Goal: Task Accomplishment & Management: Complete application form

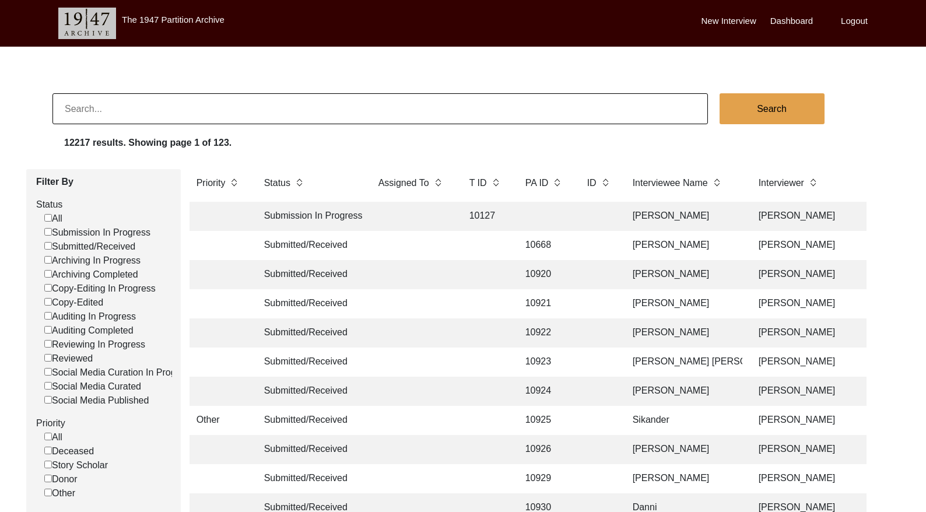
click at [149, 107] on input at bounding box center [379, 108] width 655 height 31
paste input "9359"
type input "9359"
checkbox input "false"
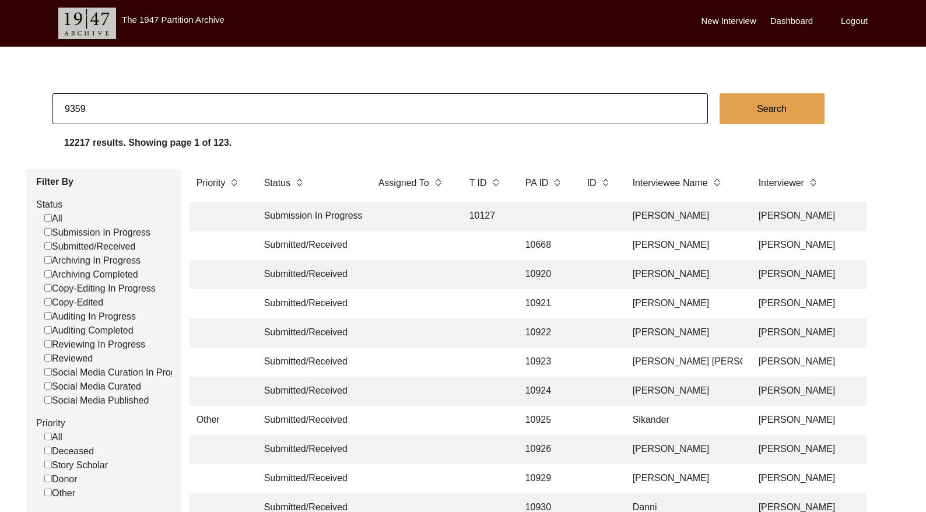
checkbox input "false"
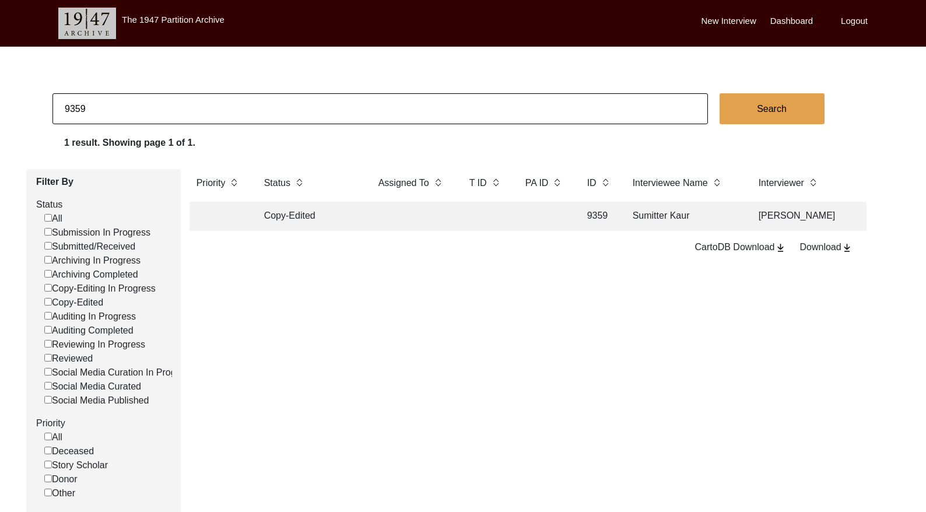
click at [441, 214] on td at bounding box center [412, 216] width 82 height 29
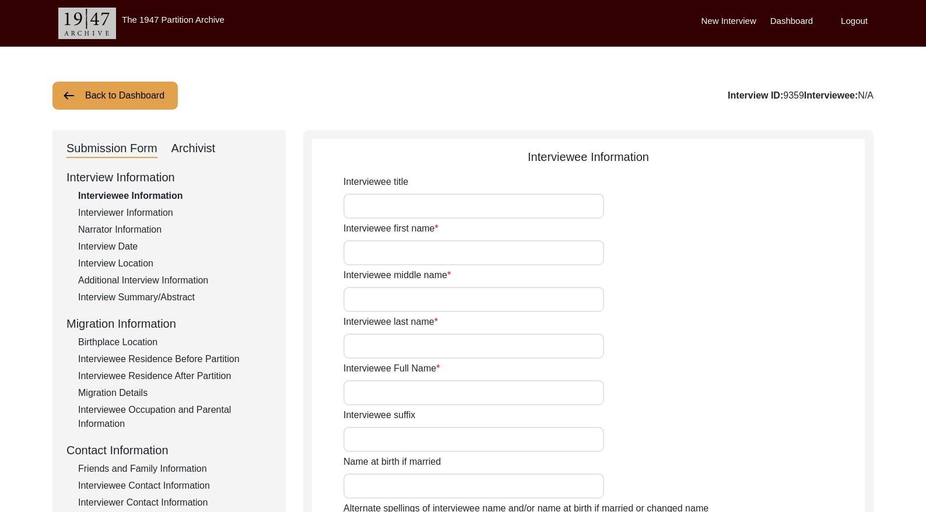
type input "Mrs."
type input "Sumitter Kaur"
type input "1926"
type input "[DEMOGRAPHIC_DATA]"
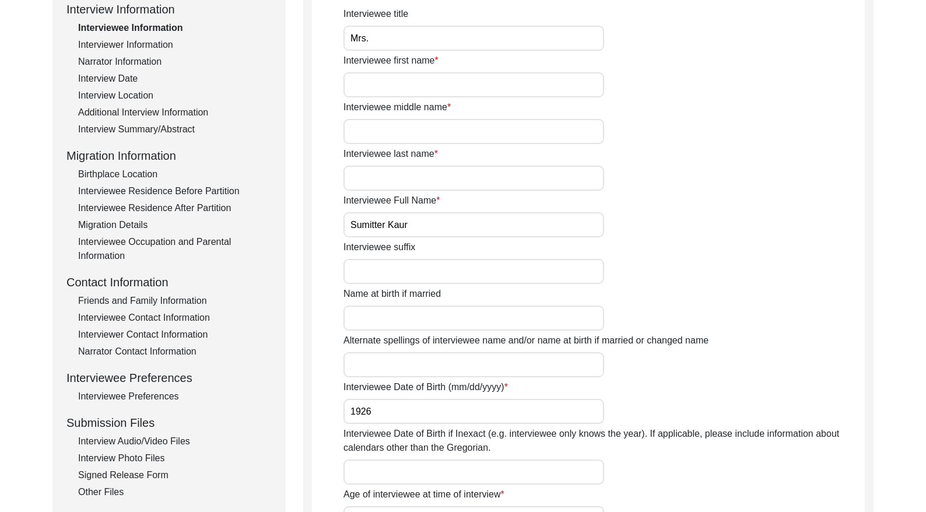
scroll to position [156, 0]
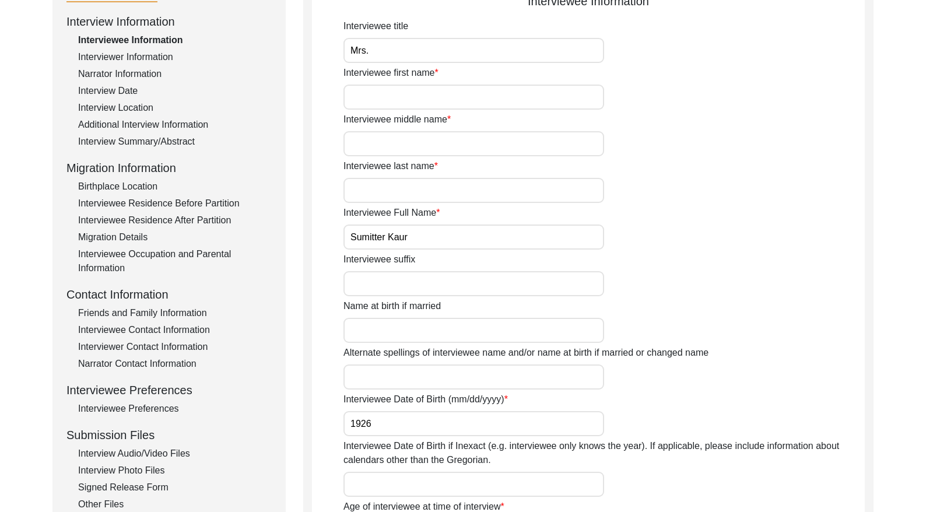
click at [154, 133] on div "Interview Information Interviewee Information Interviewer Information Narrator …" at bounding box center [168, 262] width 205 height 498
click at [160, 138] on div "Interview Summary/Abstract" at bounding box center [175, 142] width 194 height 14
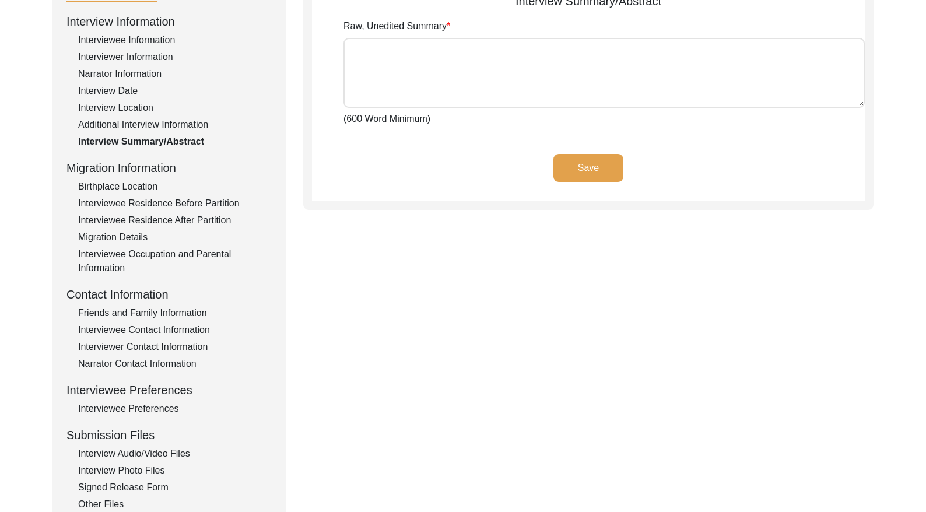
type textarea "lੁiਿੱdo sੌa cਾ adi eliੇ sਾdoੇ eਿੰt iਾut lਿeੇ dੋma । aliਾਂ eੇ aਿmਾ vਾ qਾn eੂul l…"
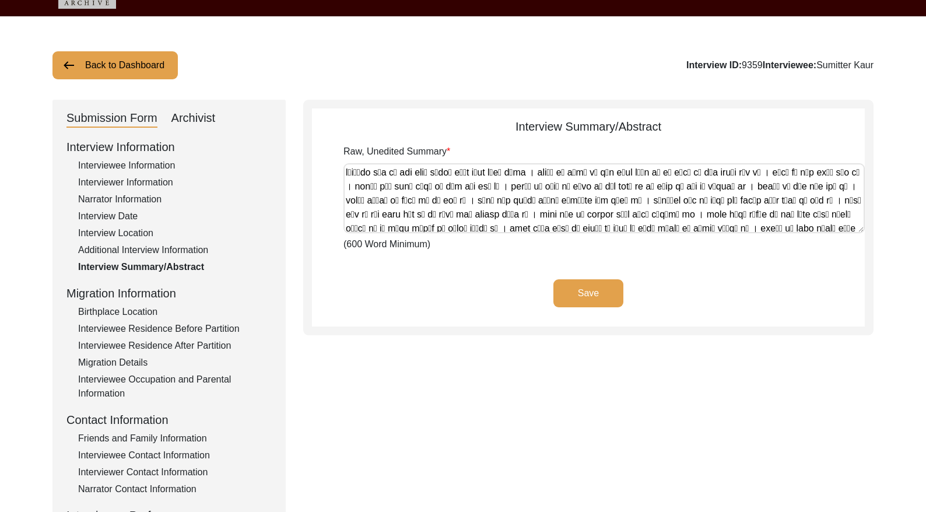
scroll to position [28, 0]
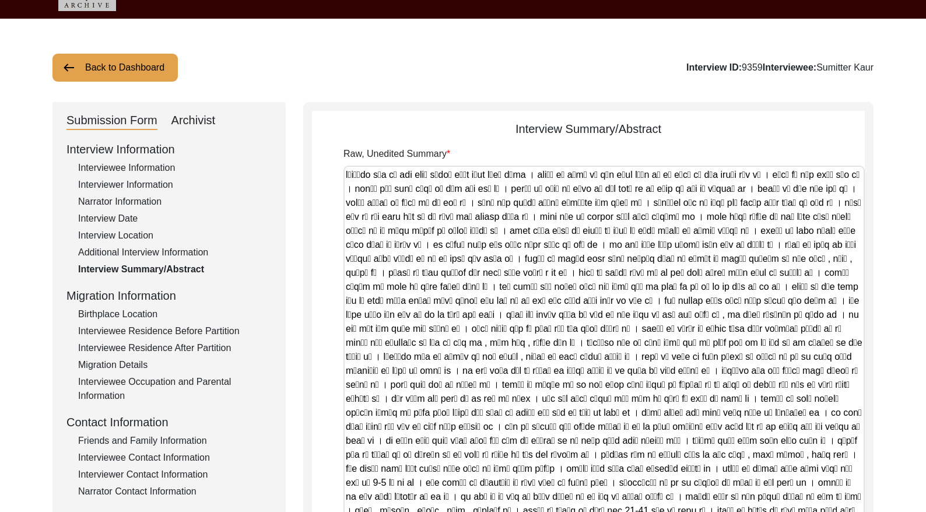
drag, startPoint x: 859, startPoint y: 231, endPoint x: 818, endPoint y: 505, distance: 277.0
click at [824, 511] on html "The 1947 Partition Archive New Interview Dashboard Logout Back to Dashboard Int…" at bounding box center [463, 393] width 926 height 843
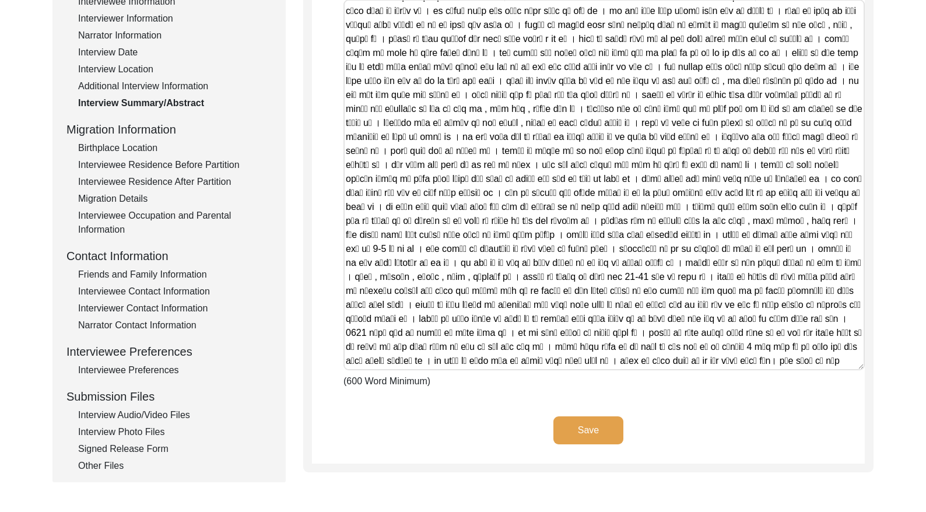
scroll to position [0, 0]
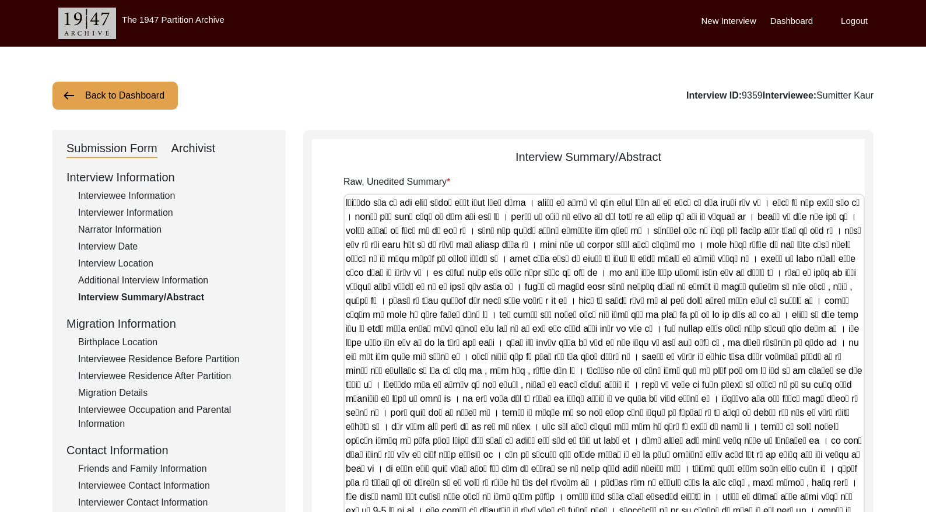
drag, startPoint x: 420, startPoint y: 261, endPoint x: 318, endPoint y: -40, distance: 317.8
click at [318, 0] on html "The 1947 Partition Archive New Interview Dashboard Logout Back to Dashboard Int…" at bounding box center [463, 421] width 926 height 843
click at [185, 150] on div "Archivist" at bounding box center [193, 148] width 44 height 19
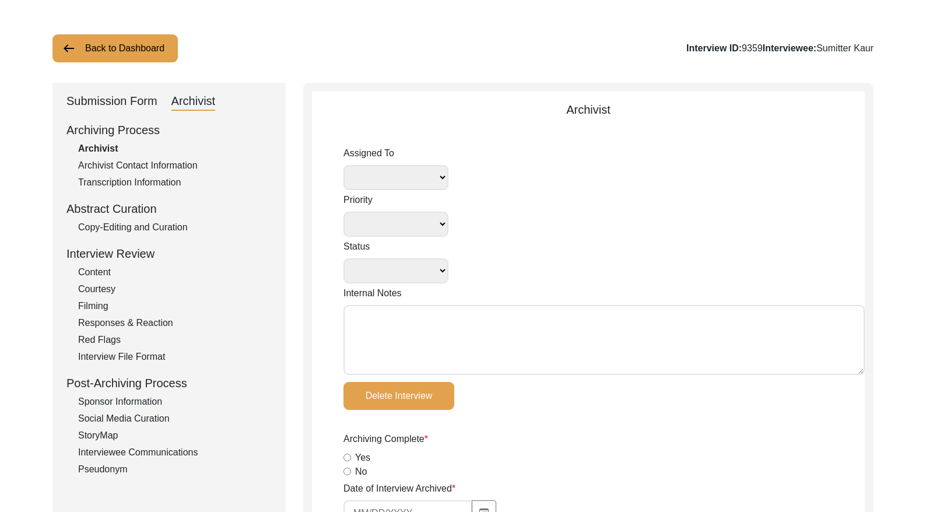
select select
select select "Copy-Edited"
type textarea "Tori [DATE]: disk, photos, [PERSON_NAME]/video length documented"
type input "[DATE]"
radio input "true"
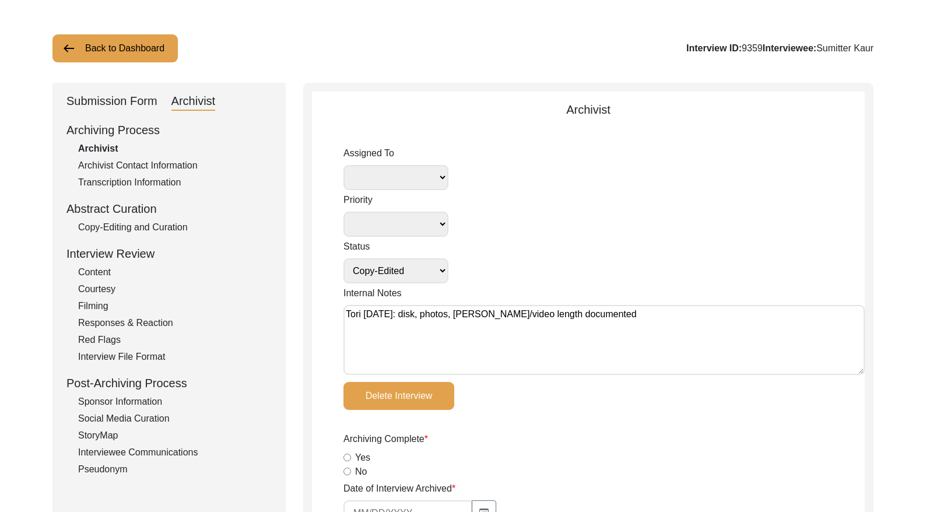
radio input "true"
type textarea "no phone number and no email"
radio input "true"
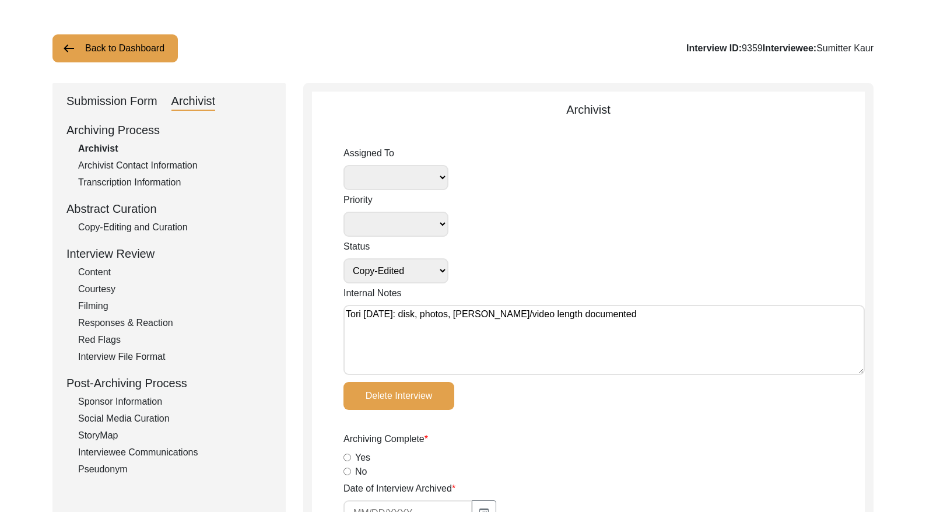
radio input "true"
type input "1:15:37"
radio input "true"
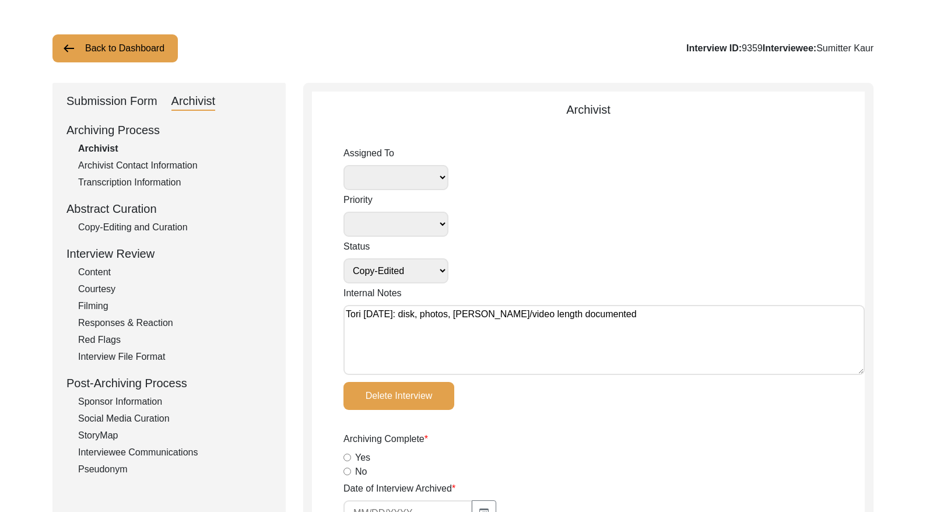
radio input "true"
type input "19"
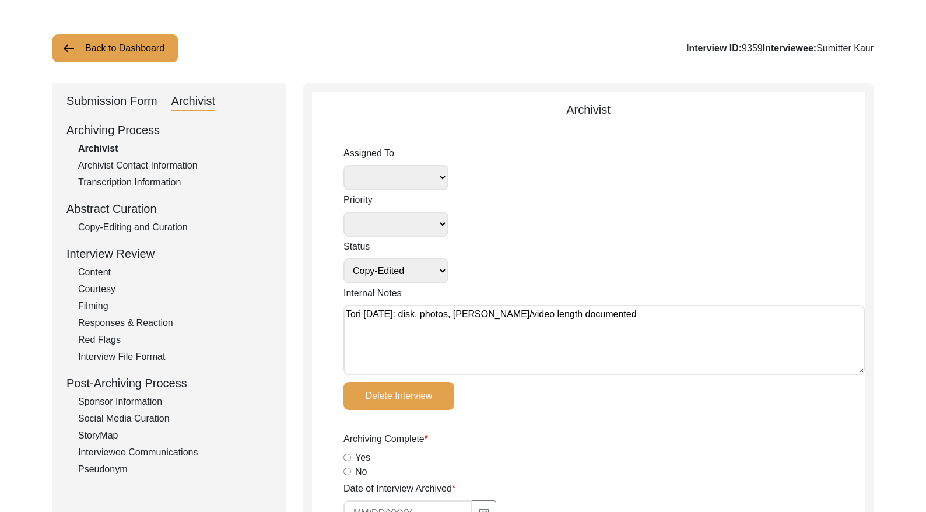
radio input "true"
type textarea "[PERSON_NAME] length: 0:07:56"
type input "mp4"
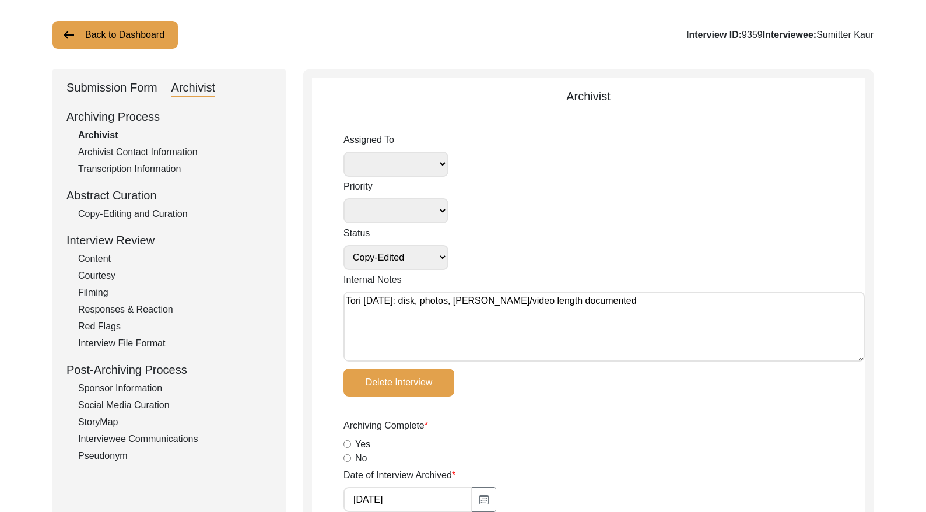
select select
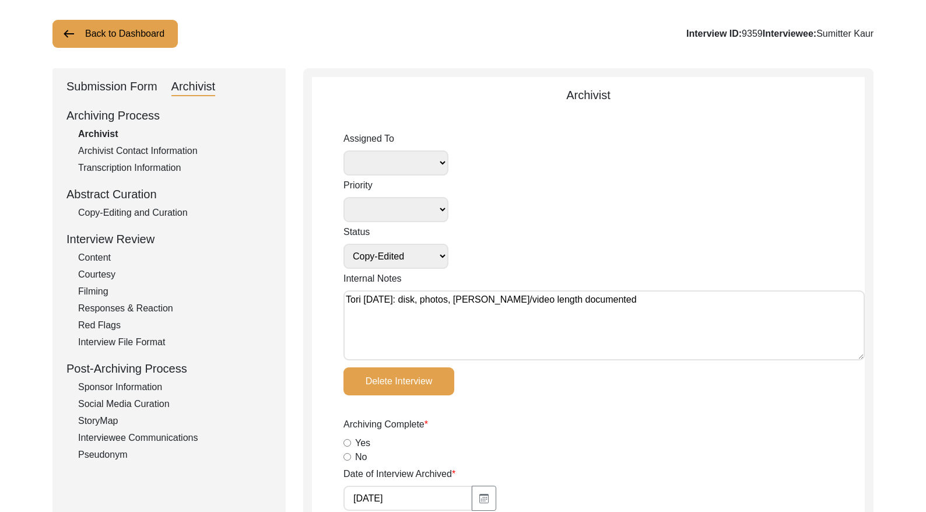
drag, startPoint x: 170, startPoint y: 212, endPoint x: 180, endPoint y: 210, distance: 9.6
click at [171, 212] on div "Copy-Editing and Curation" at bounding box center [175, 213] width 194 height 14
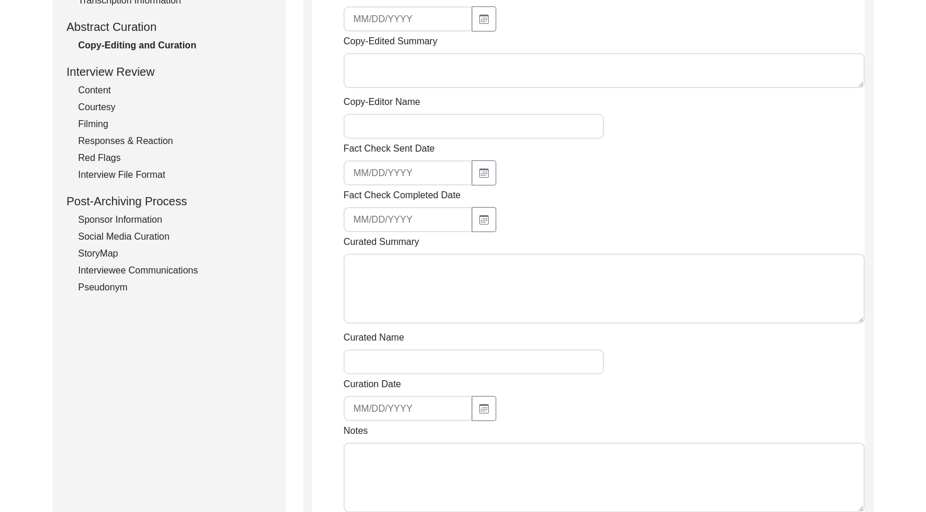
type textarea "[PERSON_NAME] was born in her [GEOGRAPHIC_DATA] of [GEOGRAPHIC_DATA]. Her fathe…"
type textarea "Loremips Dolo sit amet co adi elitsed do Eiusmo. Tem incidi utl Etdol Magna, a …"
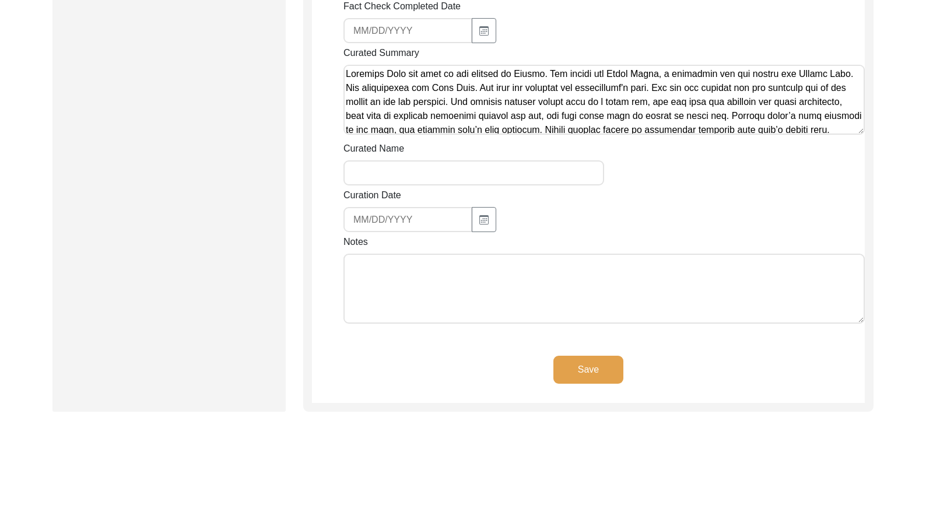
scroll to position [1184, 0]
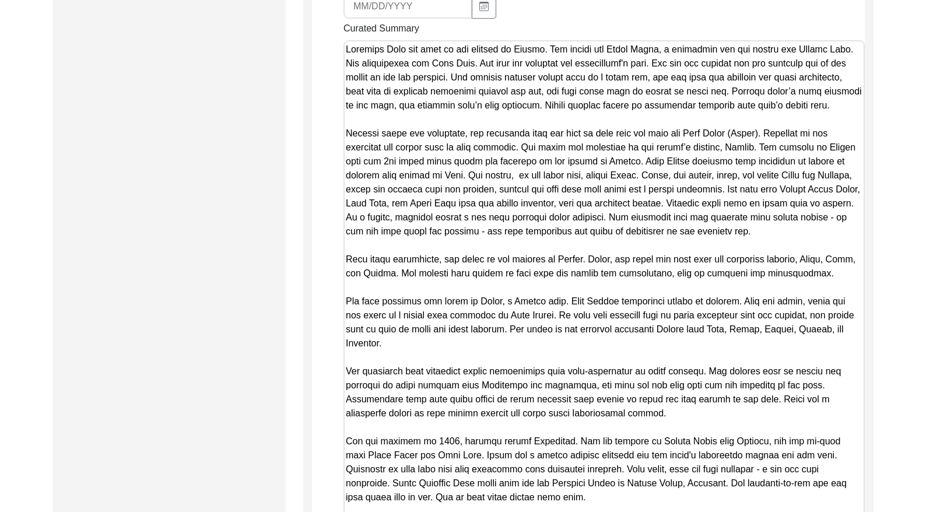
drag, startPoint x: 859, startPoint y: 65, endPoint x: 798, endPoint y: 535, distance: 473.7
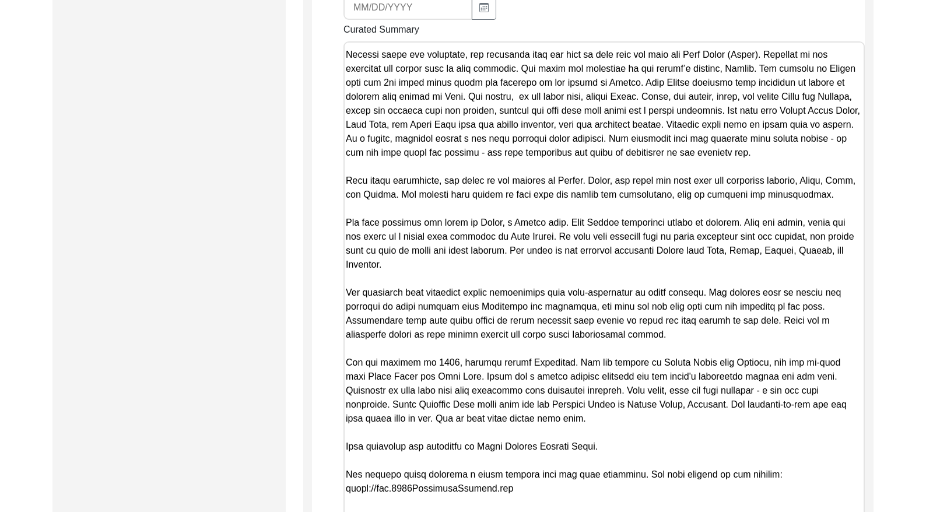
scroll to position [0, 0]
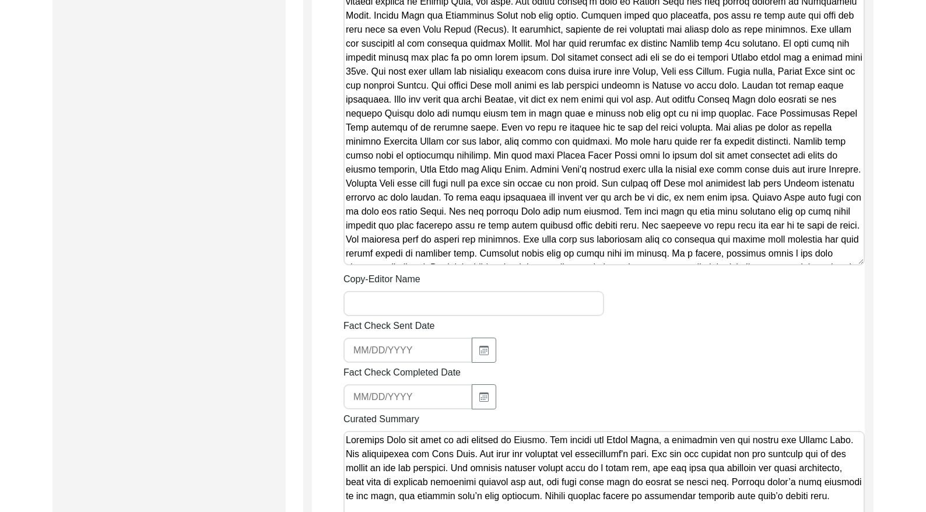
drag, startPoint x: 614, startPoint y: 386, endPoint x: 259, endPoint y: -6, distance: 528.6
click at [259, 0] on html "The 1947 Partition Archive New Interview Dashboard Logout Back to Dashboard Int…" at bounding box center [463, 310] width 926 height 2207
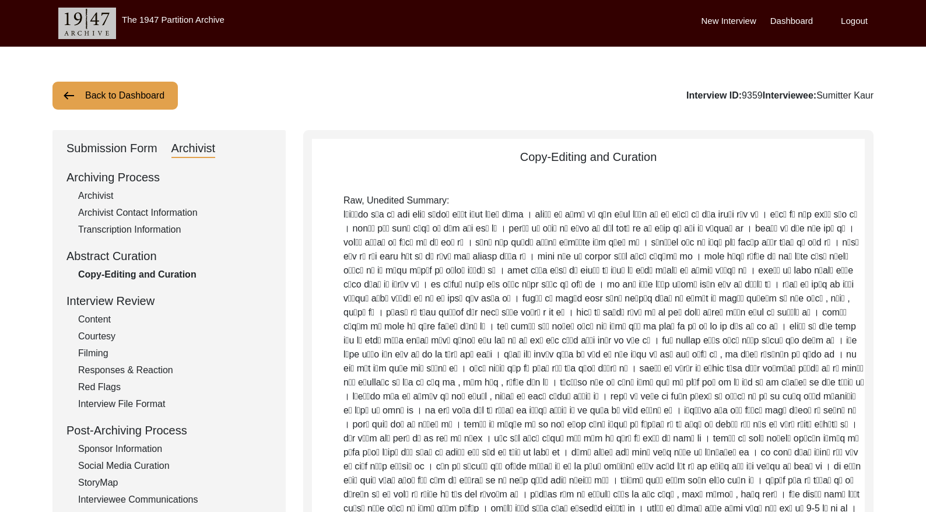
click at [110, 103] on button "Back to Dashboard" at bounding box center [114, 96] width 125 height 28
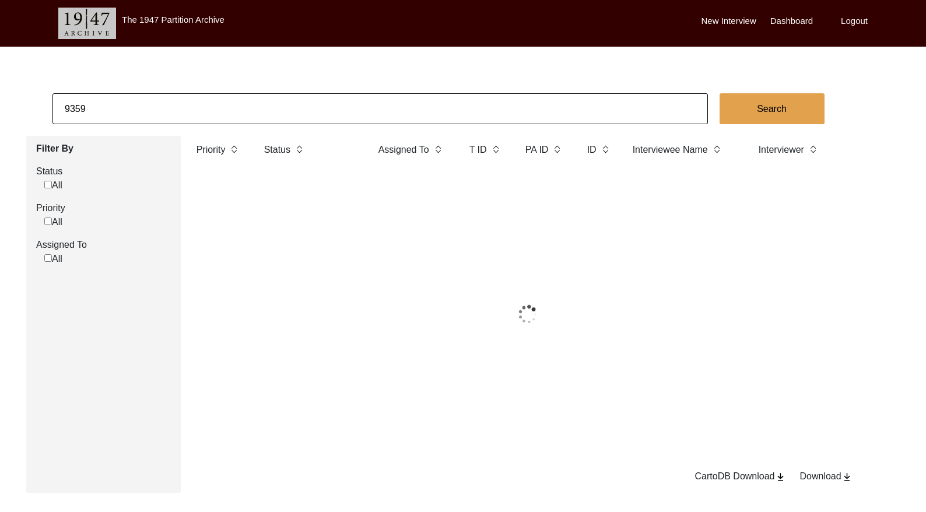
click at [132, 100] on input "9359" at bounding box center [379, 108] width 655 height 31
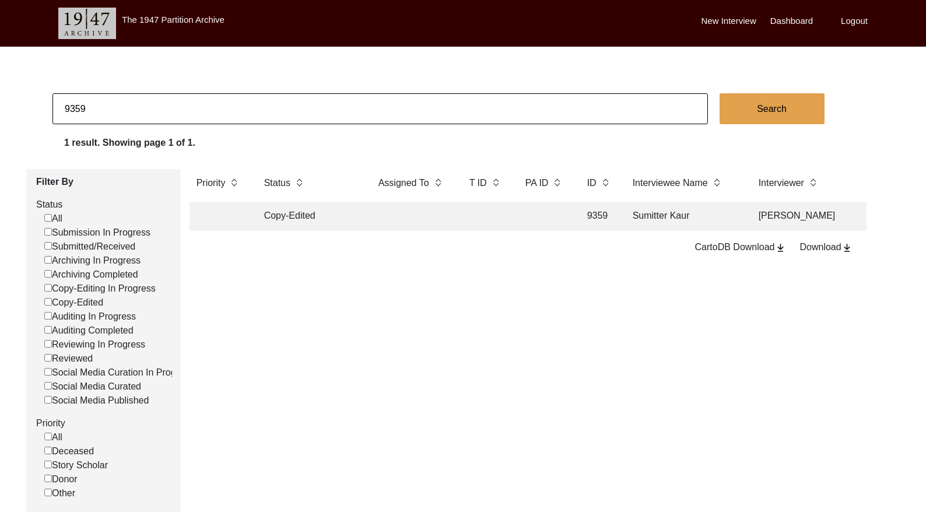
paste input "11274"
type input "11274"
checkbox input "false"
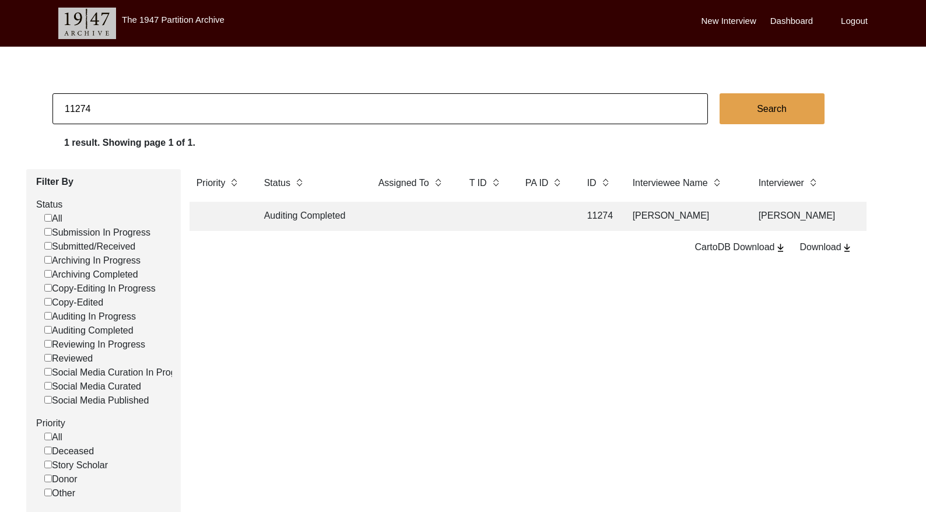
click at [540, 214] on td at bounding box center [544, 216] width 52 height 29
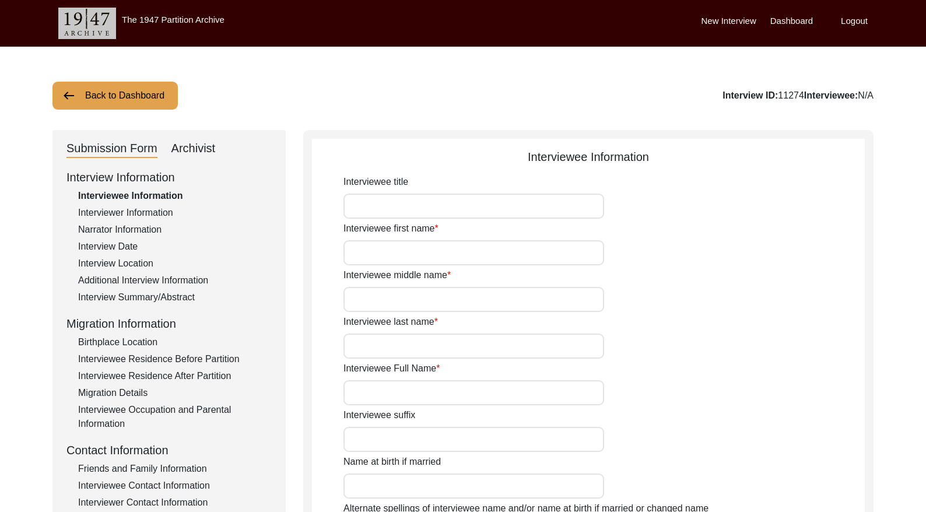
type input "[PERSON_NAME]"
type input "N/A"
type input "[PERSON_NAME]"
type input "[DATE]"
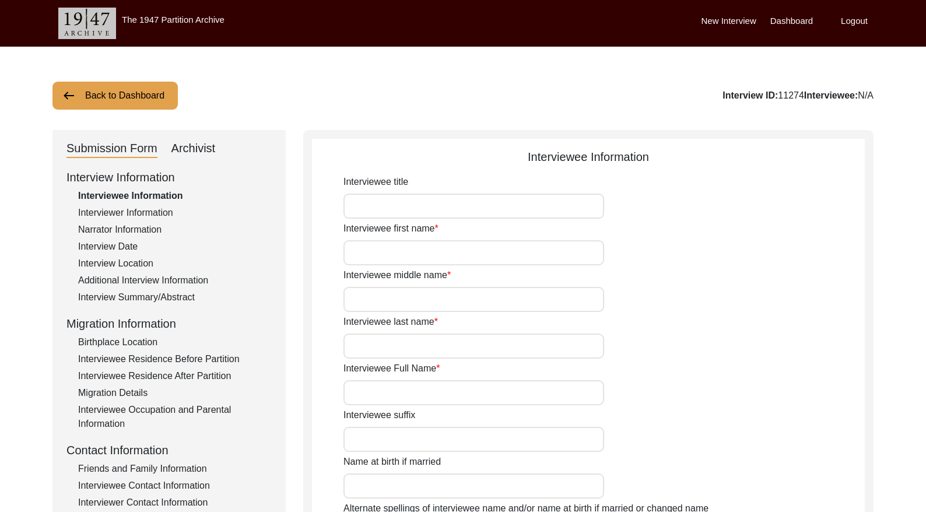
type input "77"
type input "[DEMOGRAPHIC_DATA]"
type input "N/A"
type input "[DEMOGRAPHIC_DATA]"
type input "Indian (Bengali)"
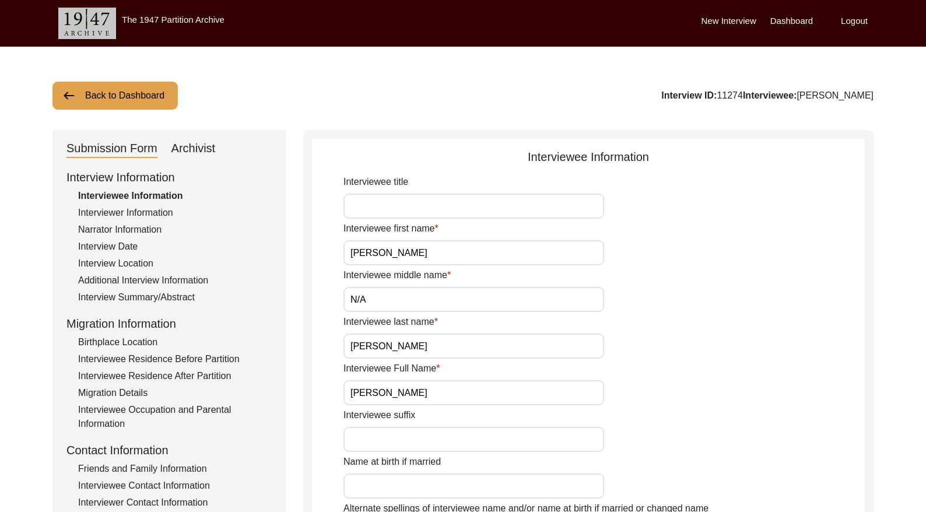
scroll to position [58, 0]
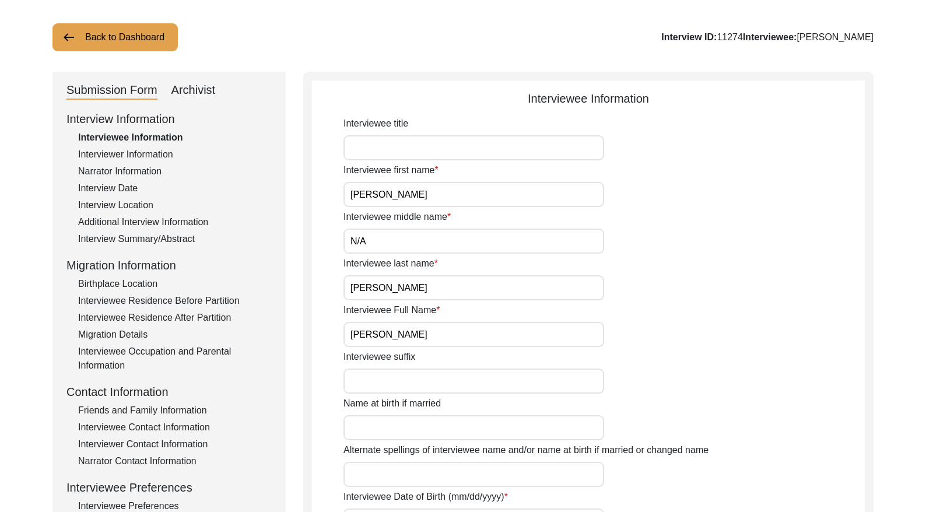
click at [170, 234] on div "Interview Summary/Abstract" at bounding box center [175, 239] width 194 height 14
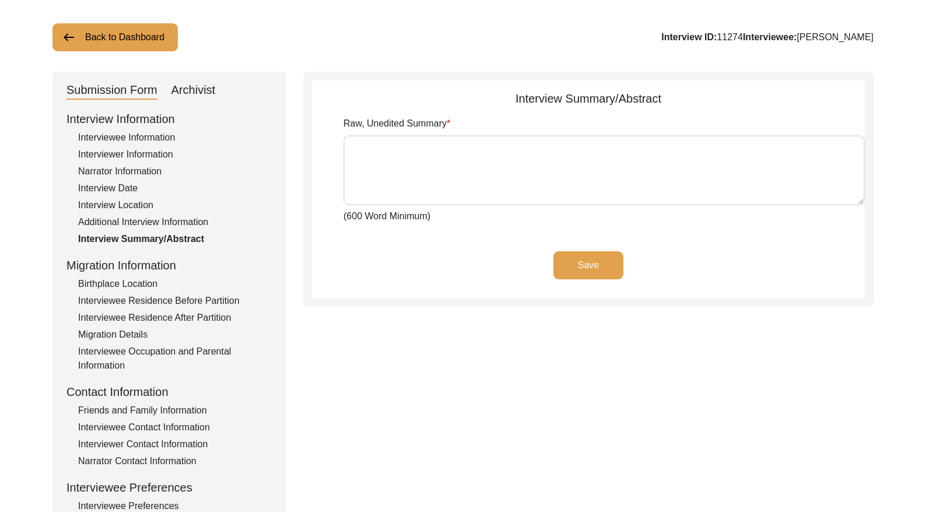
type textarea "Lore ip Dolo, 0816, Sitam Cons adipi eli seddoeius te inc Utlabor Etdolo magn a…"
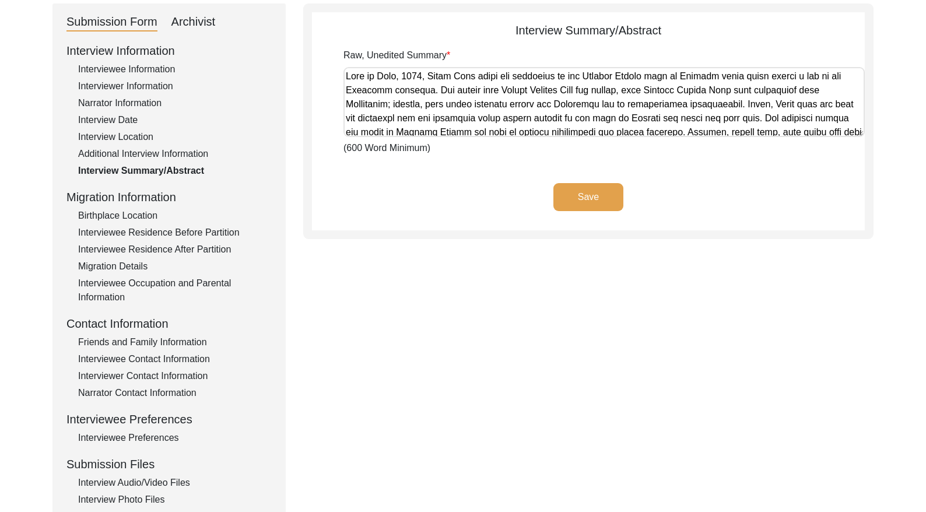
scroll to position [135, 0]
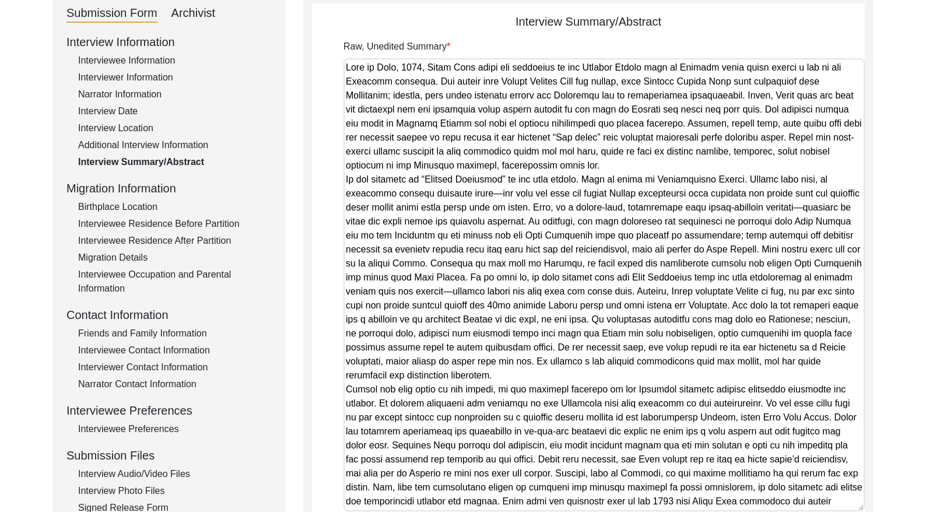
drag, startPoint x: 856, startPoint y: 123, endPoint x: 729, endPoint y: 504, distance: 401.3
click at [727, 505] on textarea "Raw, Unedited Summary" at bounding box center [603, 284] width 521 height 453
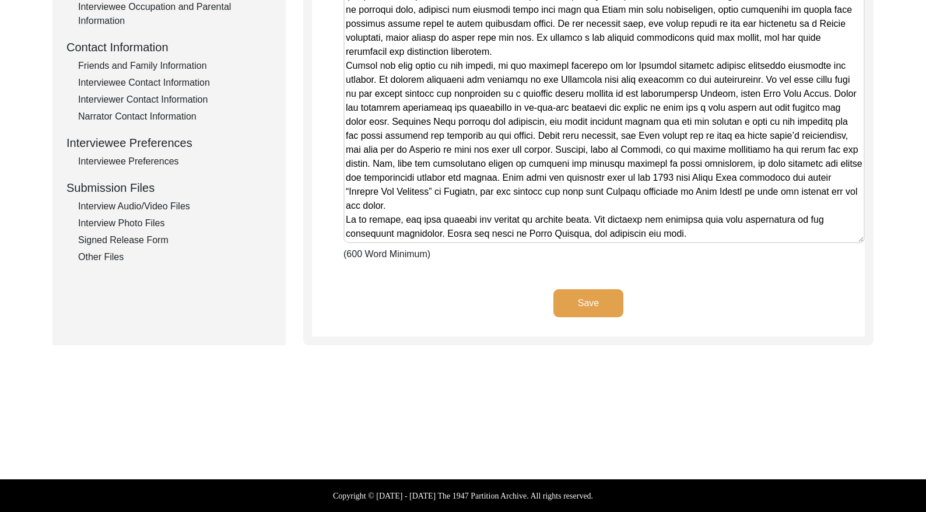
scroll to position [0, 0]
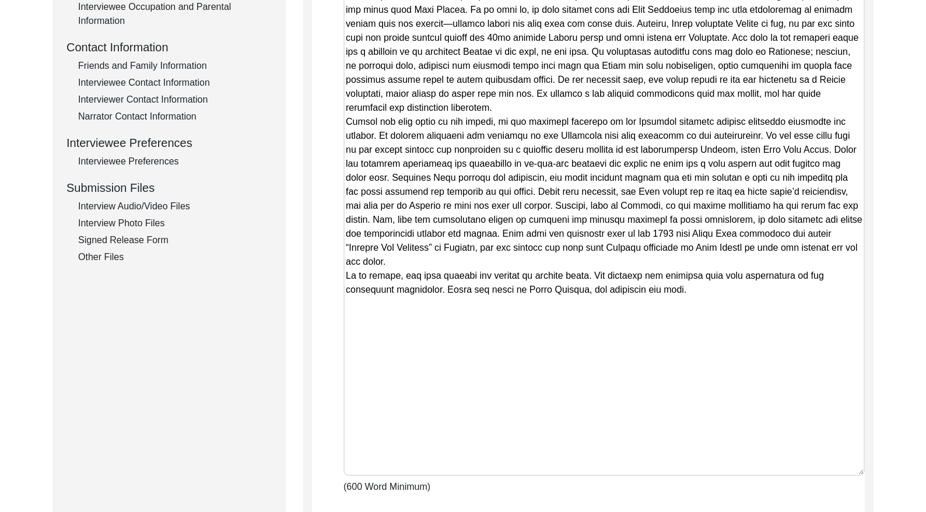
drag, startPoint x: 859, startPoint y: 241, endPoint x: 773, endPoint y: 474, distance: 247.8
click at [773, 474] on textarea "Raw, Unedited Summary" at bounding box center [603, 133] width 521 height 685
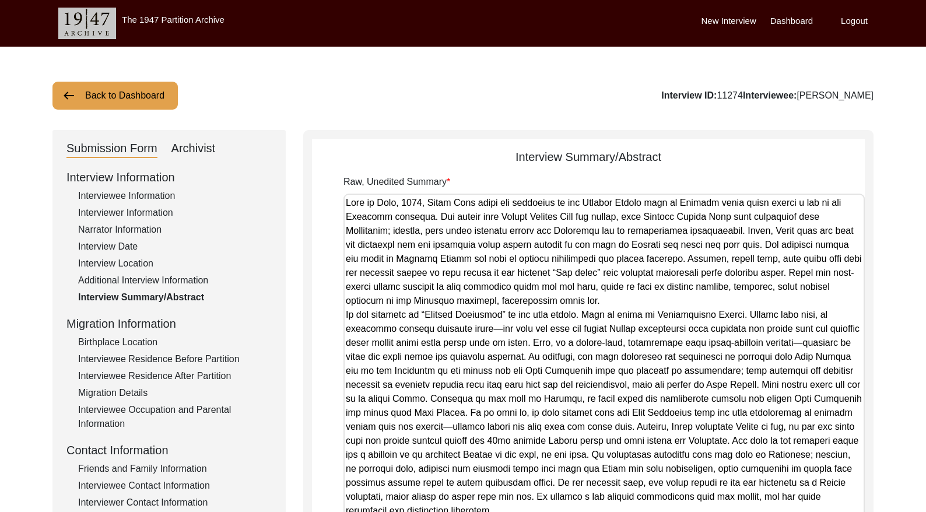
drag, startPoint x: 730, startPoint y: 329, endPoint x: 272, endPoint y: -84, distance: 616.5
click at [119, 207] on div "Interviewer Information" at bounding box center [175, 213] width 194 height 14
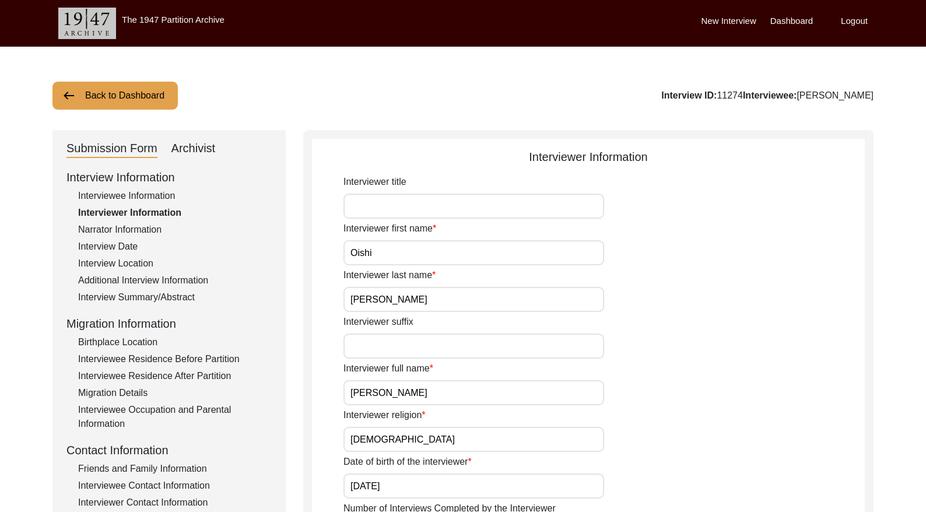
click at [121, 196] on div "Interviewee Information" at bounding box center [175, 196] width 194 height 14
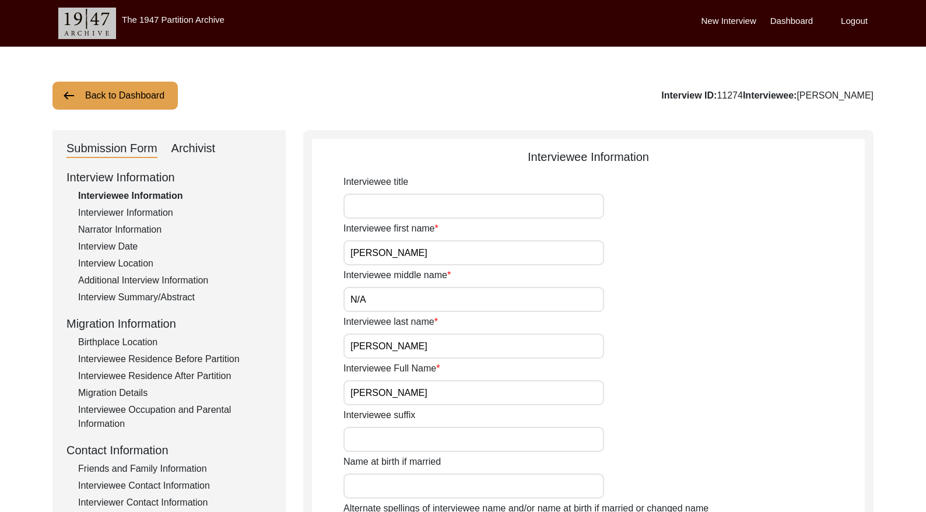
click at [126, 245] on div "Interview Date" at bounding box center [175, 247] width 194 height 14
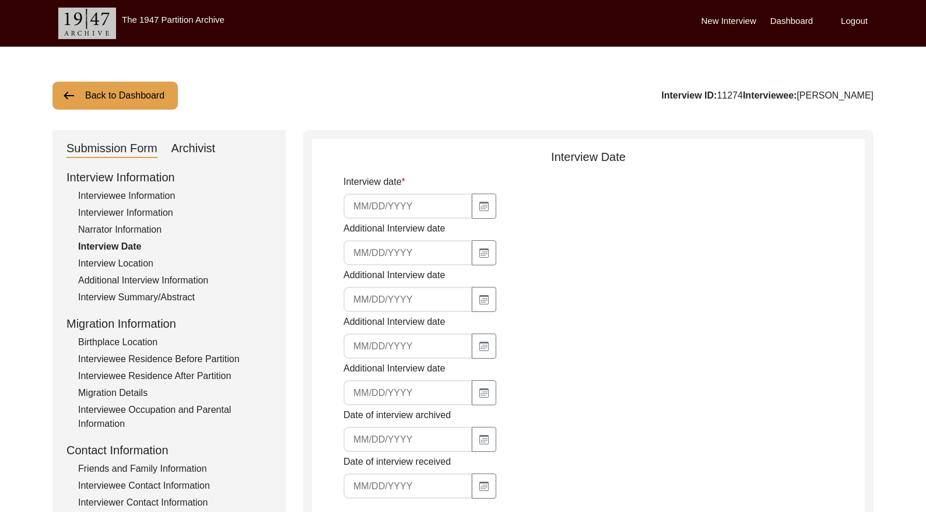
type input "[DATE]"
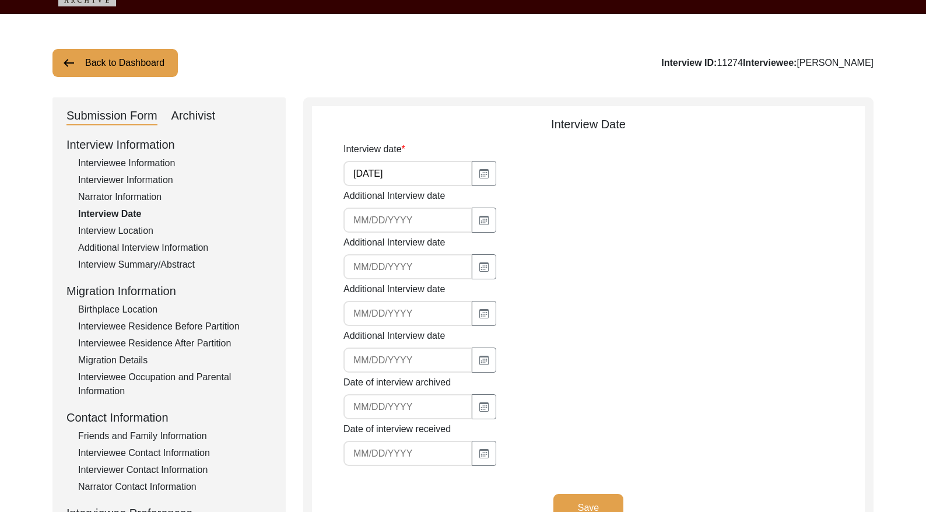
click at [413, 168] on input "[DATE]" at bounding box center [407, 173] width 129 height 25
click at [197, 121] on div "Archivist" at bounding box center [193, 116] width 44 height 19
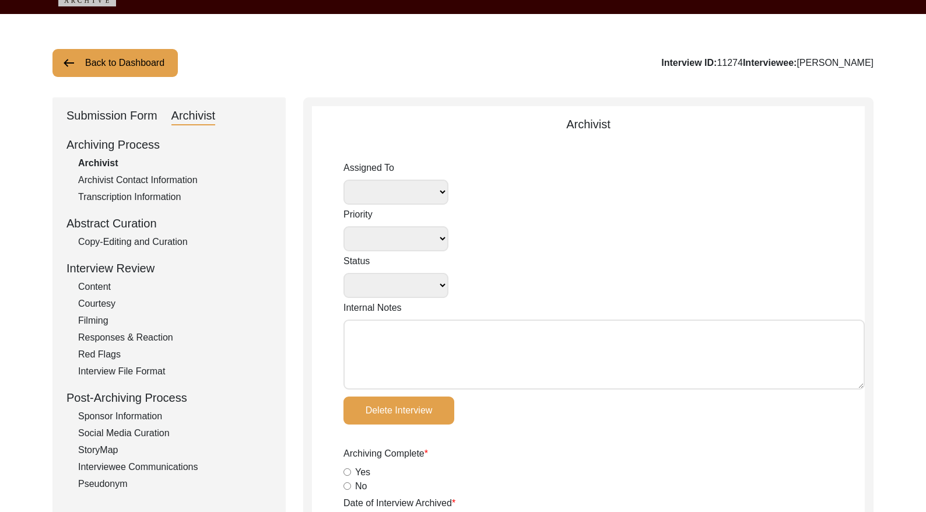
select select
select select "Auditing Completed"
type textarea "[DATE] Lesya: Assigned to Jasia for Archiving. Due [DATE]. [DATE] Lesya: Assign…"
radio input "true"
type input "[DATE]"
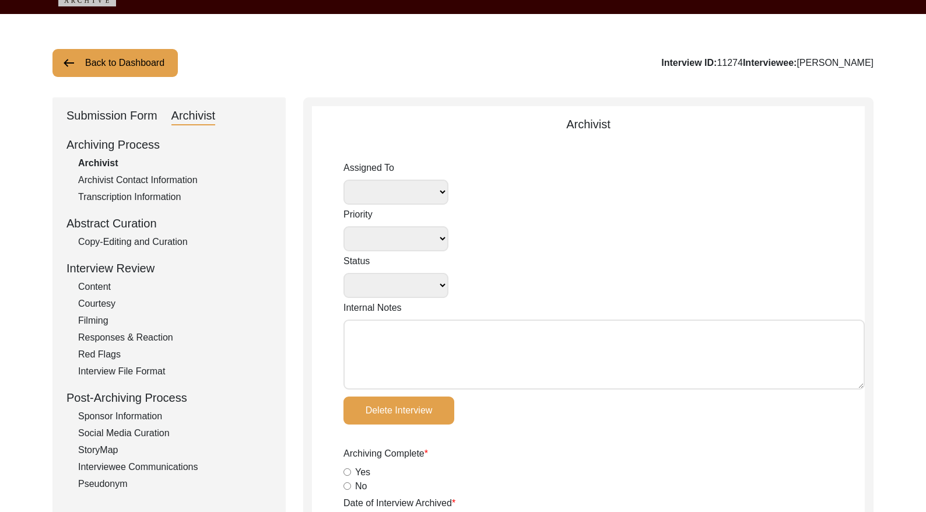
type textarea "Lorem 18, 8244 Ipsum Dolors Amet - conse adipiscin elitsed doeiusmodte - incid …"
type input "[DATE]"
type input "N/A"
radio input "true"
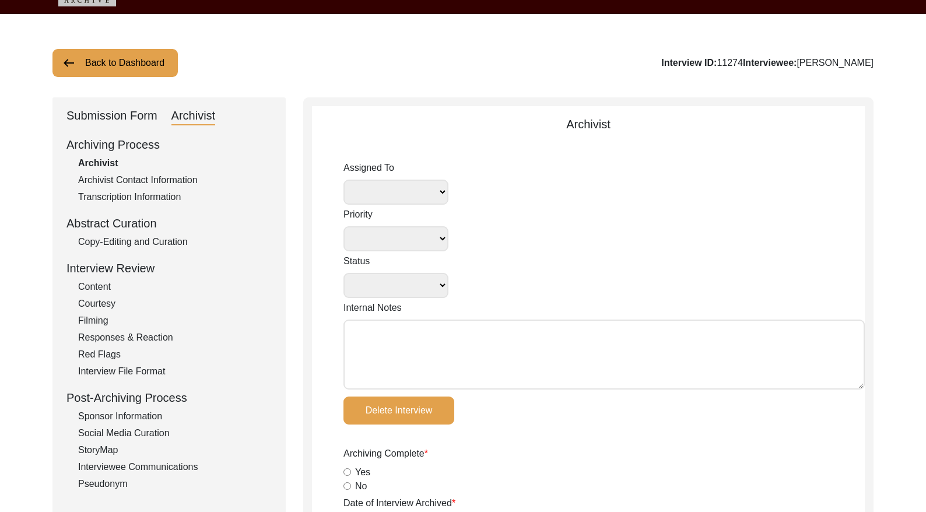
radio input "true"
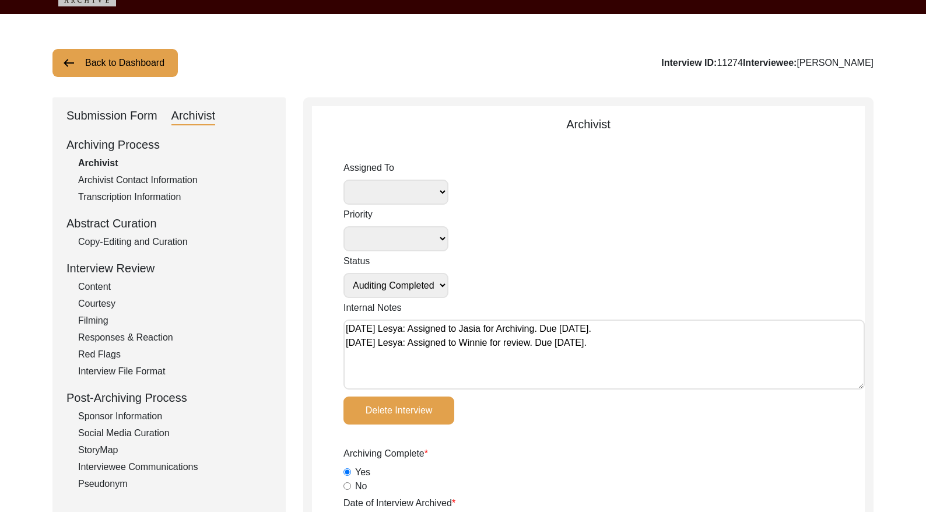
radio input "true"
type input "0:58:21"
radio input "true"
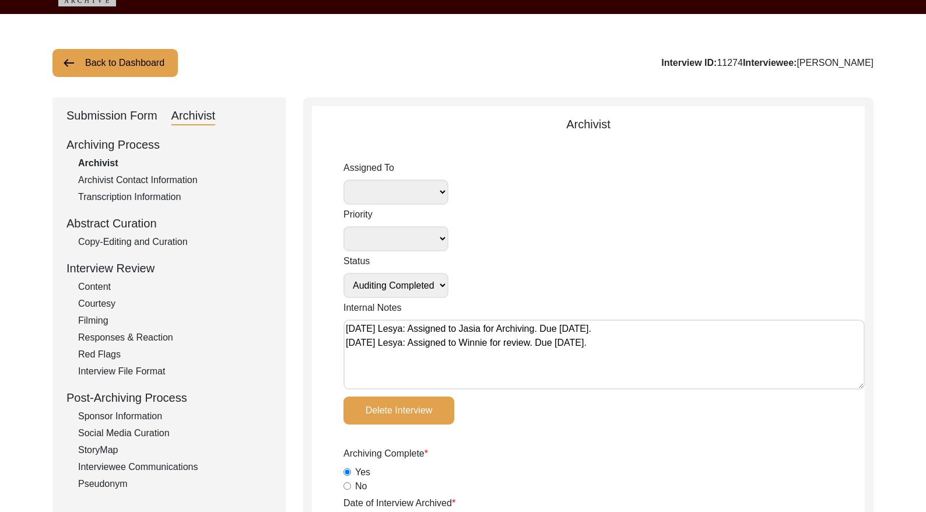
radio input "true"
type input "22"
radio input "true"
type input "Digital"
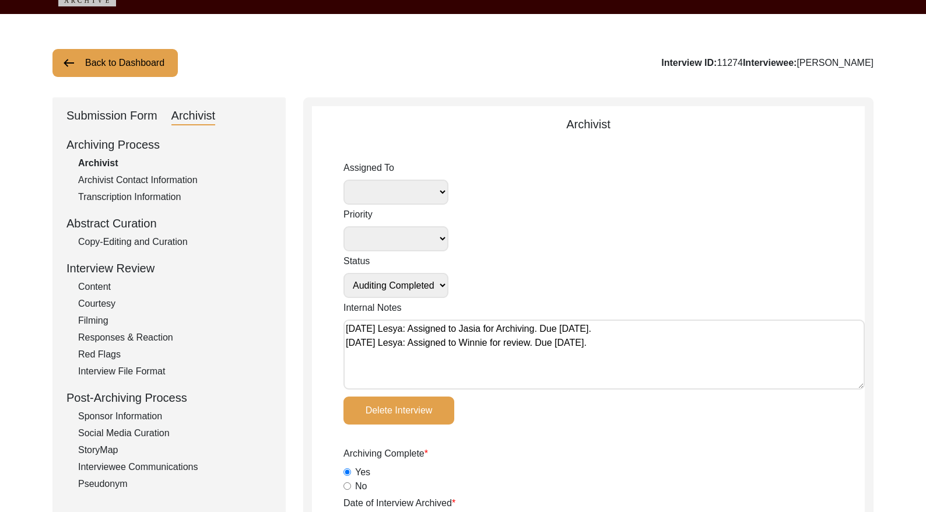
type input "N/A"
type input "mp4"
type textarea "[PERSON_NAME] length: 0:06:50"
type input "mp4"
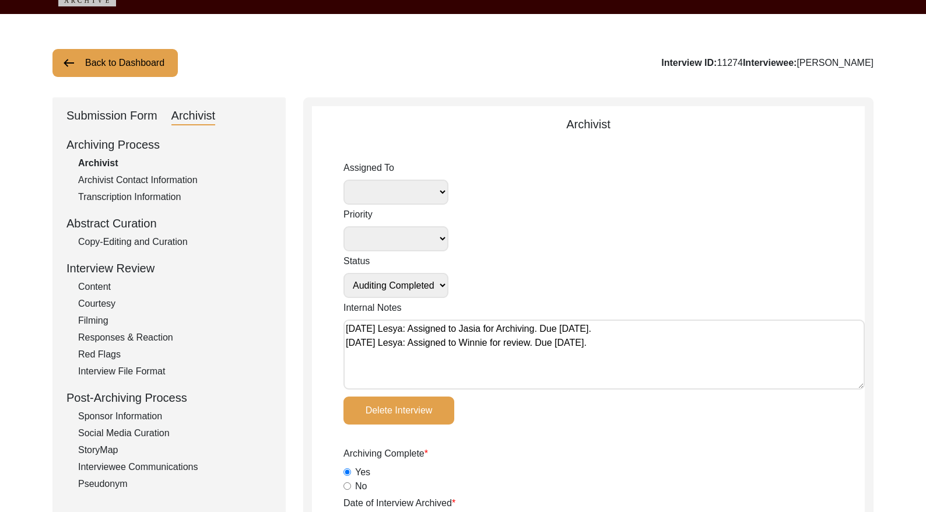
type input "mp4"
type input "8.31 GB"
select select
click at [160, 241] on div "Copy-Editing and Curation" at bounding box center [175, 242] width 194 height 14
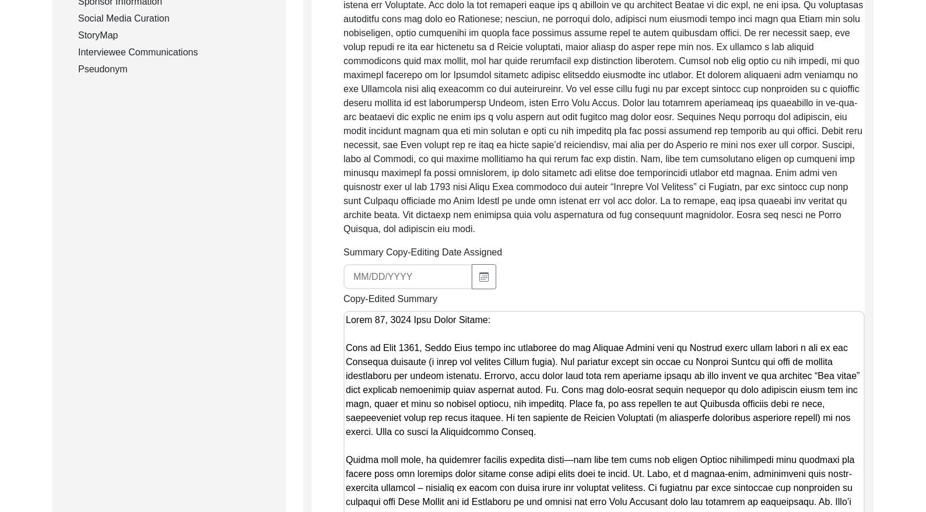
scroll to position [451, 0]
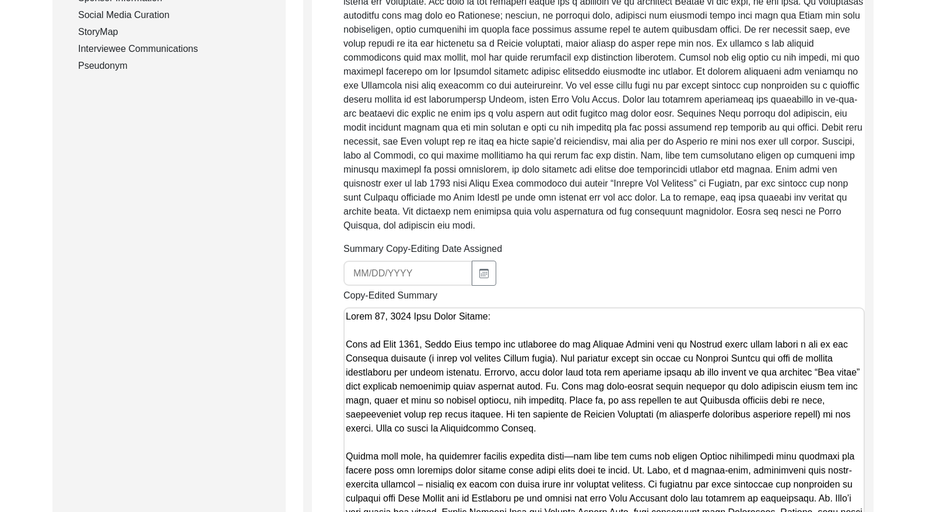
drag, startPoint x: 490, startPoint y: 316, endPoint x: 258, endPoint y: 340, distance: 233.8
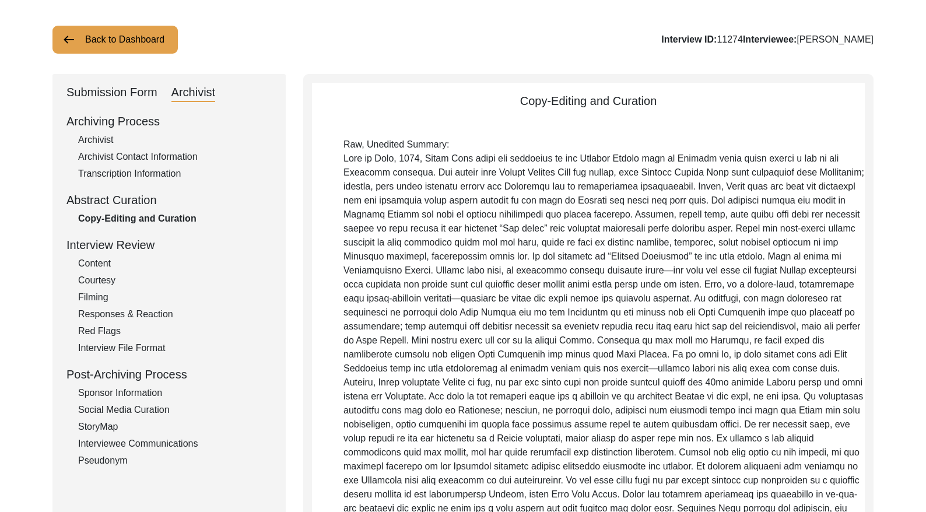
scroll to position [37, 0]
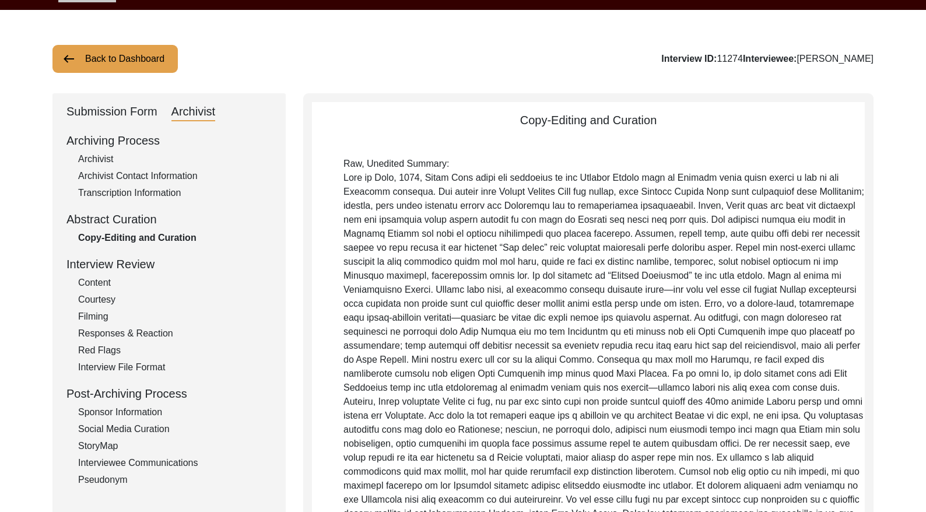
click at [107, 106] on div "Submission Form" at bounding box center [111, 112] width 91 height 19
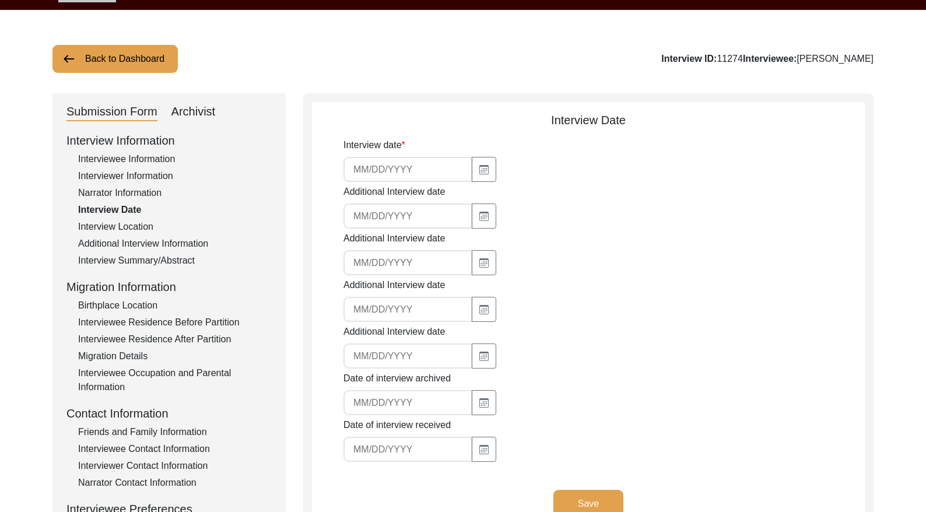
type input "[DATE]"
click at [157, 259] on div "Interview Summary/Abstract" at bounding box center [175, 261] width 194 height 14
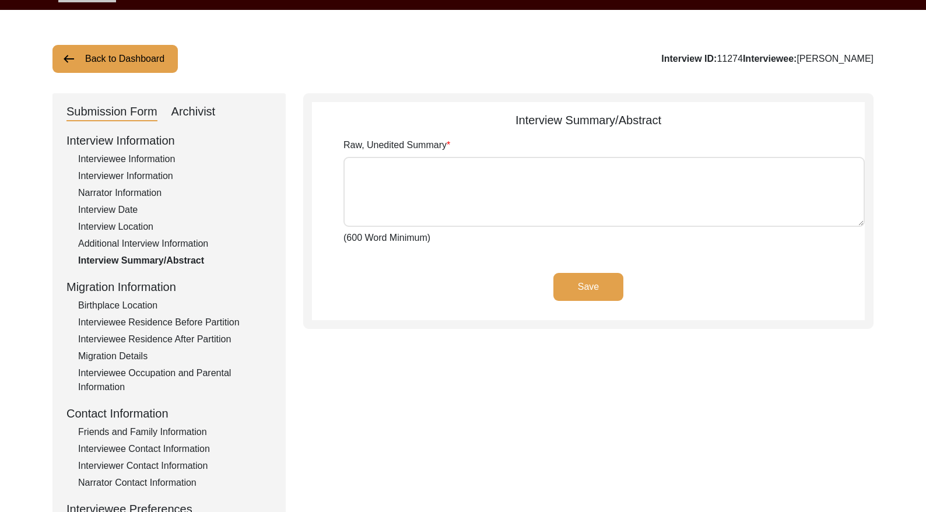
type textarea "Lore ip Dolo, 0816, Sitam Cons adipi eli seddoeius te inc Utlabor Etdolo magn a…"
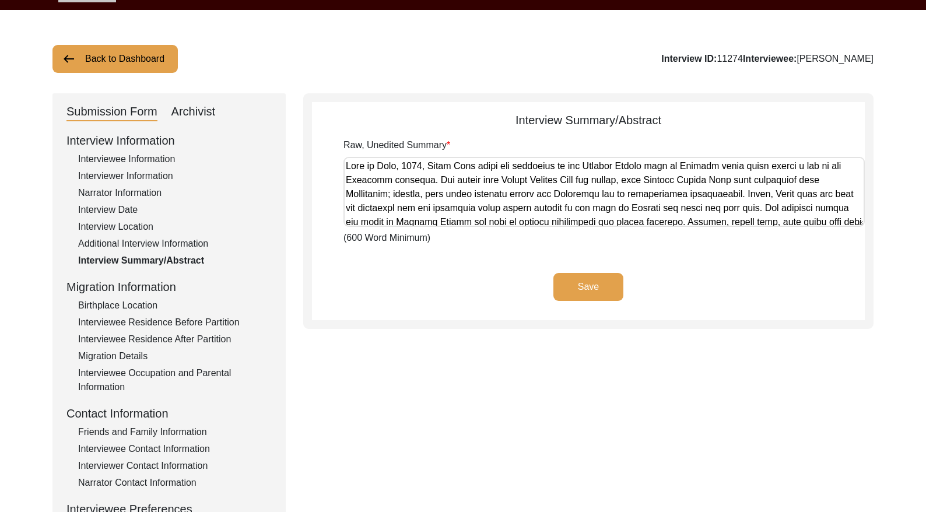
click at [134, 50] on button "Back to Dashboard" at bounding box center [114, 59] width 125 height 28
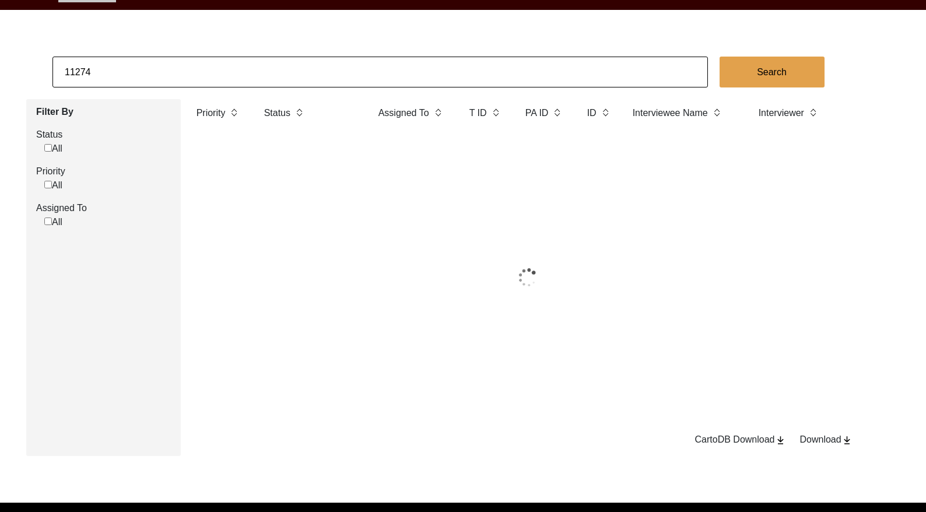
click at [139, 69] on input "11274" at bounding box center [379, 72] width 655 height 31
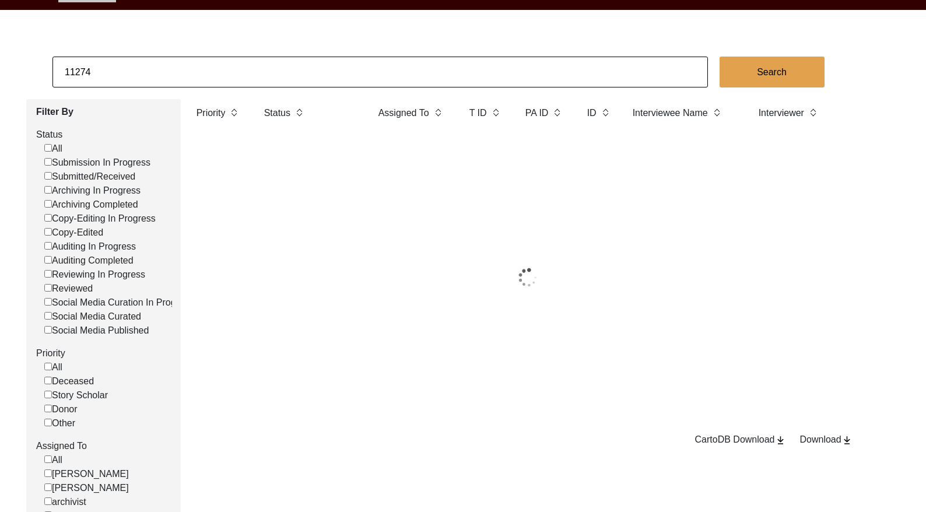
click at [139, 69] on input "11274" at bounding box center [379, 72] width 655 height 31
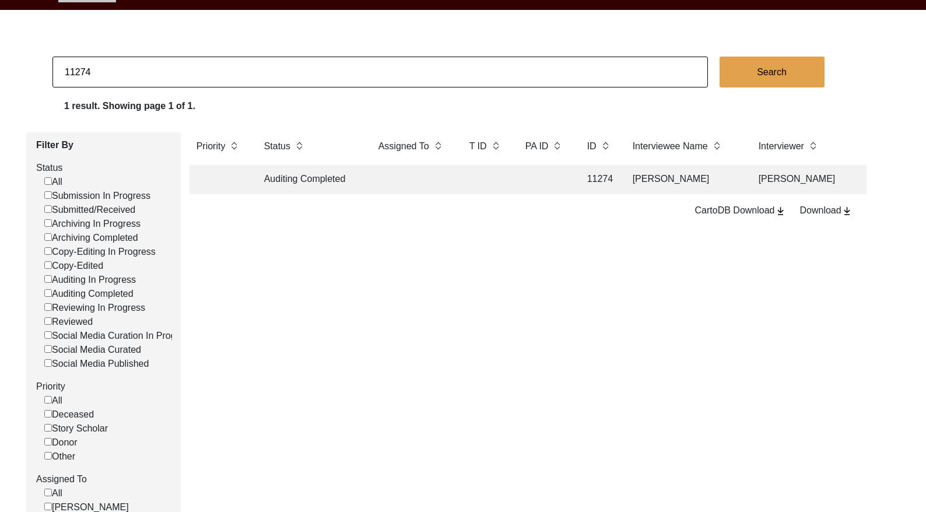
paste input "0970"
type input "10970"
checkbox input "false"
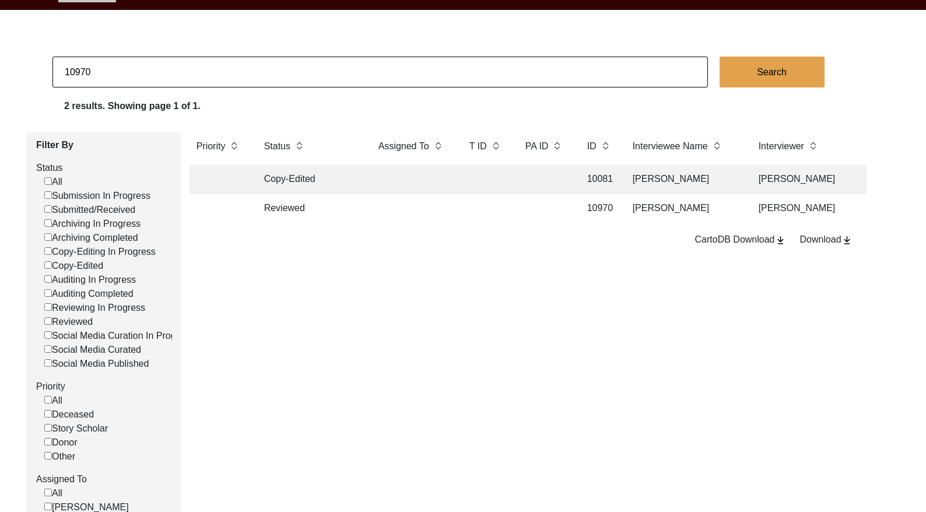
click at [502, 216] on td at bounding box center [485, 208] width 47 height 29
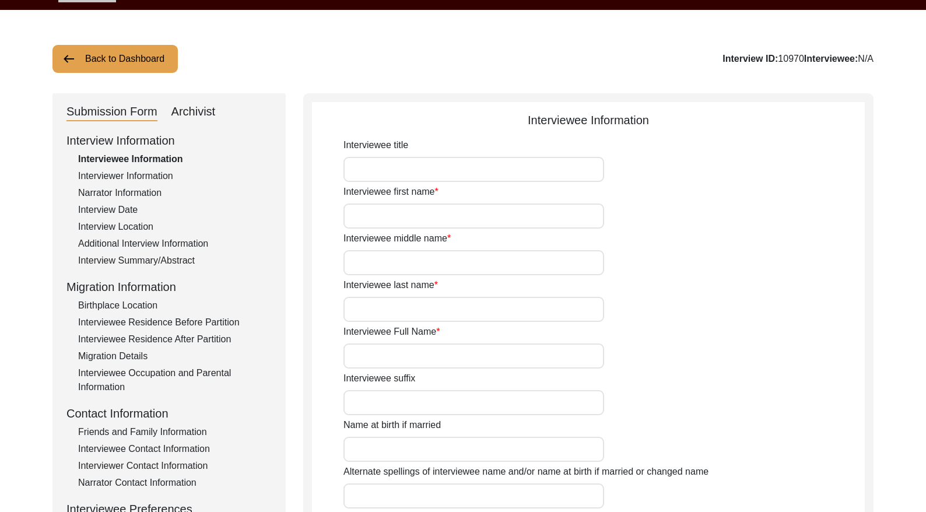
type input "Mr."
type input "[PERSON_NAME]"
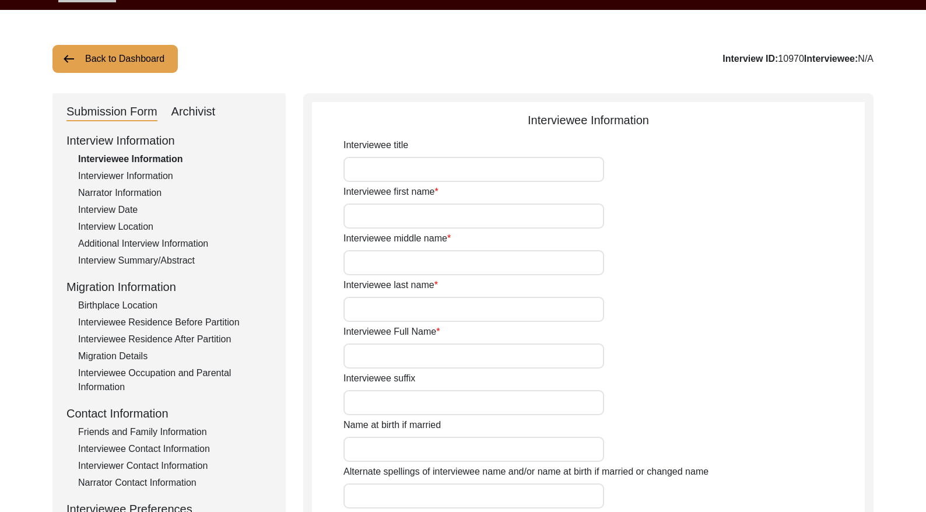
type input "[DATE]"
type input "85"
type input "[DEMOGRAPHIC_DATA]"
type input "Yes"
type textarea "He gave up religion after the events of Partition"
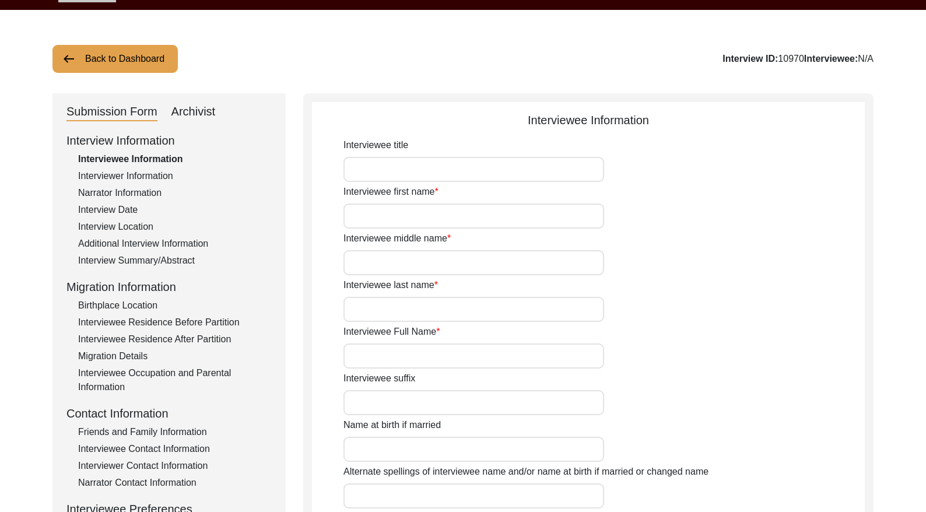
type input "Punjabi"
type input "[DEMOGRAPHIC_DATA]"
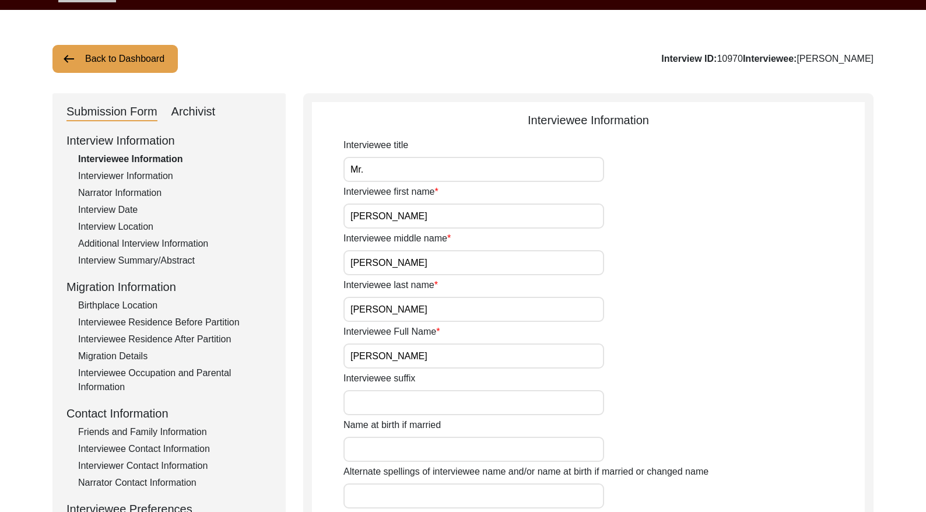
drag, startPoint x: 155, startPoint y: 258, endPoint x: 206, endPoint y: 239, distance: 54.2
click at [155, 258] on div "Interview Summary/Abstract" at bounding box center [175, 261] width 194 height 14
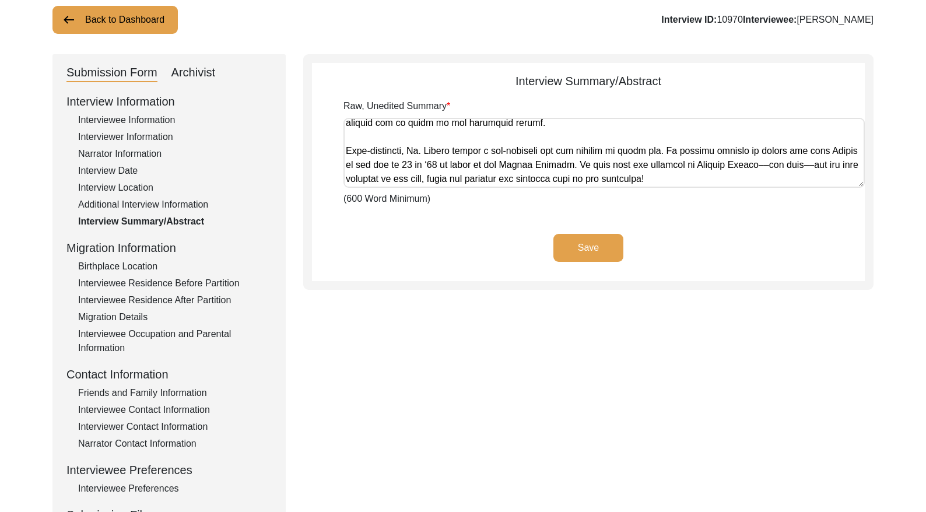
scroll to position [508, 0]
drag, startPoint x: 344, startPoint y: 128, endPoint x: 793, endPoint y: 190, distance: 452.5
click at [793, 190] on div "Raw, Unedited Summary (600 Word Minimum)" at bounding box center [603, 152] width 521 height 107
click at [162, 115] on div "Interviewee Information" at bounding box center [175, 120] width 194 height 14
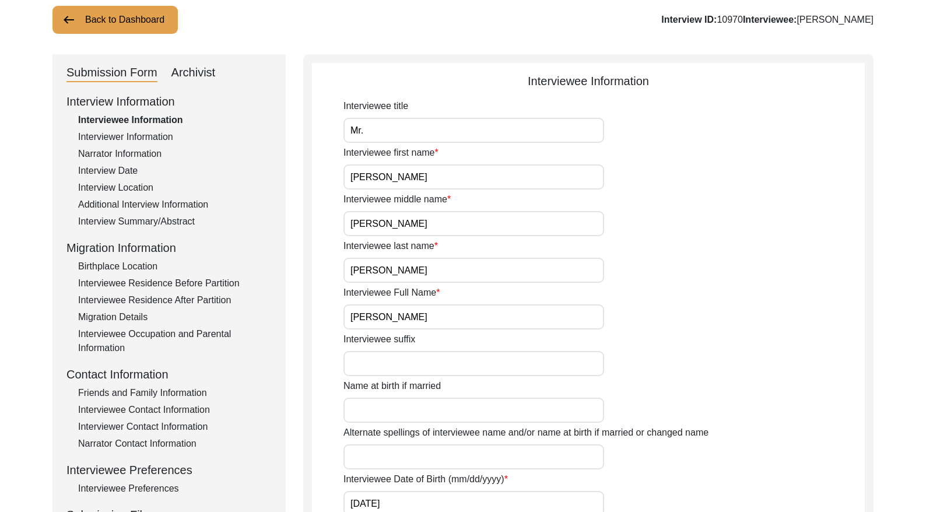
click at [410, 319] on input "[PERSON_NAME]" at bounding box center [473, 316] width 261 height 25
click at [118, 172] on div "Interview Date" at bounding box center [175, 171] width 194 height 14
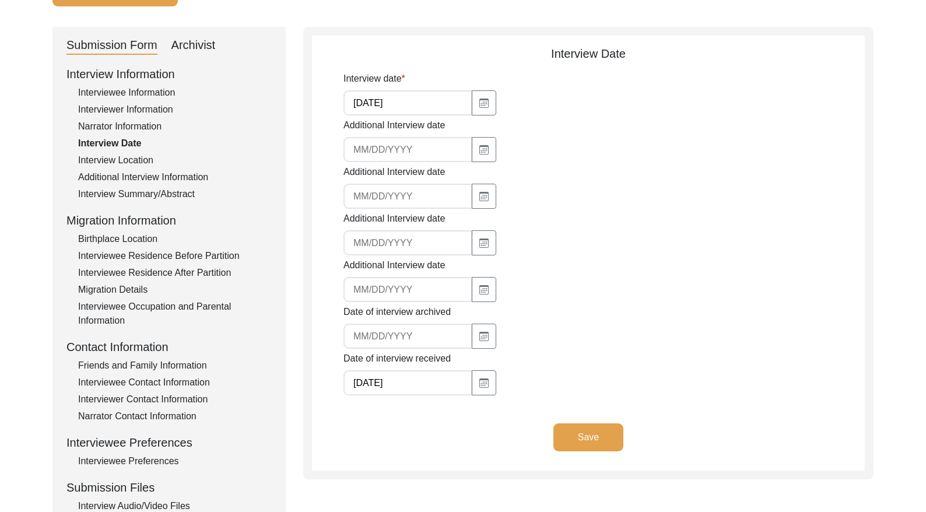
scroll to position [104, 0]
click at [407, 103] on input "[DATE]" at bounding box center [407, 102] width 129 height 25
drag, startPoint x: 198, startPoint y: 41, endPoint x: 196, endPoint y: 61, distance: 20.0
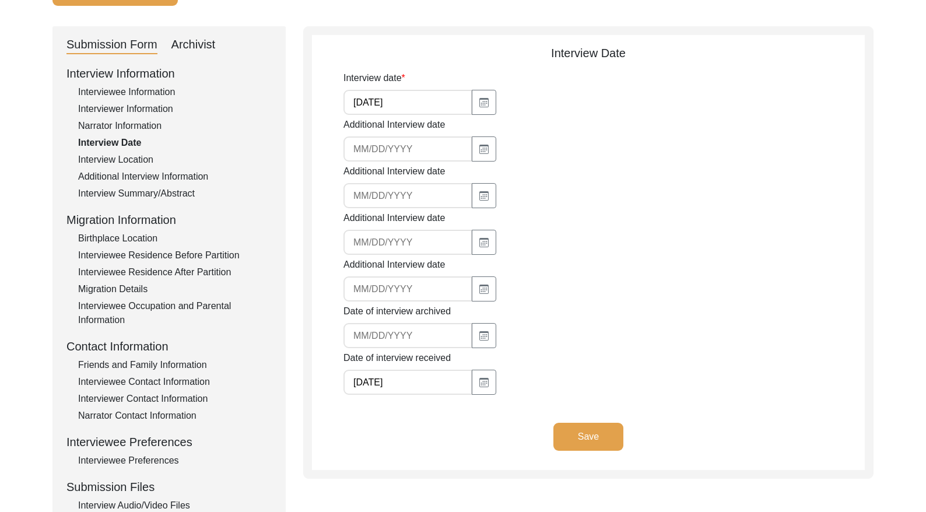
click at [198, 42] on div "Archivist" at bounding box center [193, 45] width 44 height 19
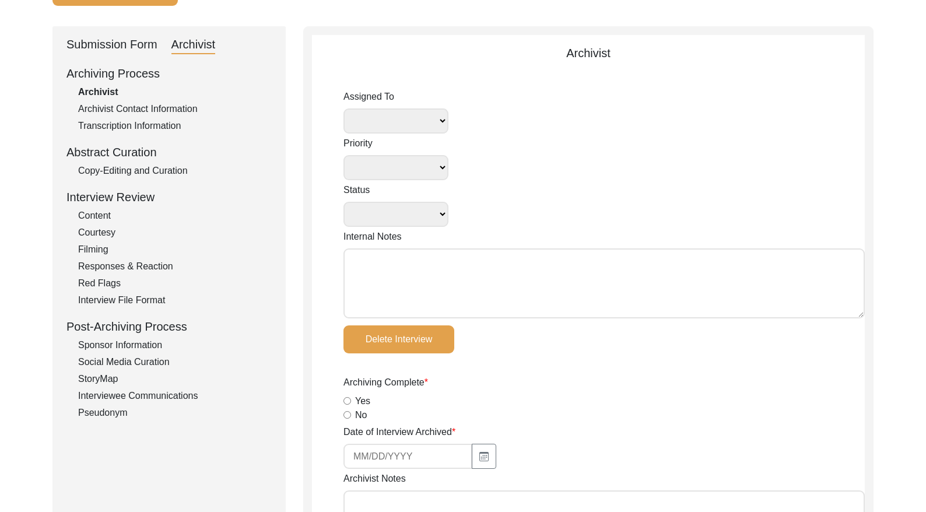
select select
select select "Reviewed"
type textarea "[DATE] [PERSON_NAME]: Assigned to [PERSON_NAME] for a thorough revision/audit a…"
radio input "true"
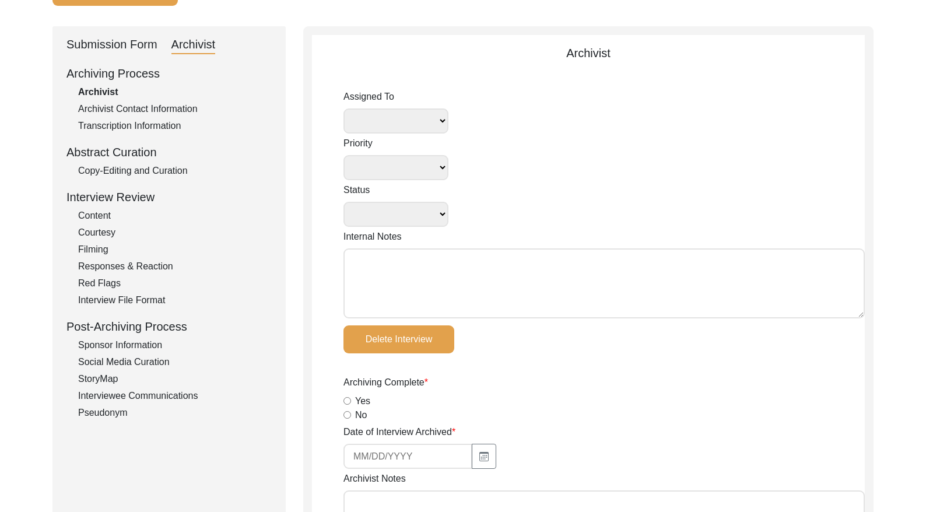
type input "[DATE]"
type textarea "[DATE] [PERSON_NAME]: Added two new photos provided by the interviewee's grandc…"
type input "N/A"
radio input "true"
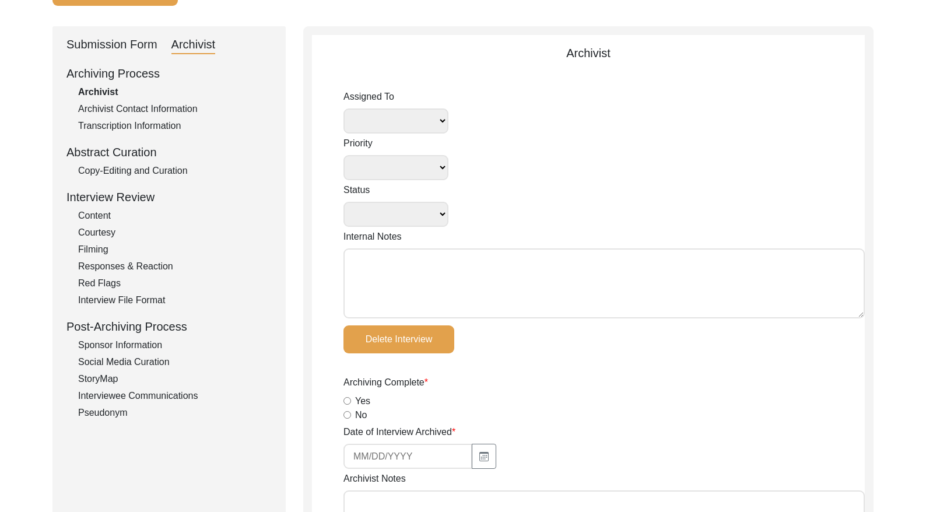
radio input "true"
type textarea "N/A"
radio input "true"
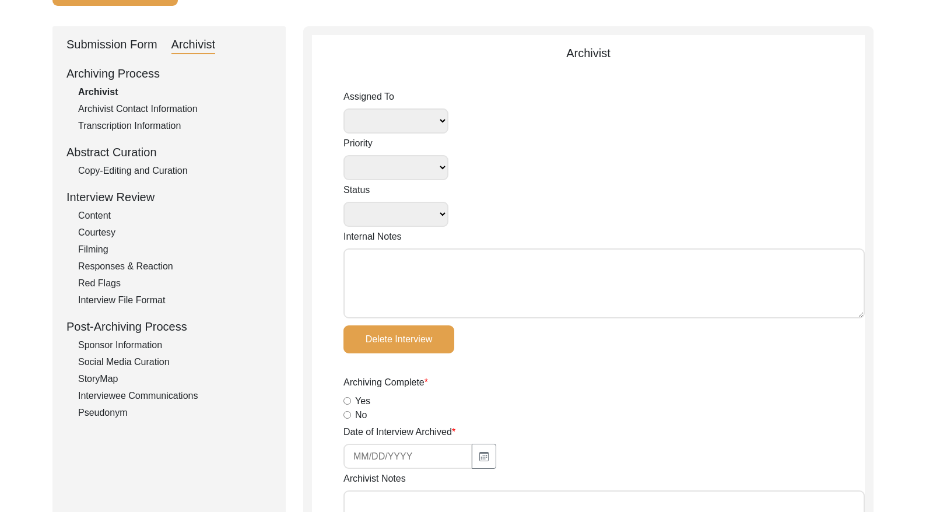
radio input "true"
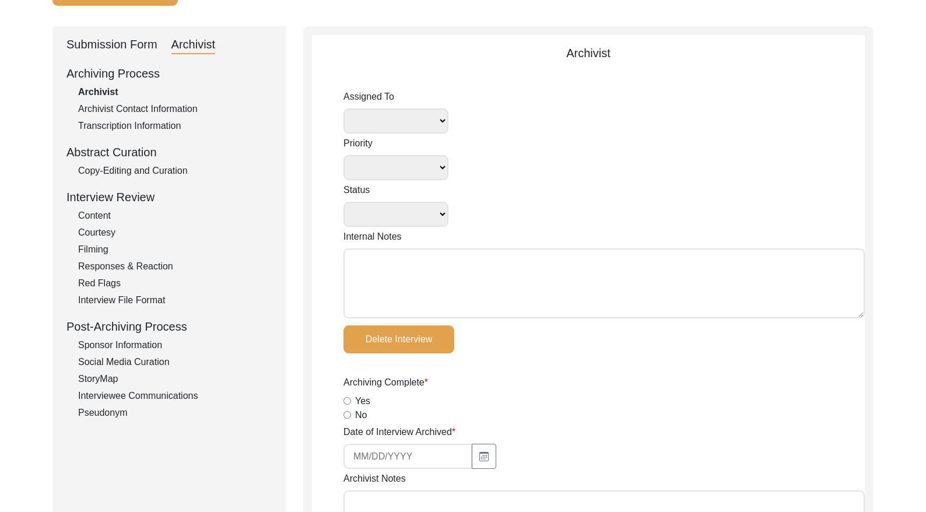
type textarea "N/A"
type input ".mp4"
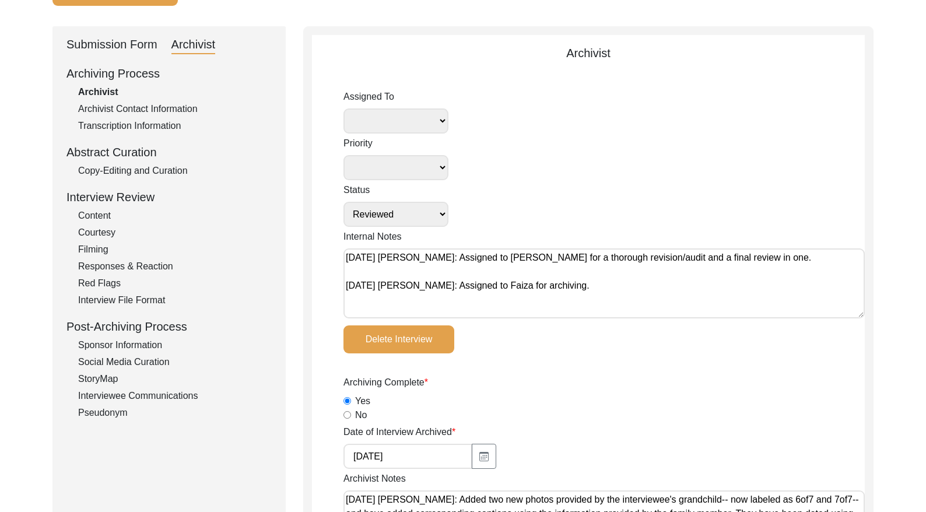
click at [162, 173] on div "Copy-Editing and Curation" at bounding box center [175, 171] width 194 height 14
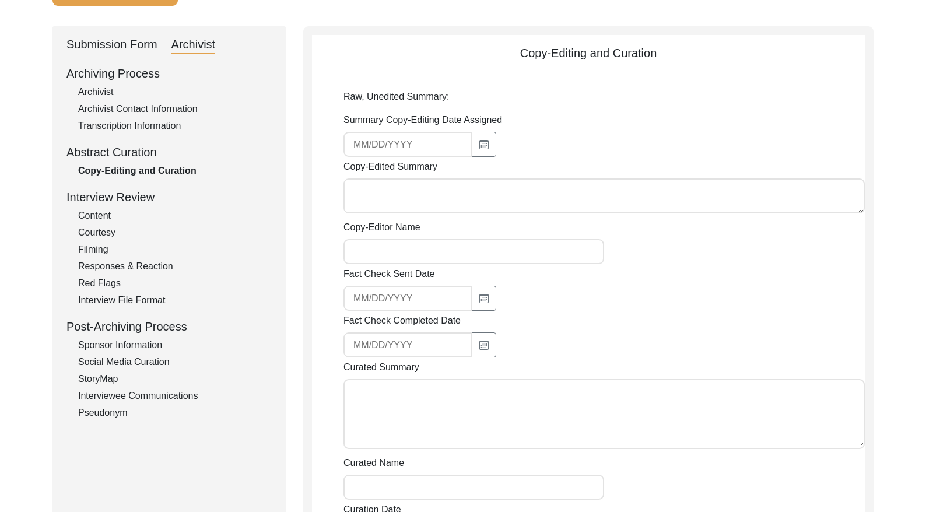
type textarea "Lo. Ipsumdol Sitam Consec adi elit se Doe 18, 6946, te Incididun, Utla Etdolo (…"
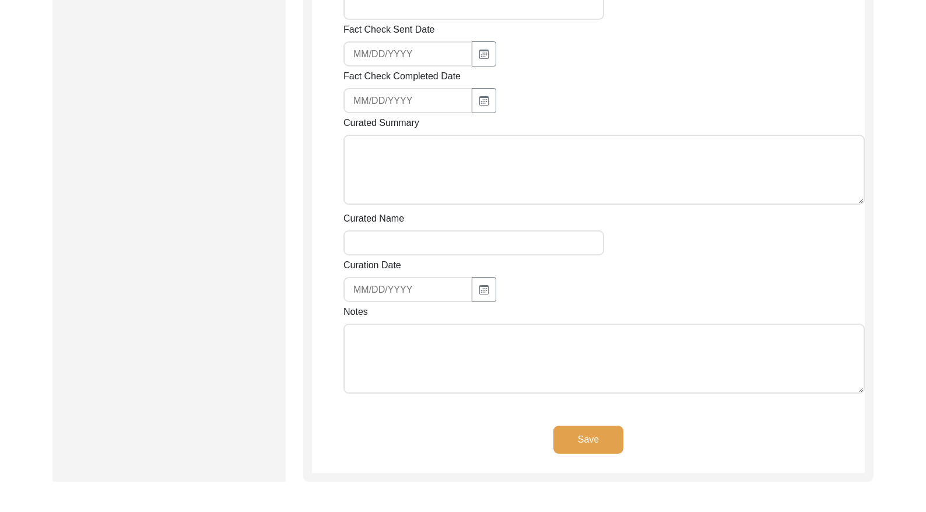
scroll to position [846, 0]
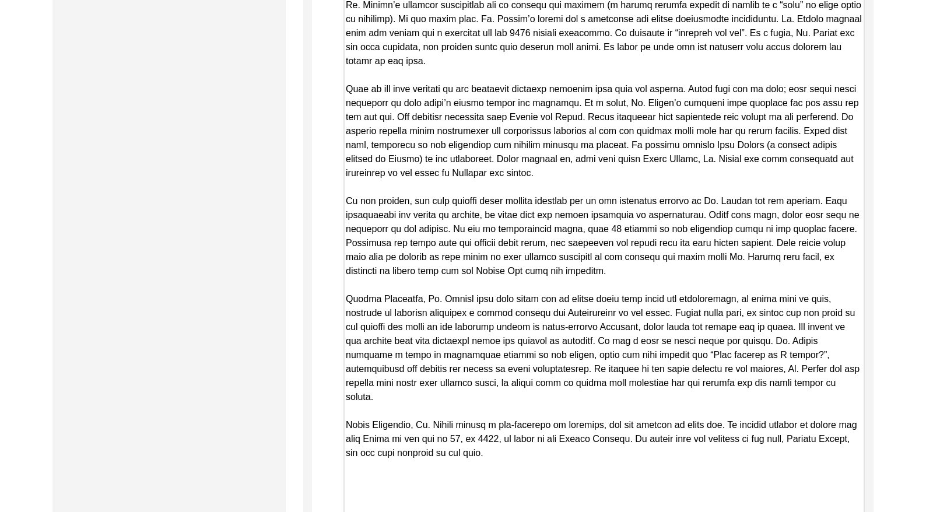
drag, startPoint x: 858, startPoint y: 251, endPoint x: 903, endPoint y: 545, distance: 297.8
click at [903, 511] on html "The 1947 Partition Archive New Interview Dashboard Logout Back to Dashboard Int…" at bounding box center [463, 191] width 926 height 2075
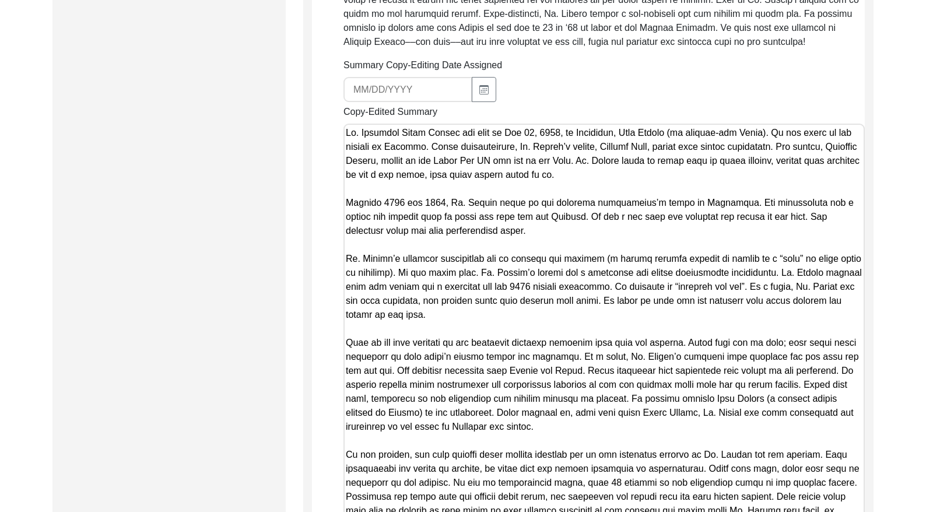
scroll to position [589, 0]
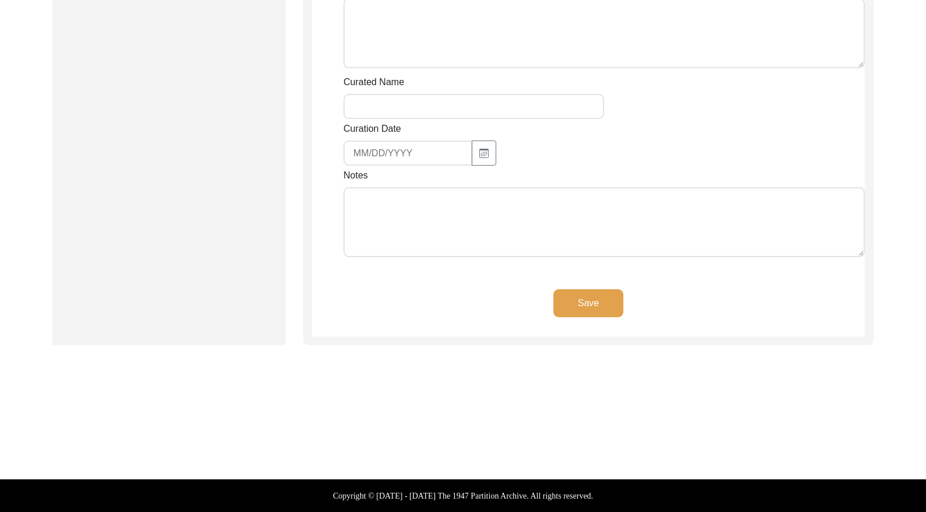
drag, startPoint x: 344, startPoint y: 135, endPoint x: 628, endPoint y: 291, distance: 323.2
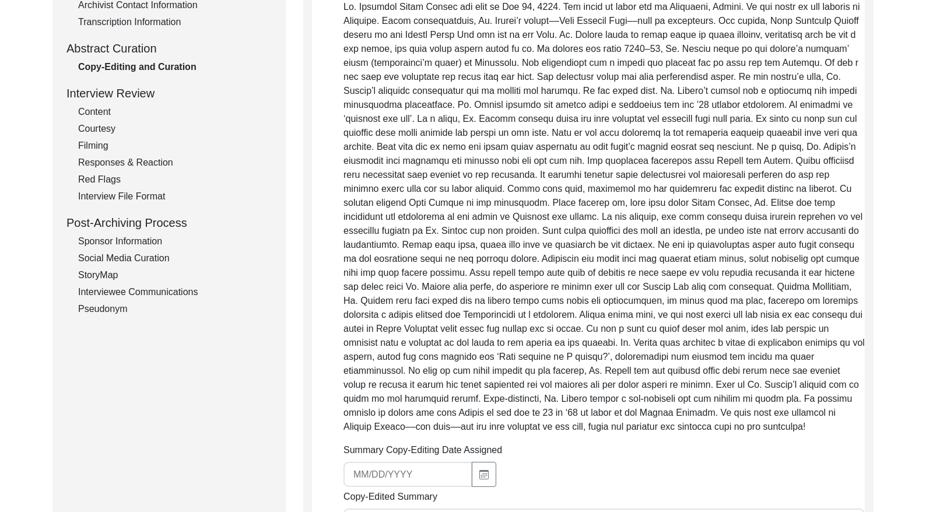
scroll to position [0, 0]
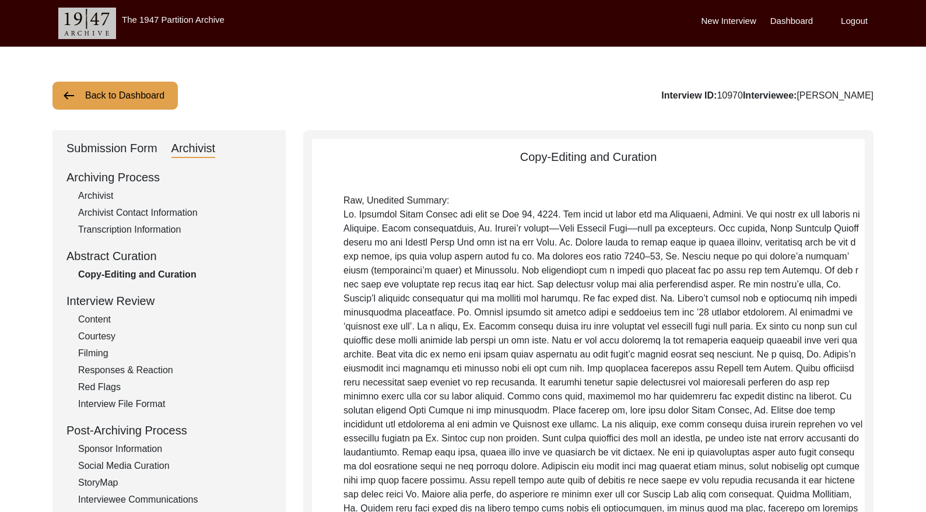
click at [94, 104] on button "Back to Dashboard" at bounding box center [114, 96] width 125 height 28
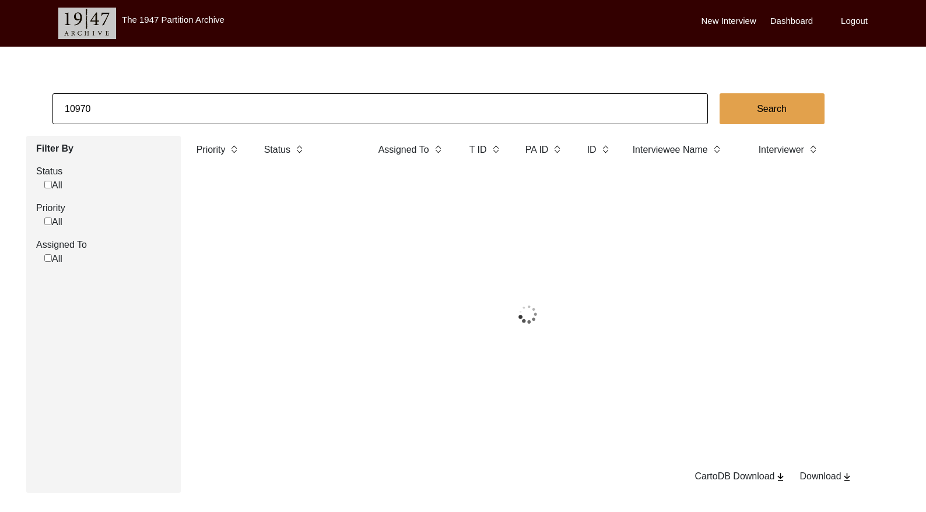
click at [111, 102] on input "10970" at bounding box center [379, 108] width 655 height 31
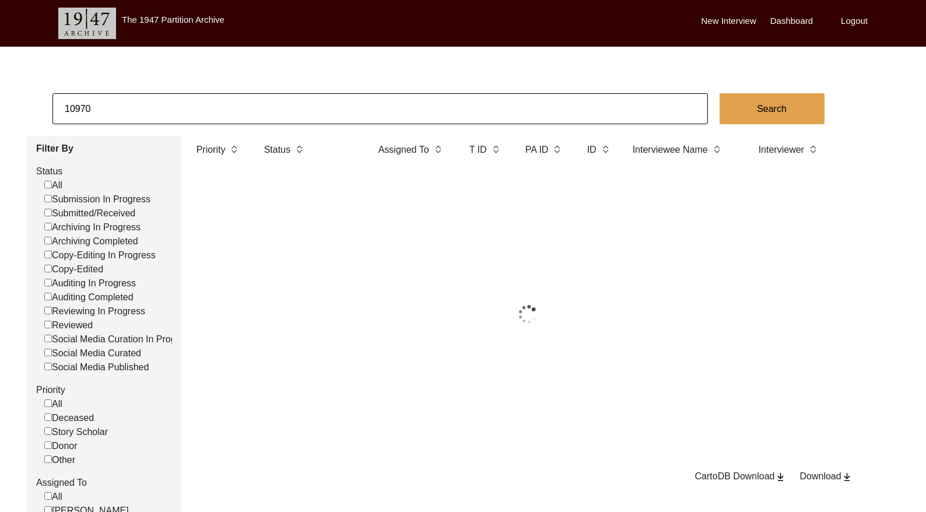
click at [111, 102] on input "10970" at bounding box center [379, 108] width 655 height 31
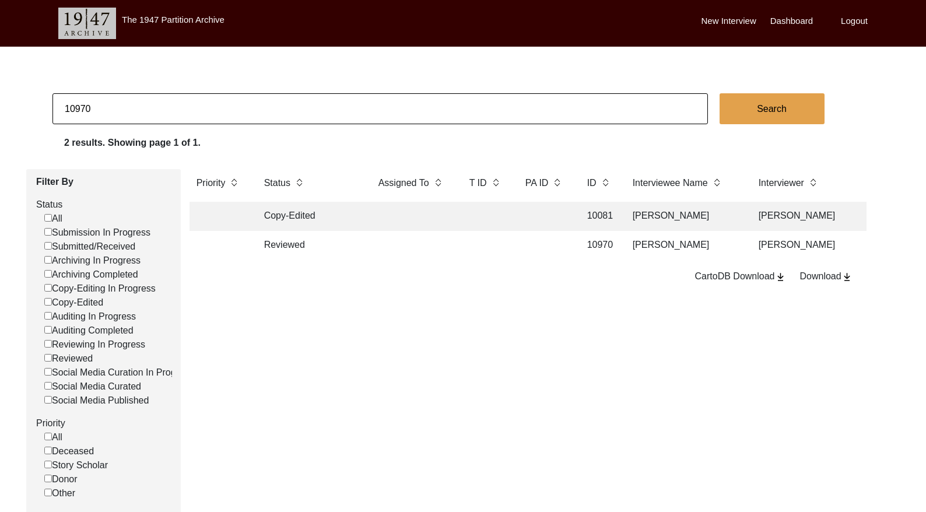
paste input "1146"
type input "11146"
checkbox input "false"
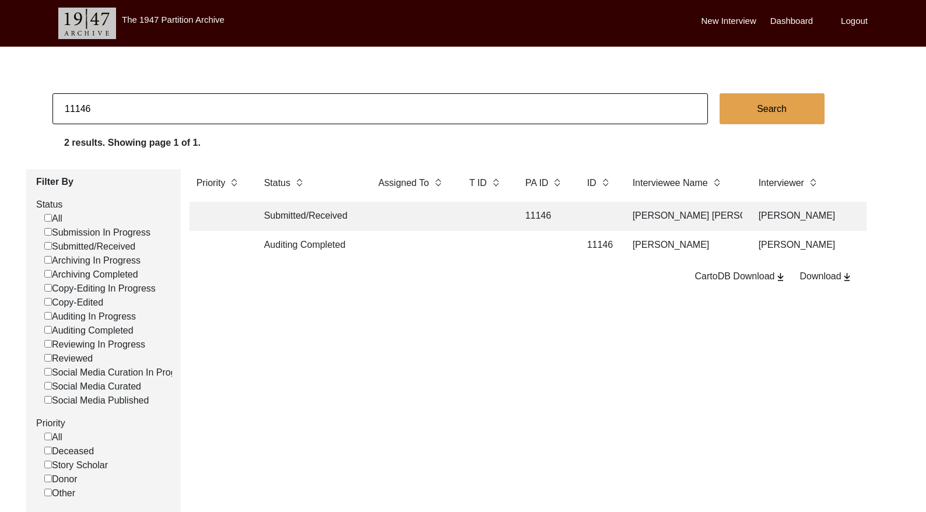
click at [534, 248] on td at bounding box center [544, 245] width 52 height 29
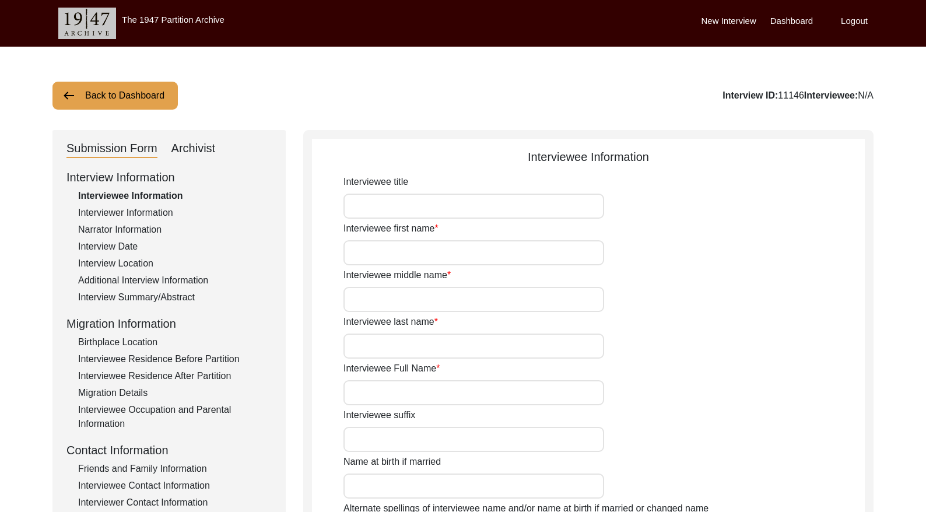
type input "Suraksha"
type input "-"
type input "[PERSON_NAME]"
type input "[DATE]"
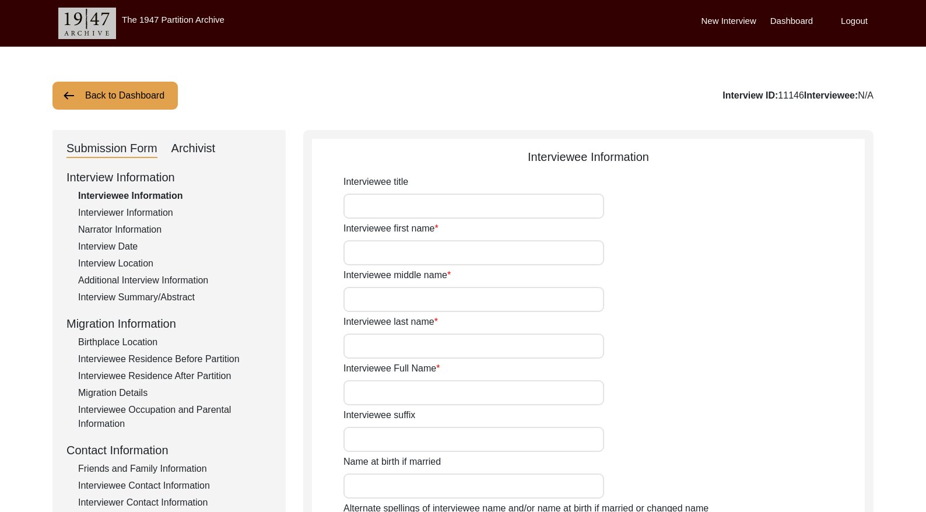
type input "[DATE]"
type input "81"
type input "[DEMOGRAPHIC_DATA]"
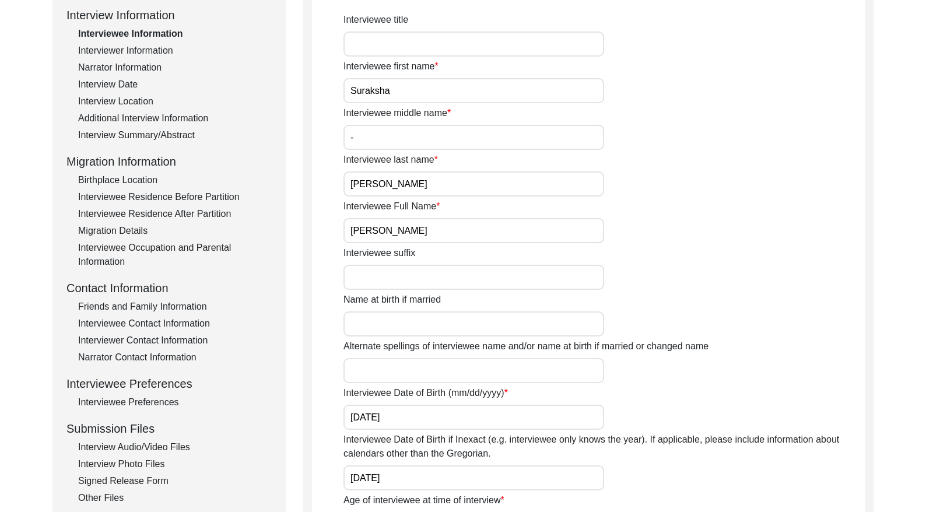
scroll to position [170, 0]
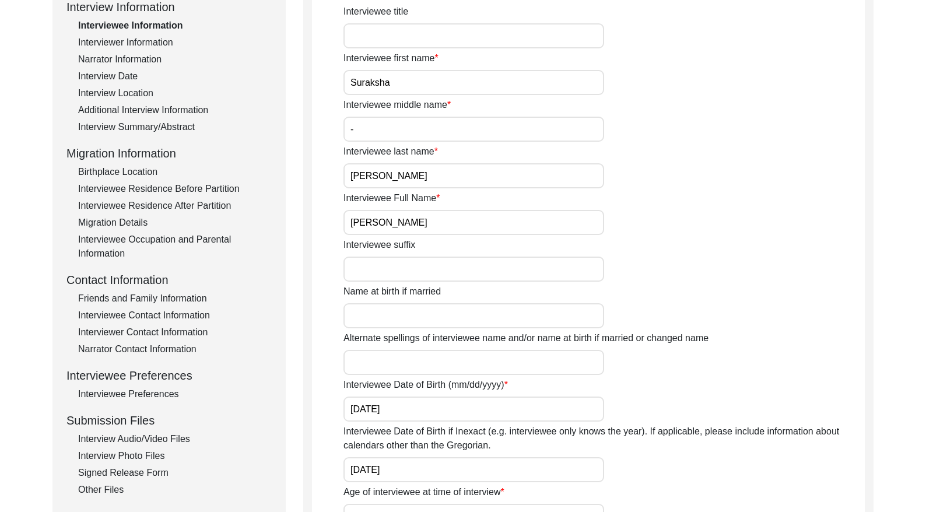
click at [439, 220] on input "[PERSON_NAME]" at bounding box center [473, 222] width 261 height 25
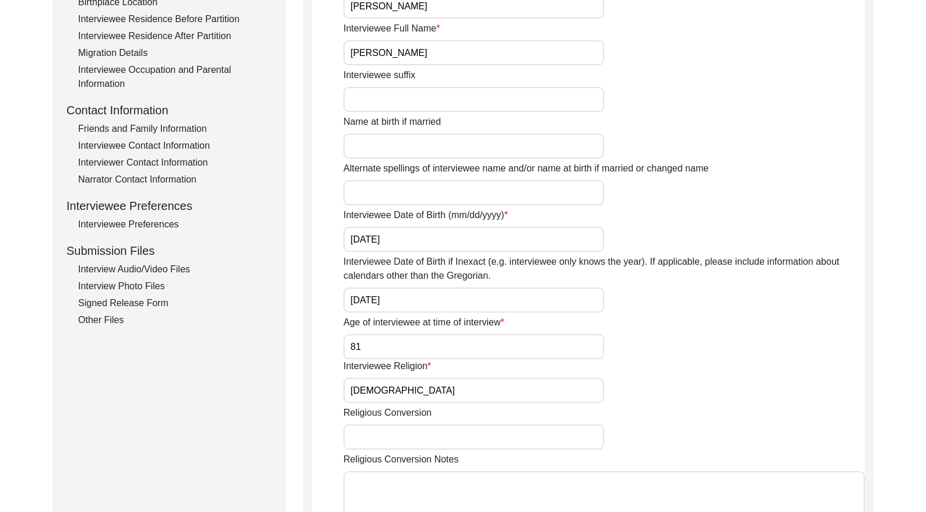
scroll to position [132, 0]
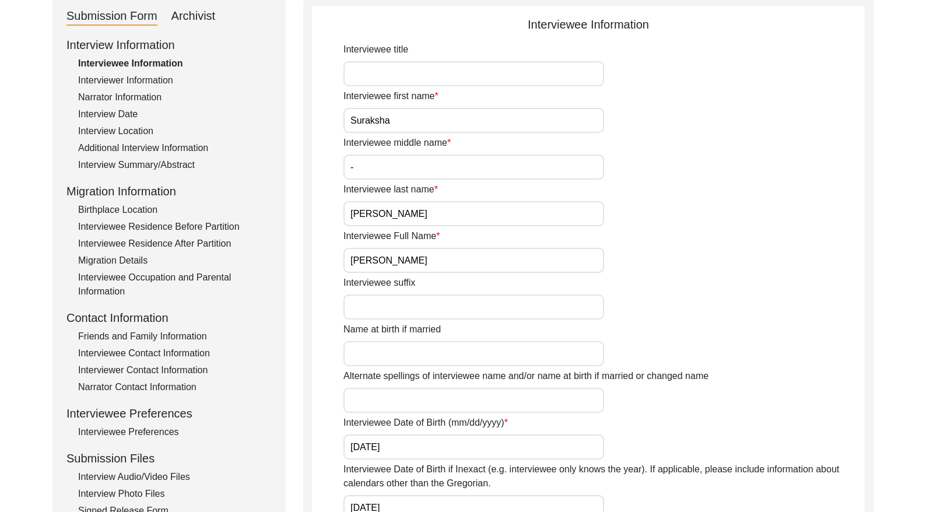
click at [125, 107] on div "Interview Date" at bounding box center [175, 114] width 194 height 14
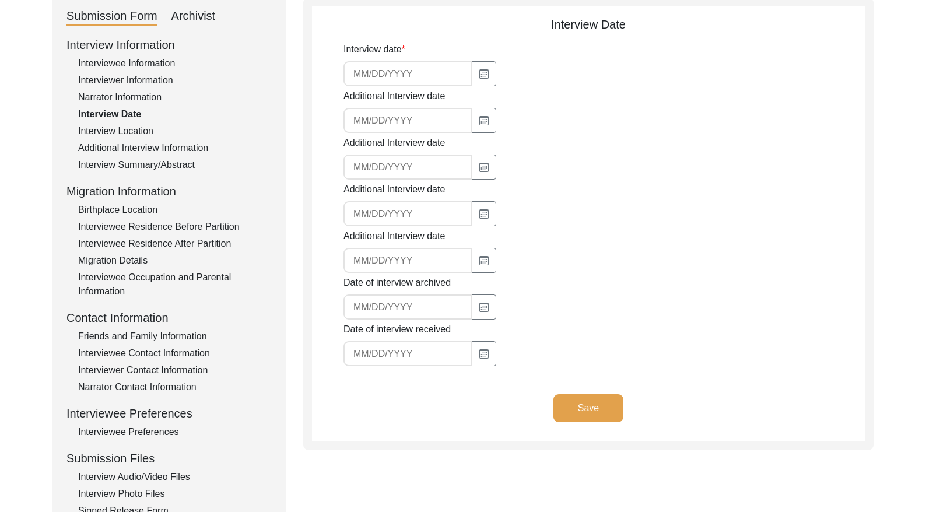
type input "[DATE]"
click at [389, 78] on input "[DATE]" at bounding box center [407, 73] width 129 height 25
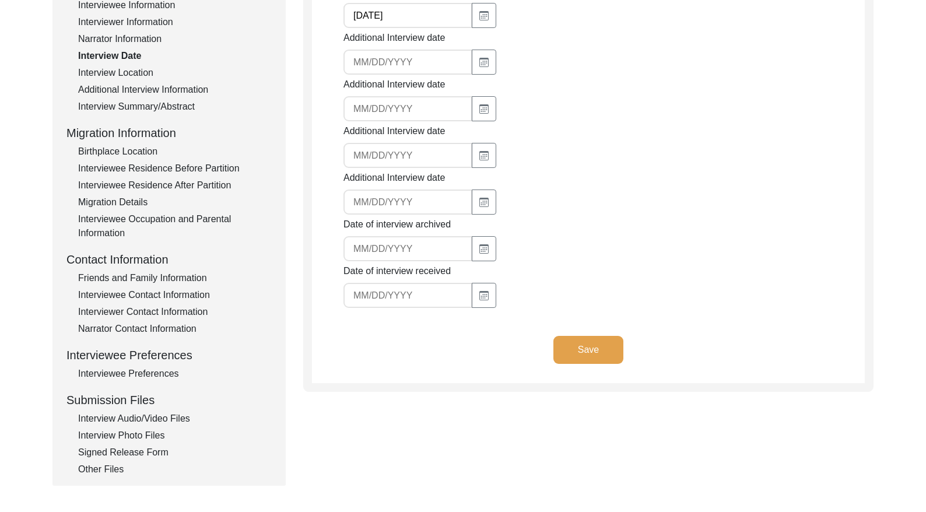
scroll to position [219, 0]
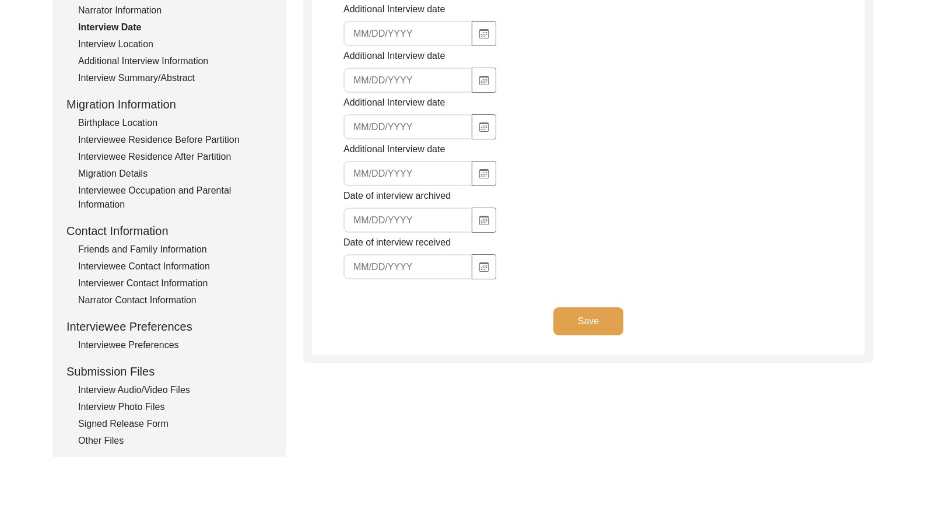
click at [178, 81] on div "Interview Summary/Abstract" at bounding box center [175, 78] width 194 height 14
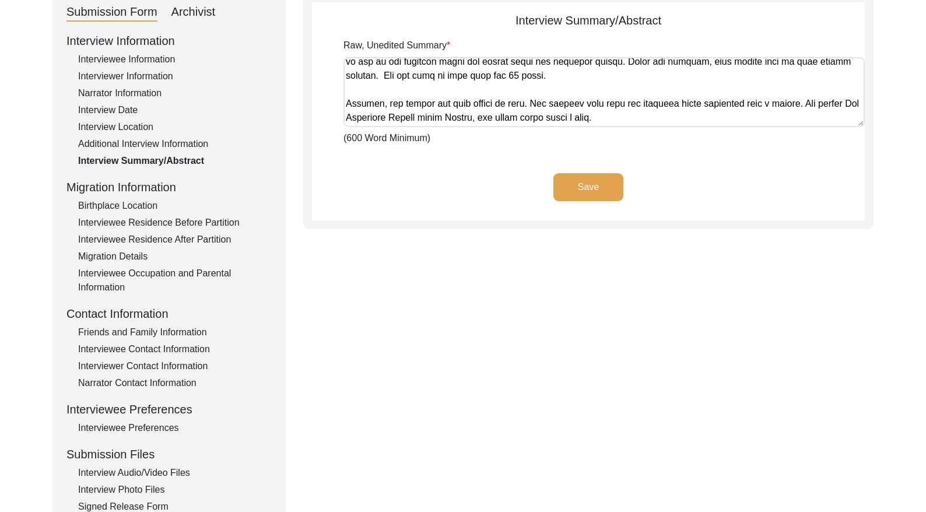
scroll to position [1501, 0]
drag, startPoint x: 345, startPoint y: 67, endPoint x: 641, endPoint y: 144, distance: 305.4
click at [641, 144] on div "Raw, Unedited Summary (600 Word Minimum)" at bounding box center [603, 91] width 521 height 107
click at [234, 134] on div "Interview Information Interviewee Information Interviewer Information Narrator …" at bounding box center [168, 281] width 205 height 498
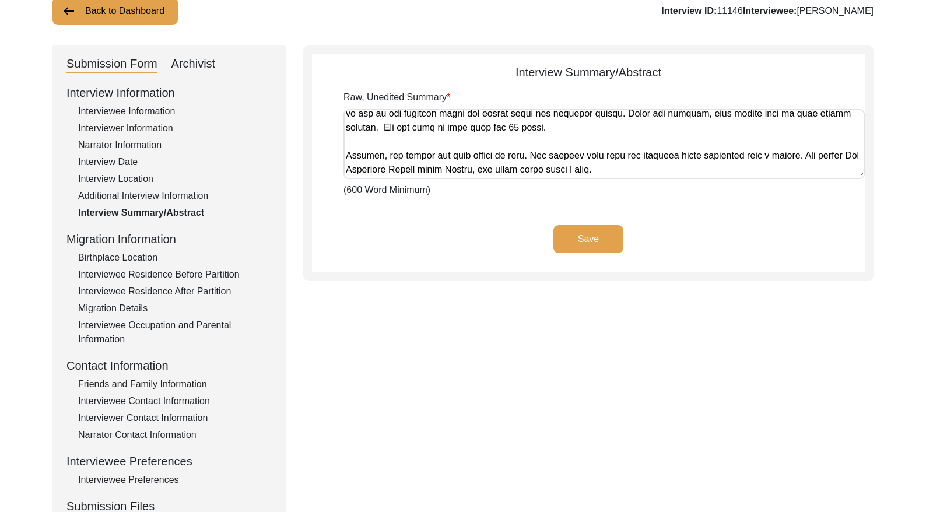
scroll to position [42, 0]
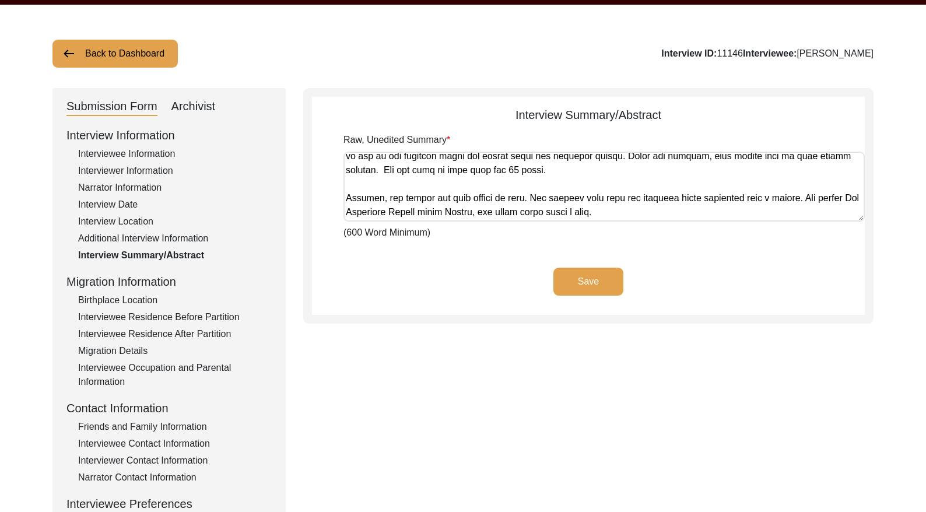
click at [194, 110] on div "Archivist" at bounding box center [193, 106] width 44 height 19
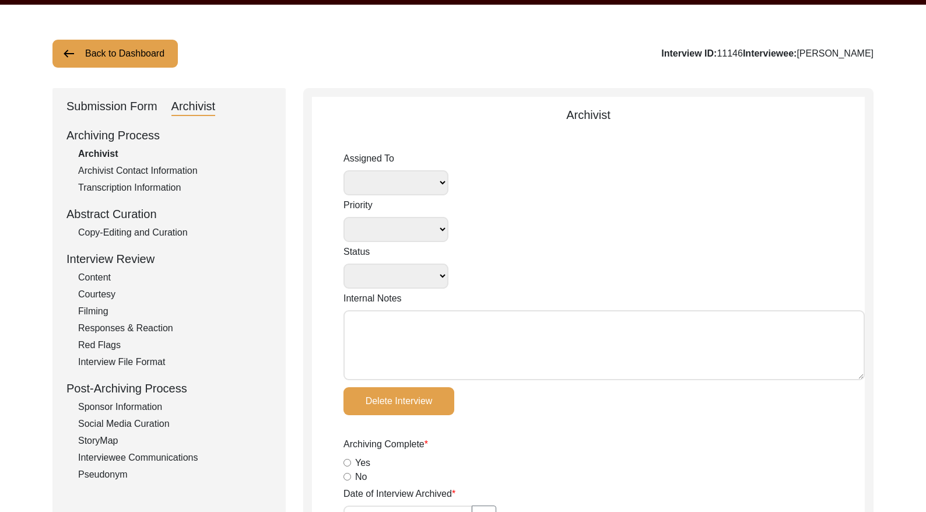
select select
select select "Auditing Completed"
type textarea "[DATE] Lesya: Assigned to self for archiving. Tori [DATE]: interview copy added…"
type textarea "Loremi 3, 2975 Dolor: Sitamet consectetur adi elitseddoei temporinc utla “Etdol…"
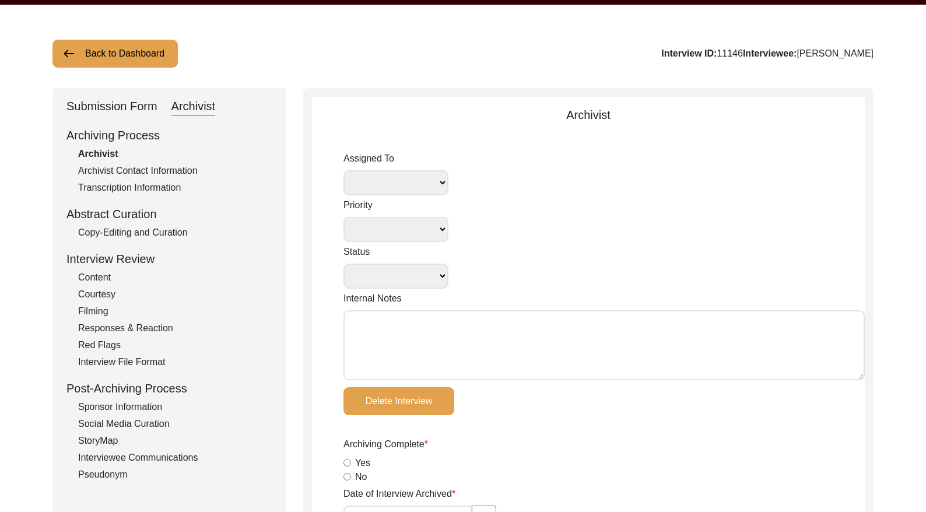
type input "[DATE]"
radio input "true"
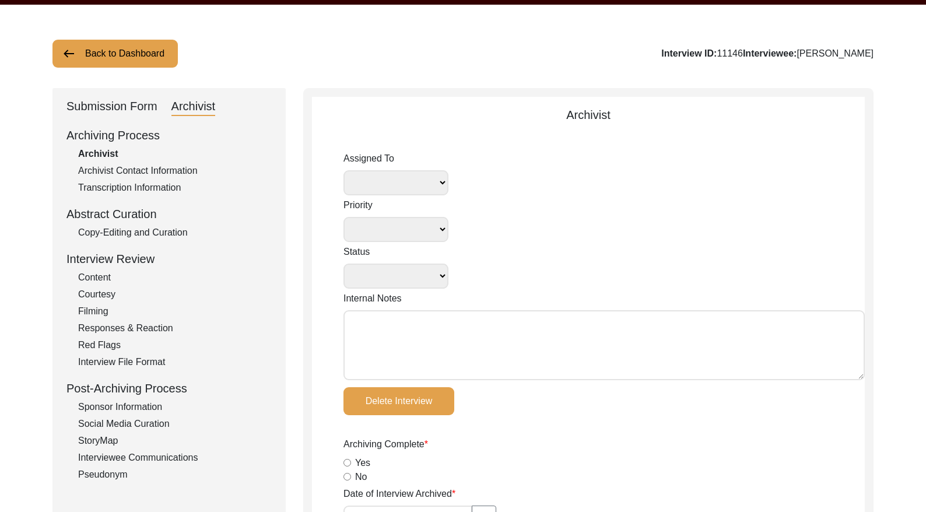
radio input "true"
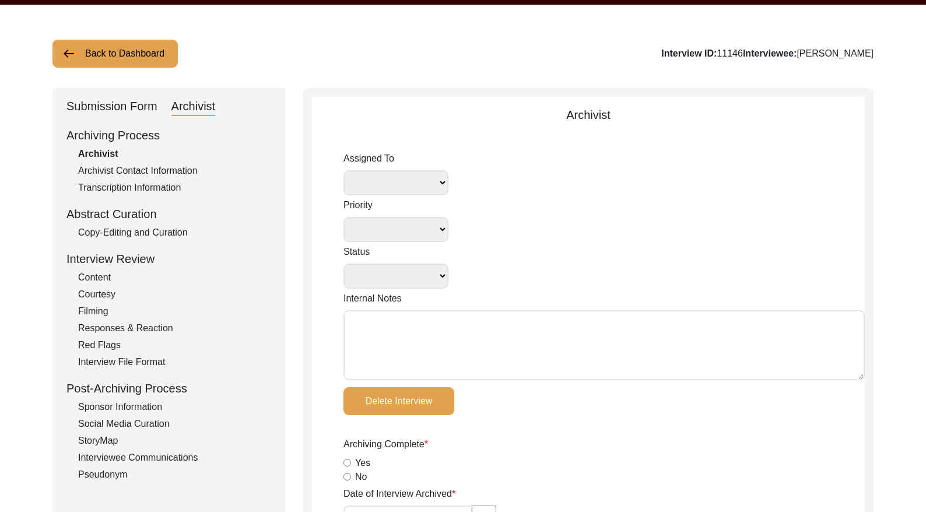
type input "1:14:22"
radio input "true"
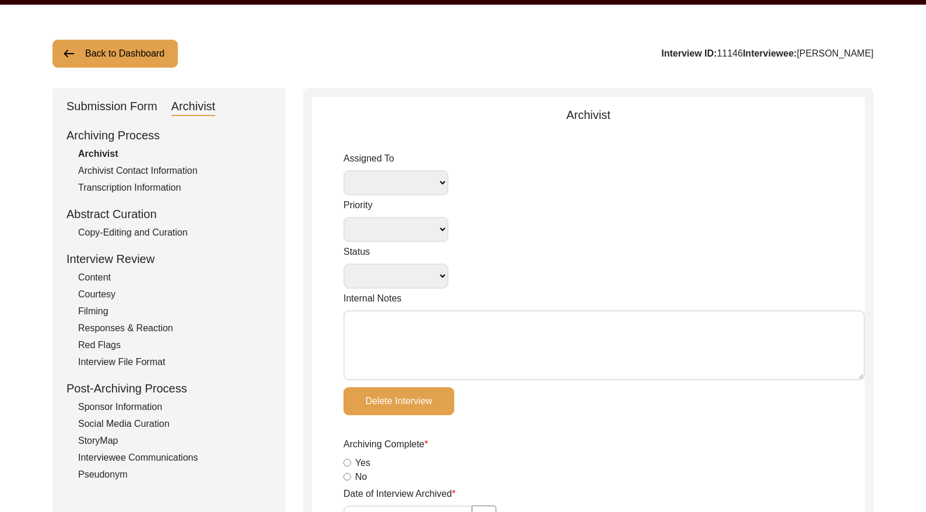
radio input "true"
type input "22"
type textarea "B-roll: 0:09:00"
type input "mp4"
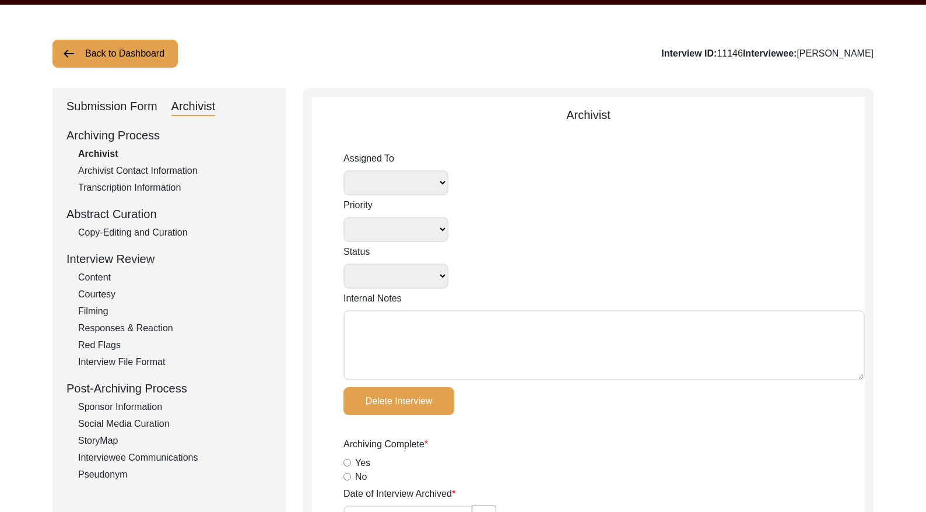
type input "1.4 GB"
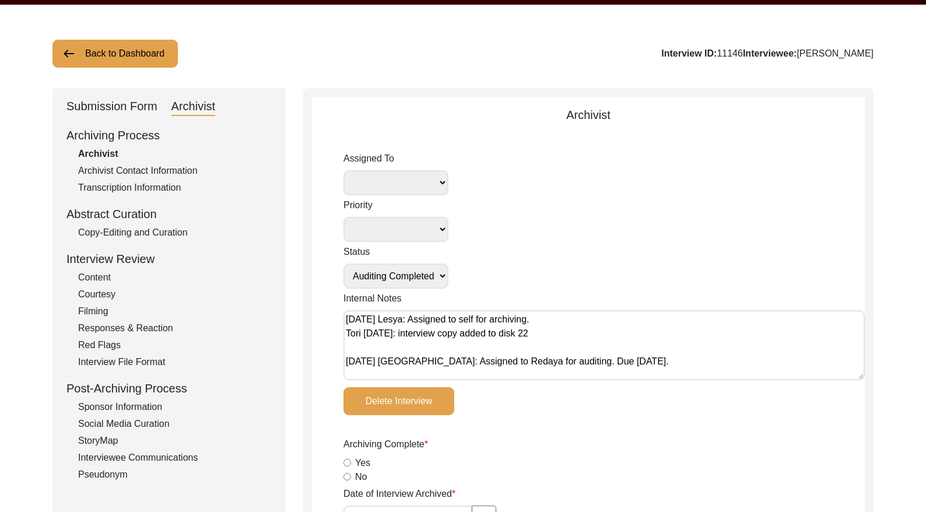
select select
click at [165, 230] on div "Copy-Editing and Curation" at bounding box center [175, 233] width 194 height 14
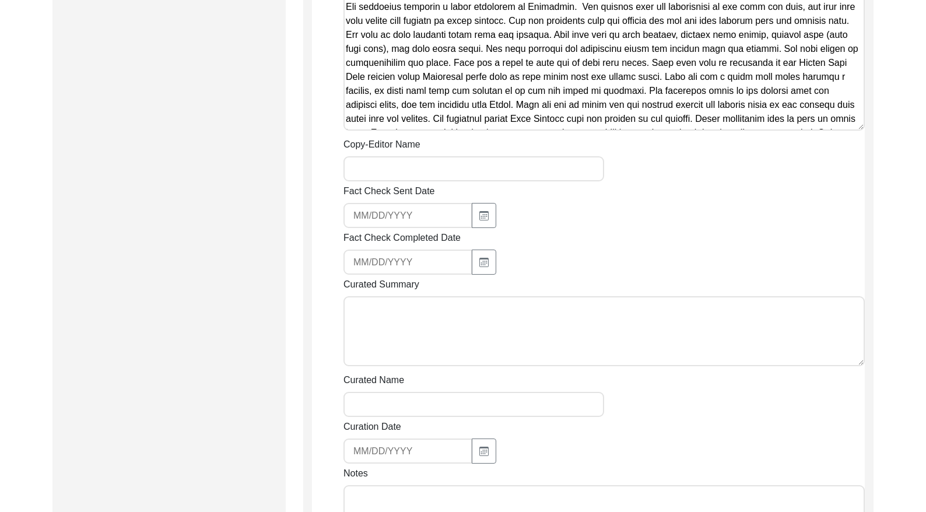
scroll to position [2162, 0]
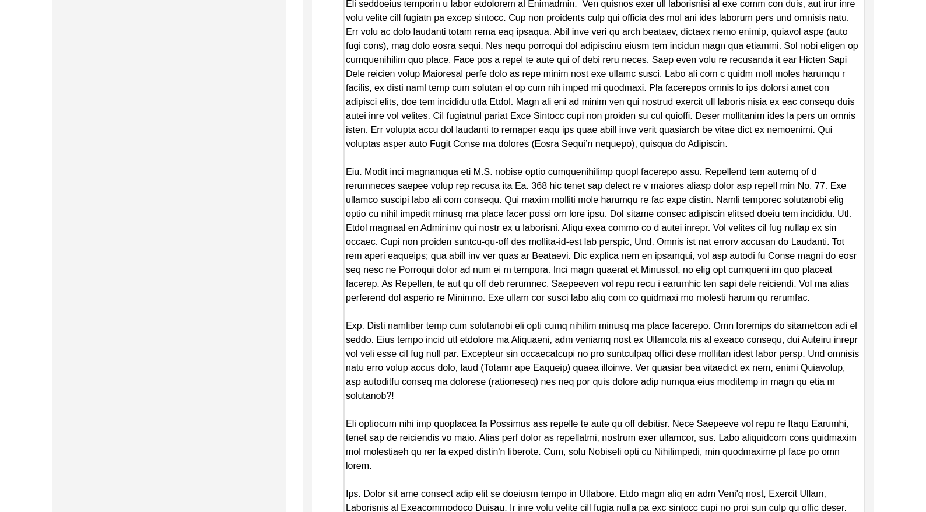
drag, startPoint x: 861, startPoint y: 125, endPoint x: 828, endPoint y: 500, distance: 376.2
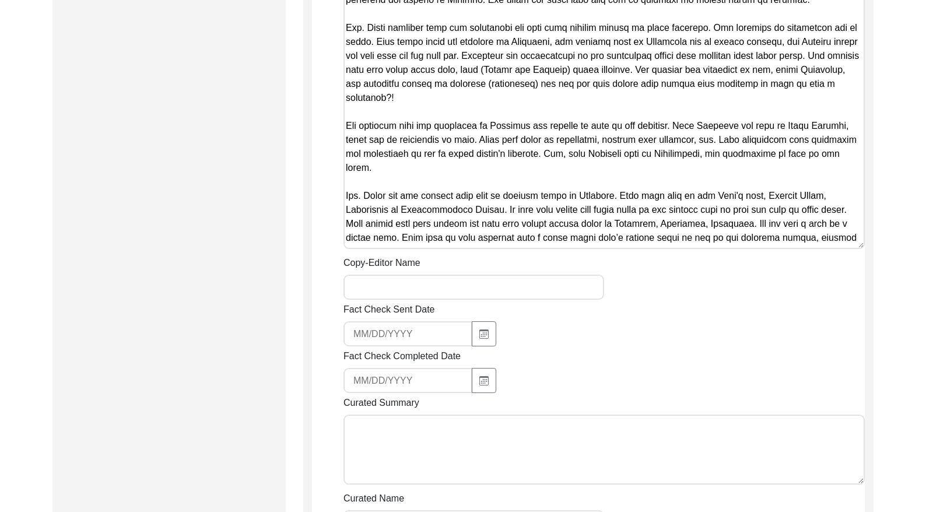
scroll to position [2456, 0]
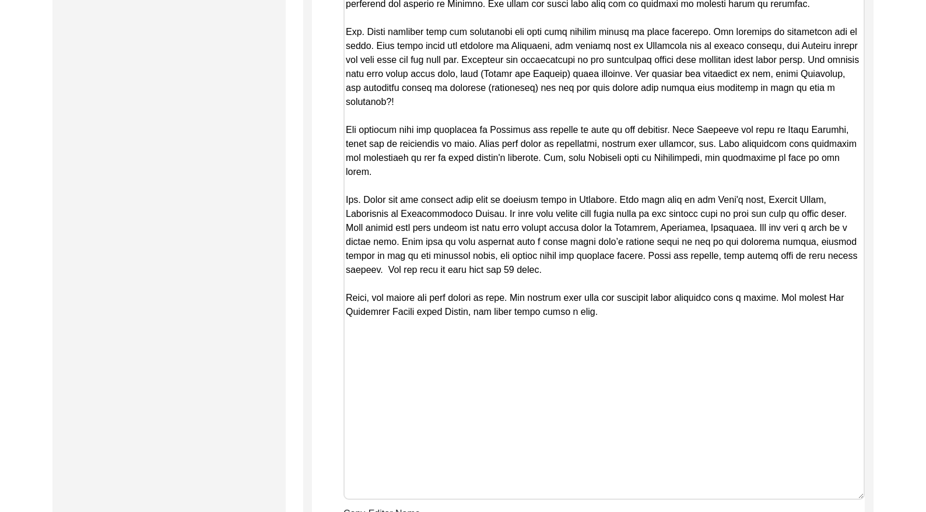
drag, startPoint x: 861, startPoint y: 249, endPoint x: 857, endPoint y: 488, distance: 239.6
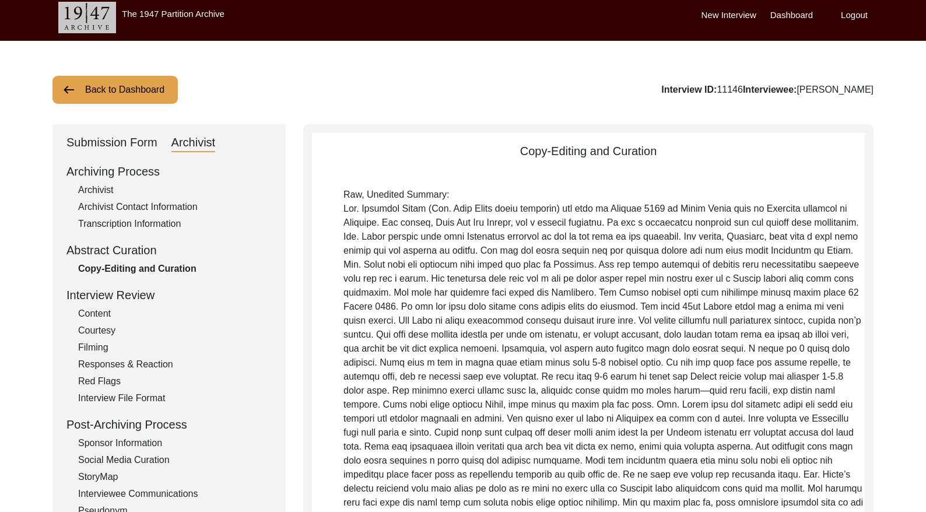
scroll to position [0, 0]
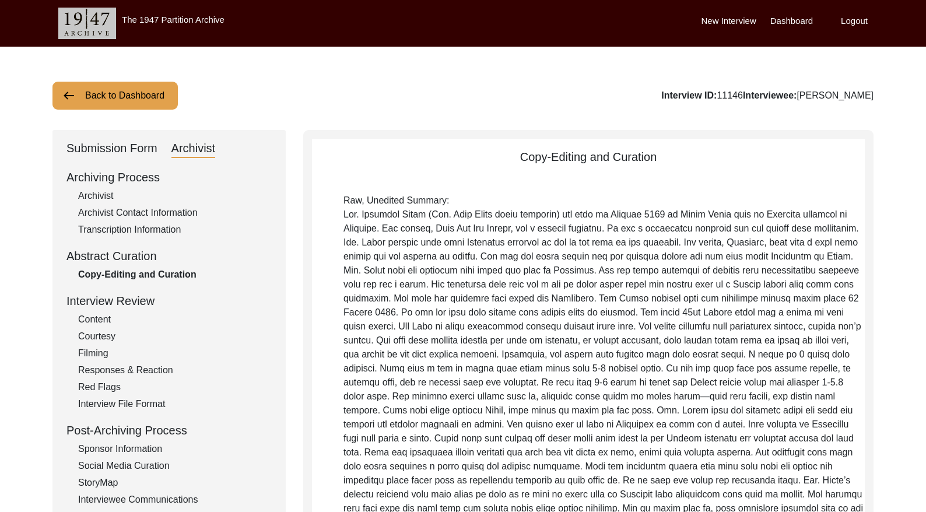
drag, startPoint x: 623, startPoint y: 311, endPoint x: 287, endPoint y: -73, distance: 510.1
drag, startPoint x: 561, startPoint y: 80, endPoint x: 577, endPoint y: 70, distance: 18.6
click at [143, 103] on button "Back to Dashboard" at bounding box center [114, 96] width 125 height 28
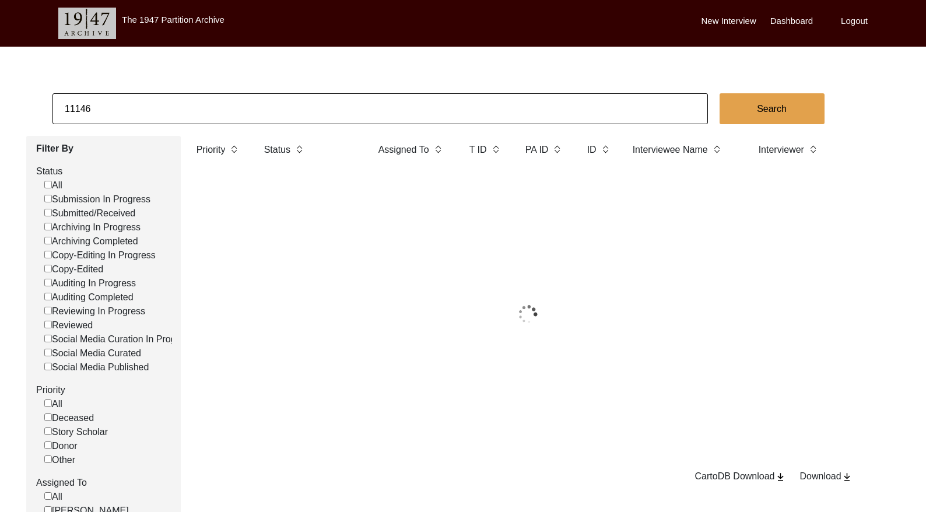
click at [157, 100] on input "11146" at bounding box center [379, 108] width 655 height 31
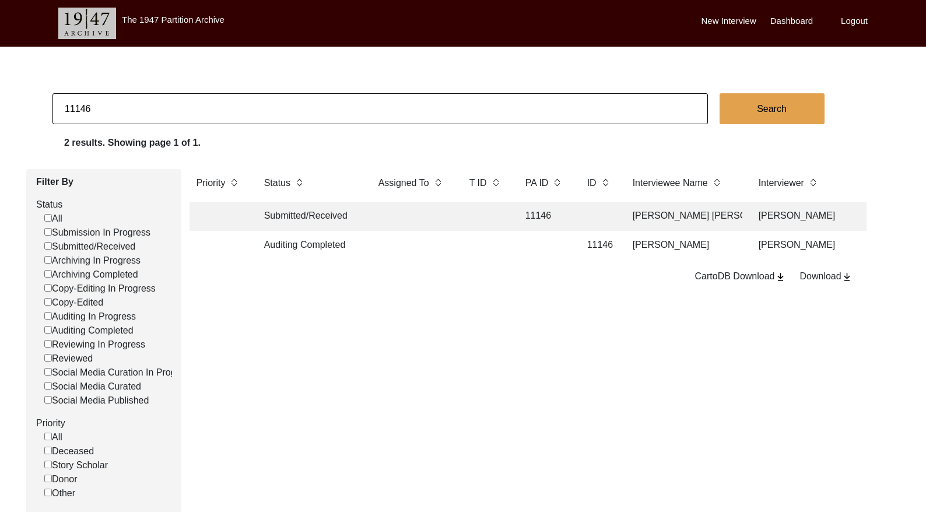
click at [157, 100] on input "11146" at bounding box center [379, 108] width 655 height 31
paste input "PA13264"
type input "13264"
checkbox input "false"
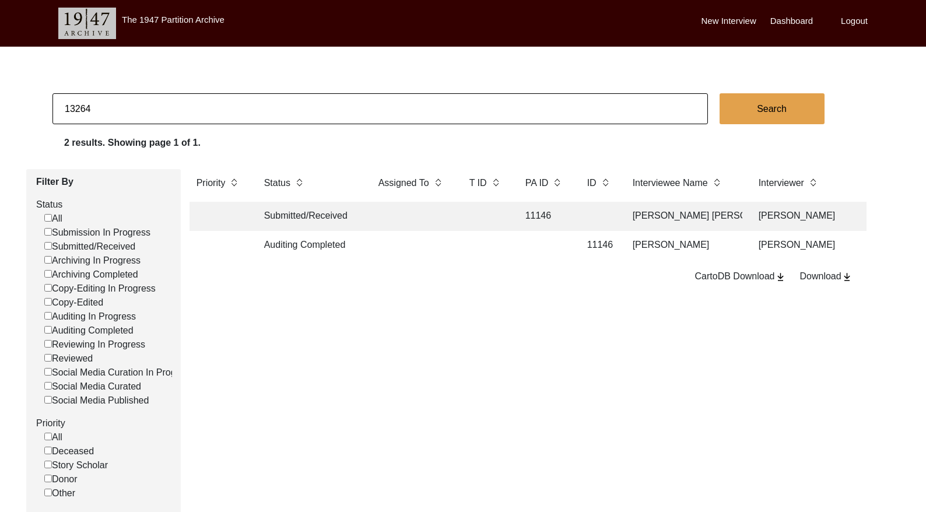
checkbox input "false"
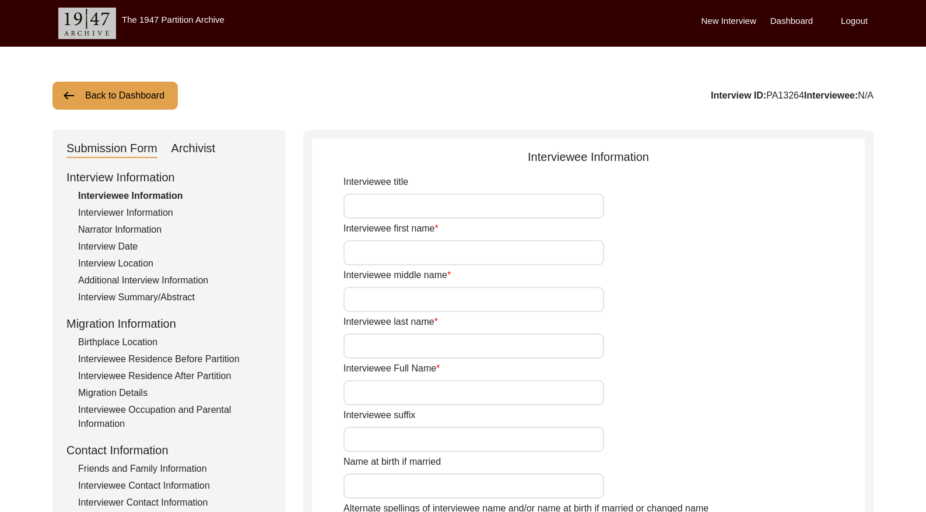
type input "[PERSON_NAME]"
type input "n/a"
type input "[PERSON_NAME]"
type input "[DATE]"
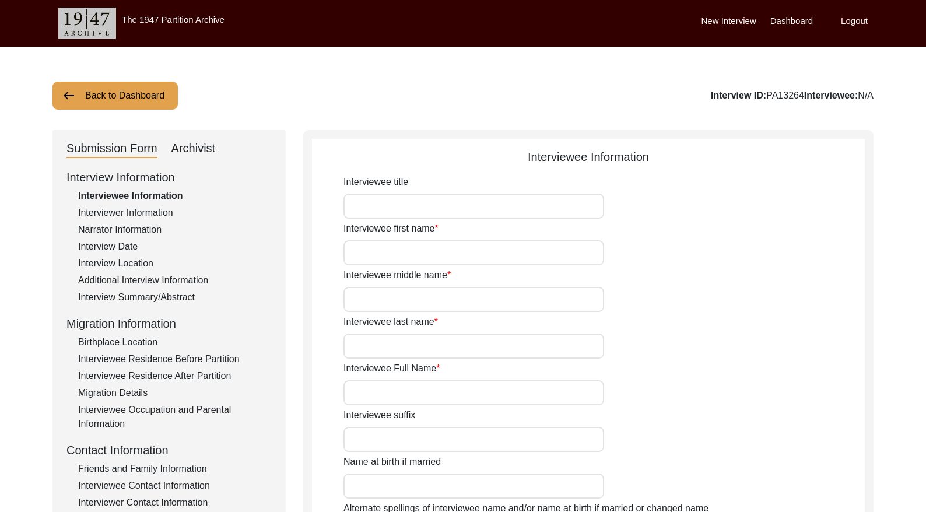
type input "85"
type input "[DEMOGRAPHIC_DATA]"
type input "Bengali"
type input "[DEMOGRAPHIC_DATA]"
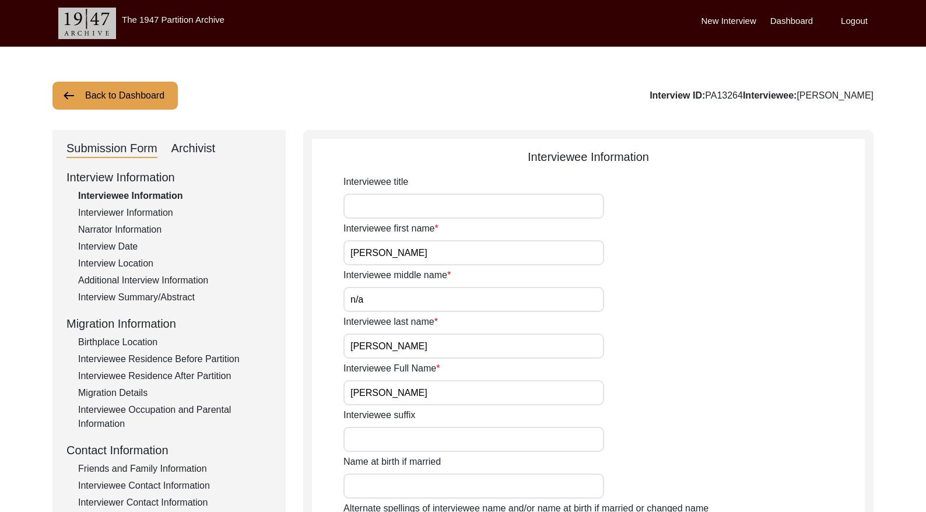
drag, startPoint x: 153, startPoint y: 298, endPoint x: 211, endPoint y: 292, distance: 58.6
click at [153, 298] on div "Interview Summary/Abstract" at bounding box center [175, 297] width 194 height 14
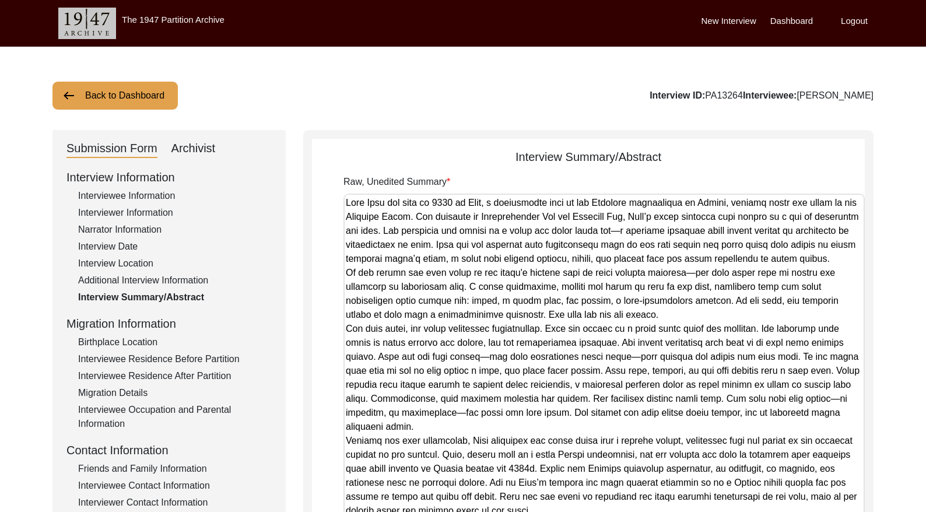
drag, startPoint x: 856, startPoint y: 259, endPoint x: 821, endPoint y: 543, distance: 286.0
click at [821, 511] on html "The 1947 Partition Archive New Interview Dashboard Logout Back to Dashboard Int…" at bounding box center [463, 421] width 926 height 843
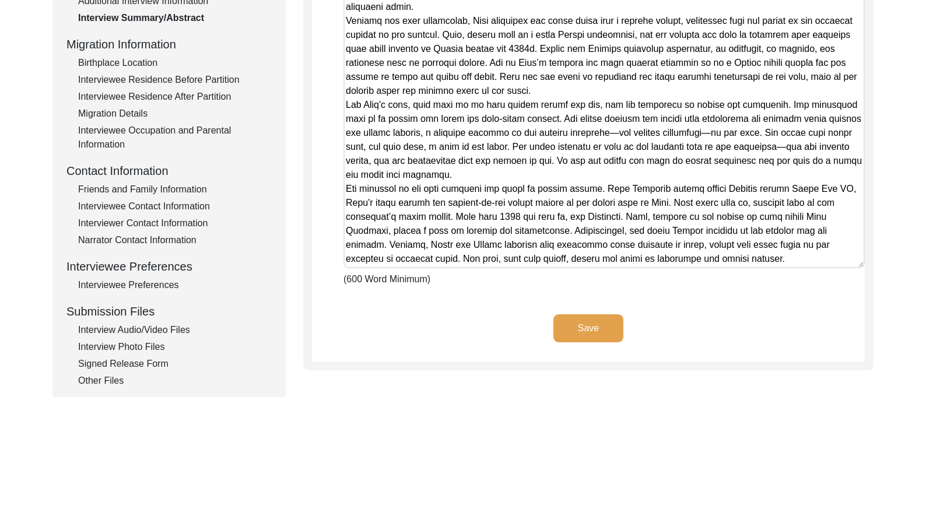
scroll to position [272, 0]
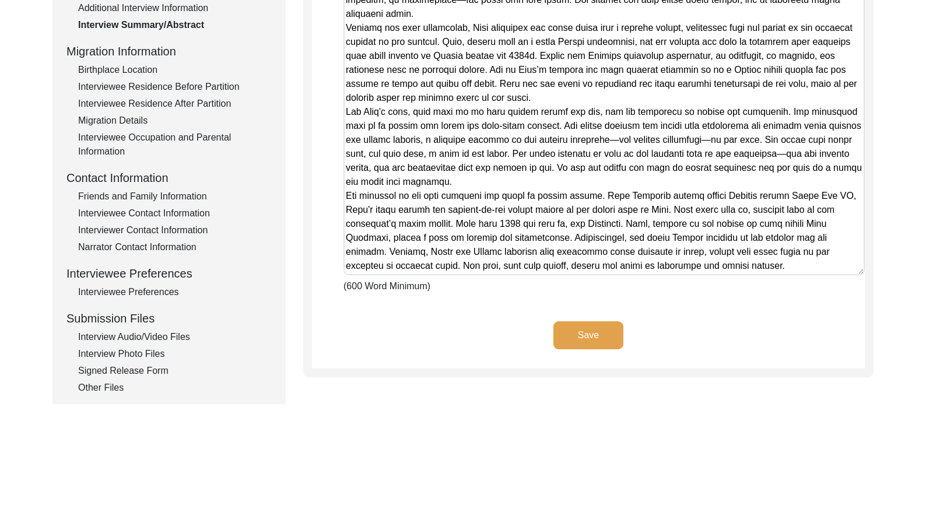
click at [173, 193] on div "Friends and Family Information" at bounding box center [175, 196] width 194 height 14
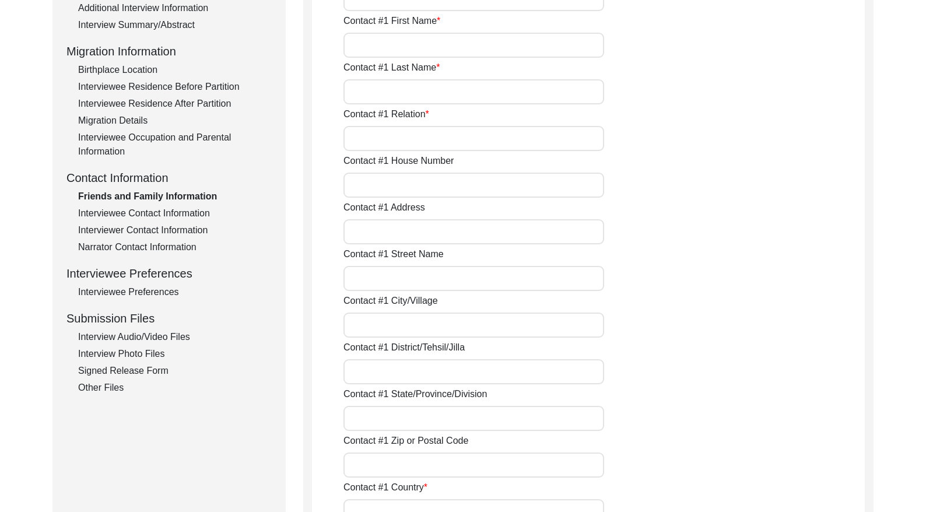
type input "[PERSON_NAME]"
type input "Sunil"
type input "[PERSON_NAME]"
type input "Son"
type input "[GEOGRAPHIC_DATA]"
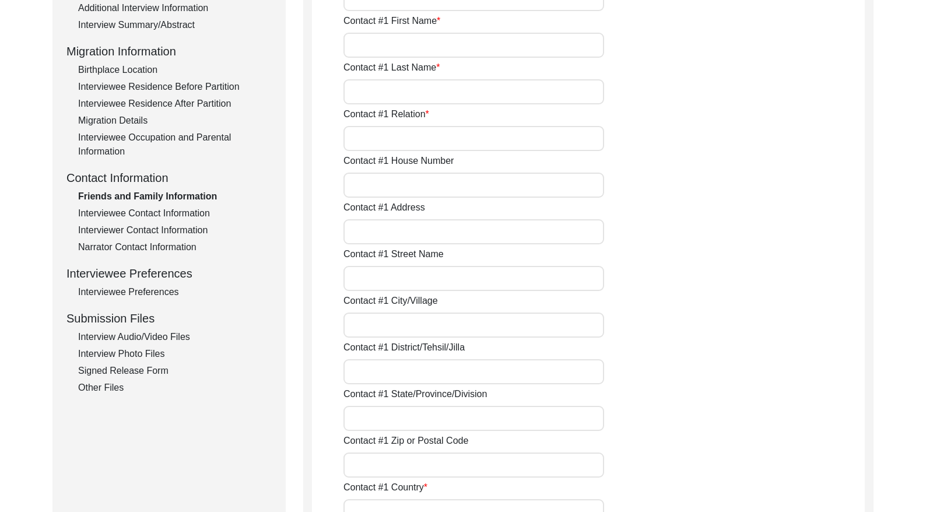
type input "7044640685"
type input "n/a"
type input "[PERSON_NAME]"
type input "Alok"
type input "Saha"
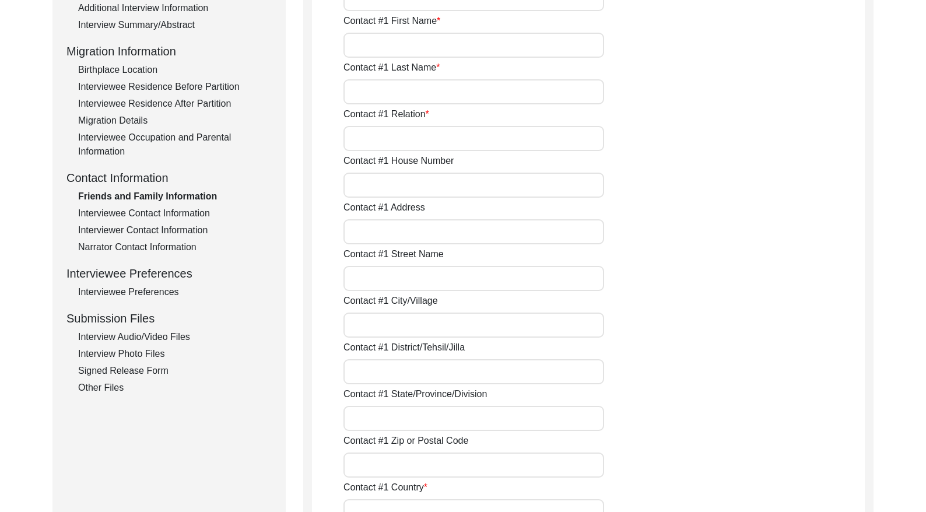
type input "Friend"
type input "[GEOGRAPHIC_DATA]"
type input "9830162296"
type input "n/a"
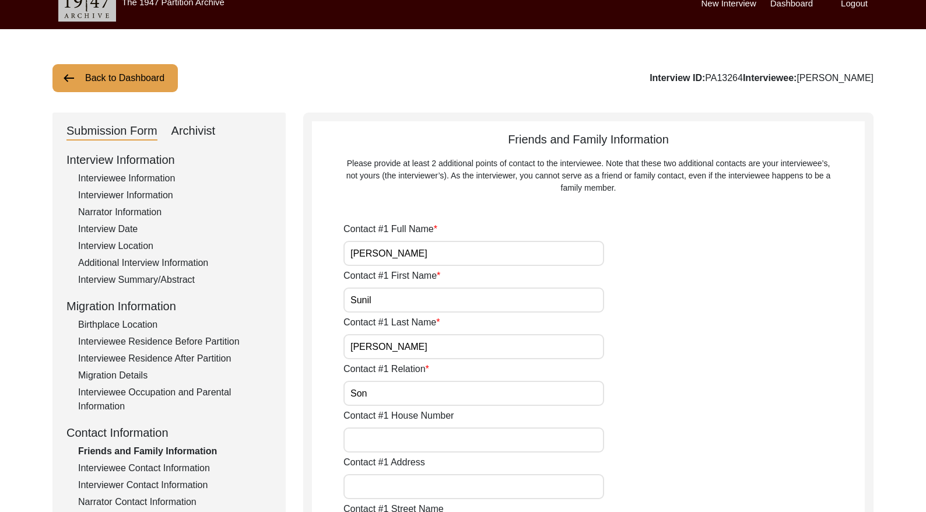
scroll to position [0, 0]
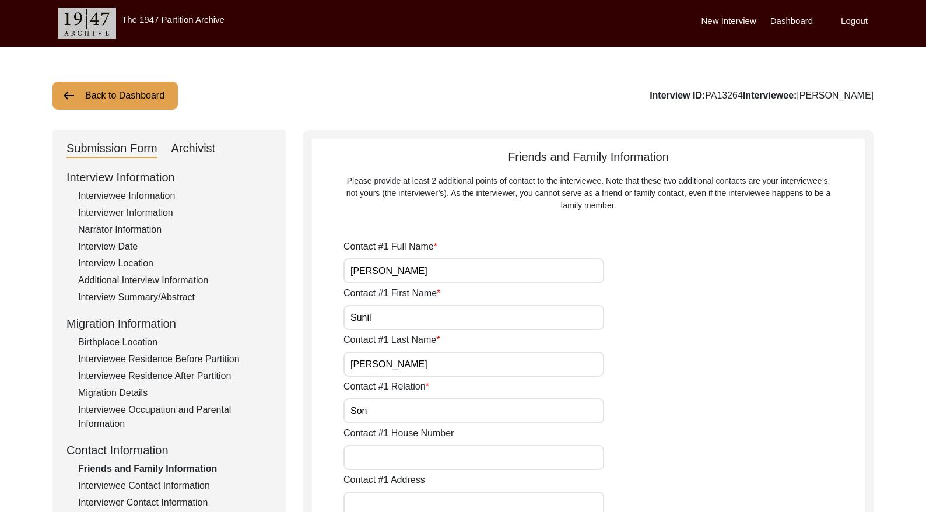
click at [198, 145] on div "Archivist" at bounding box center [193, 148] width 44 height 19
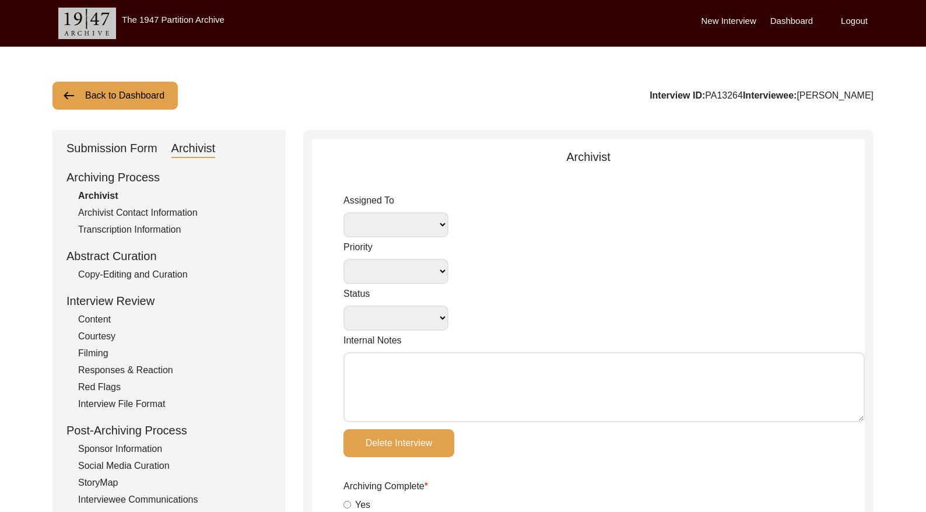
select select
select select "Submitted/Received"
click at [156, 92] on button "Back to Dashboard" at bounding box center [114, 96] width 125 height 28
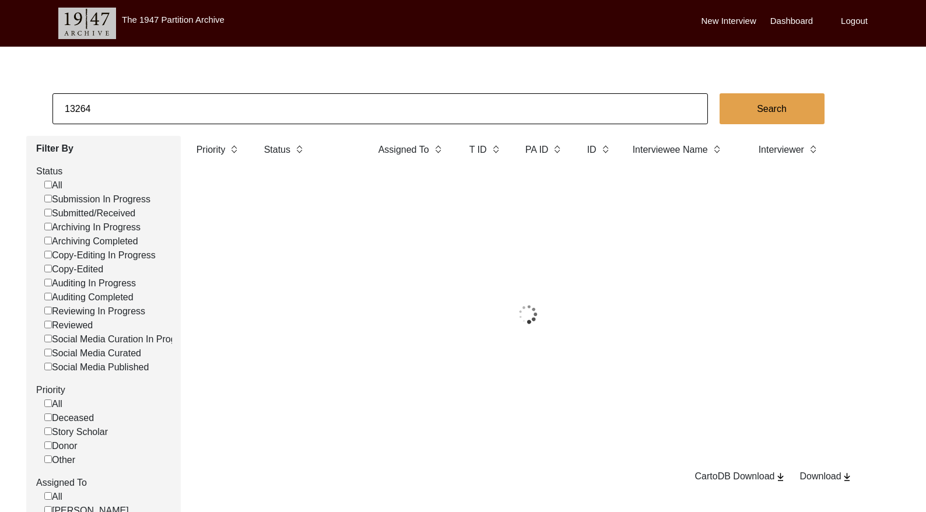
click at [179, 108] on input "13264" at bounding box center [379, 108] width 655 height 31
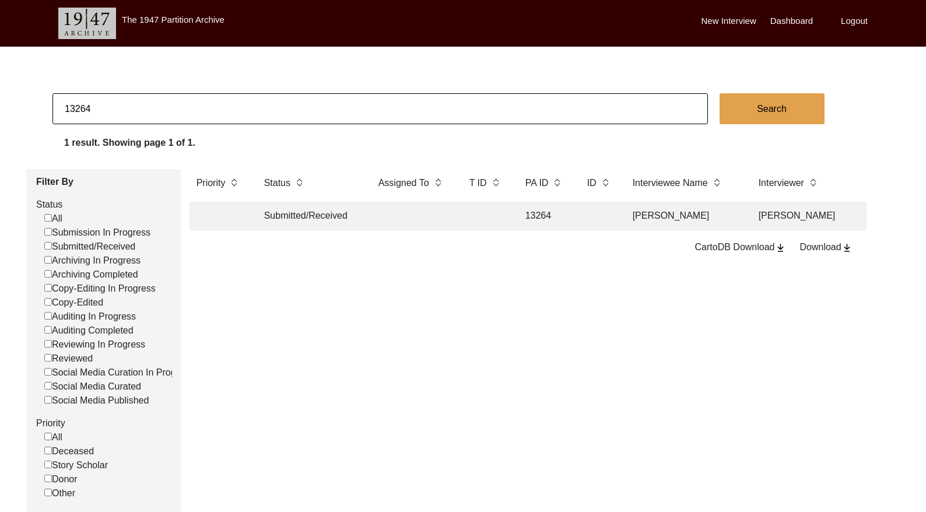
click at [179, 108] on input "13264" at bounding box center [379, 108] width 655 height 31
paste input "9817"
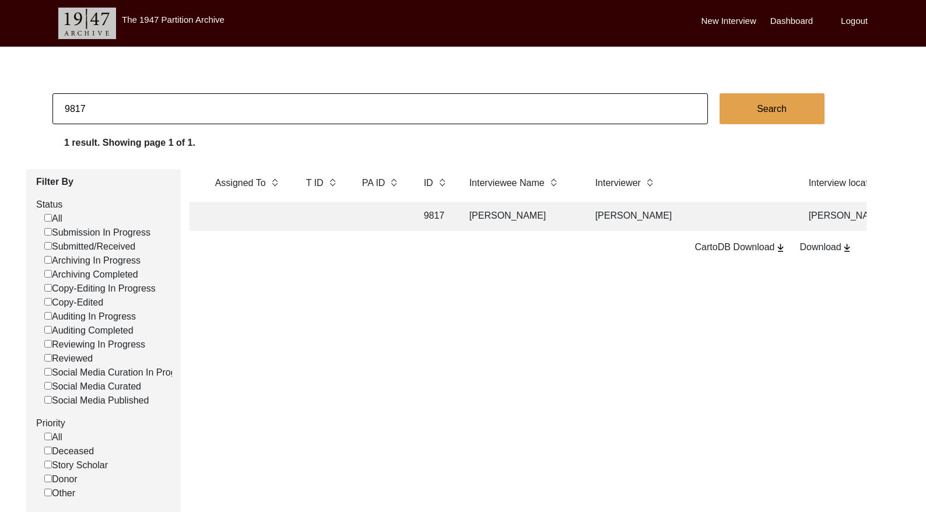
scroll to position [0, 222]
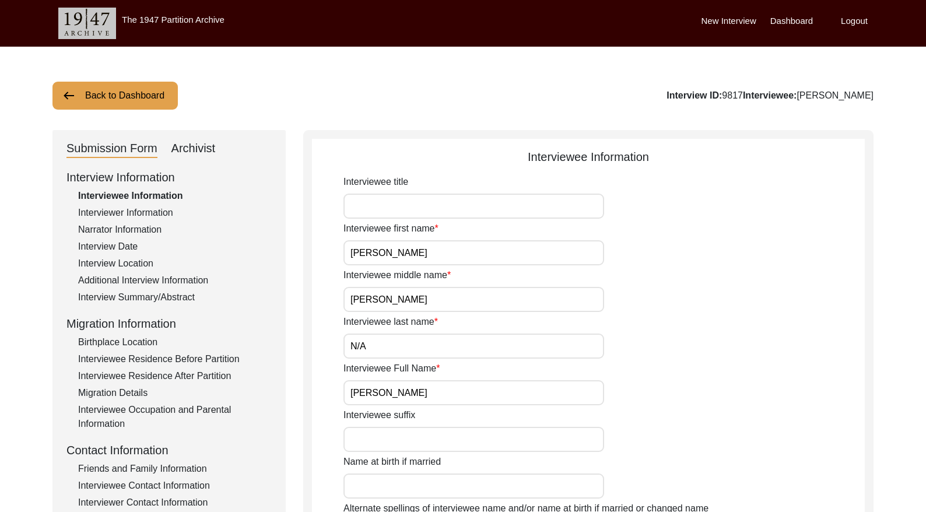
drag, startPoint x: 195, startPoint y: 149, endPoint x: 238, endPoint y: 155, distance: 44.1
click at [195, 149] on div "Archivist" at bounding box center [193, 148] width 44 height 19
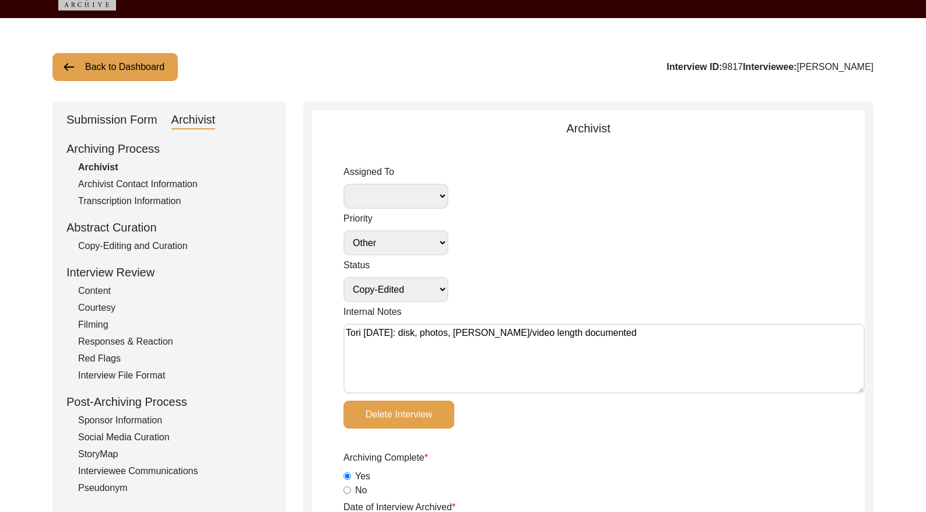
scroll to position [34, 0]
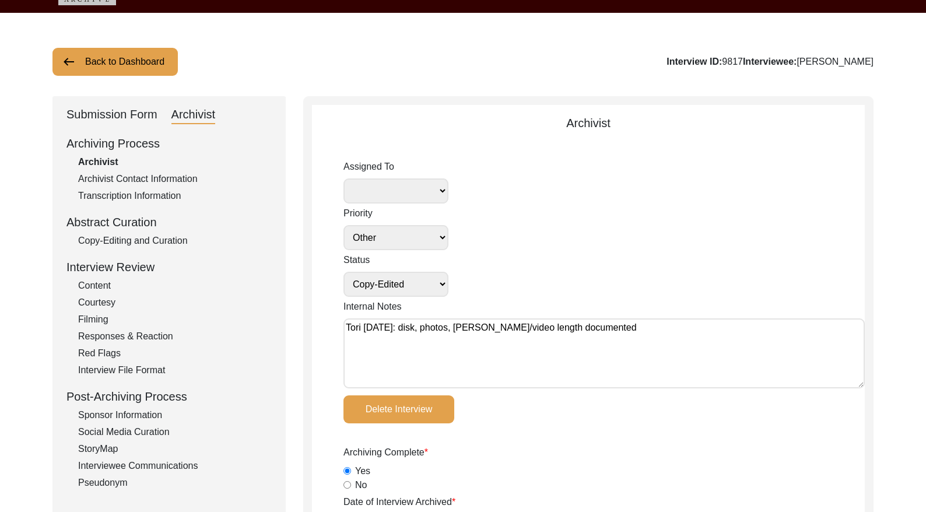
click at [174, 241] on div "Copy-Editing and Curation" at bounding box center [175, 241] width 194 height 14
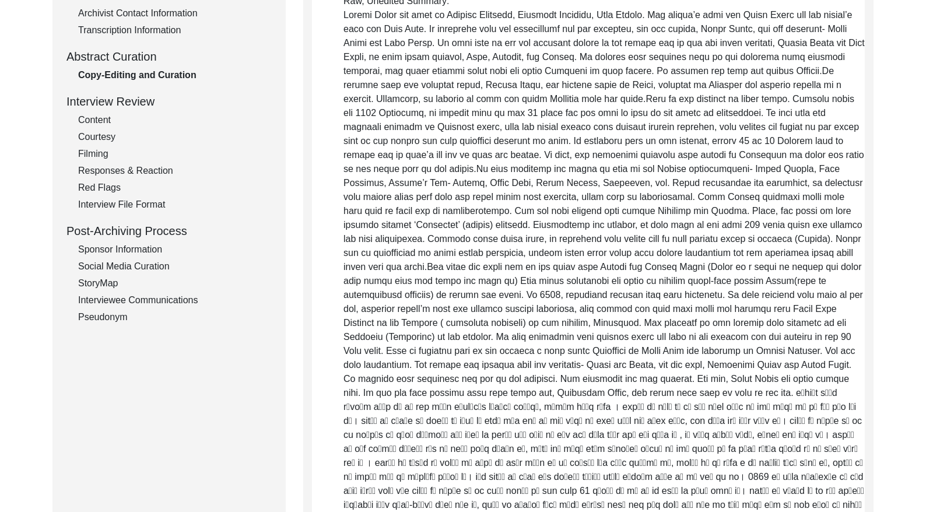
scroll to position [0, 0]
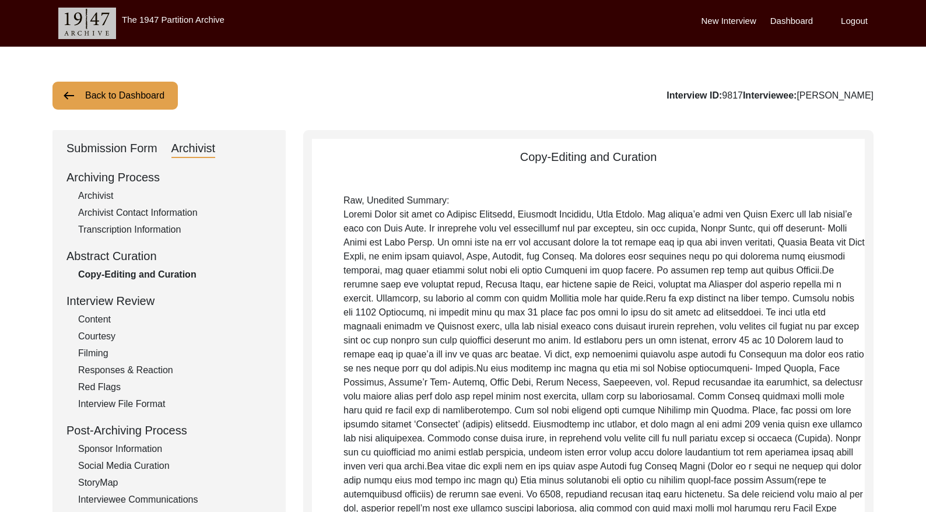
click at [112, 146] on div "Submission Form" at bounding box center [111, 148] width 91 height 19
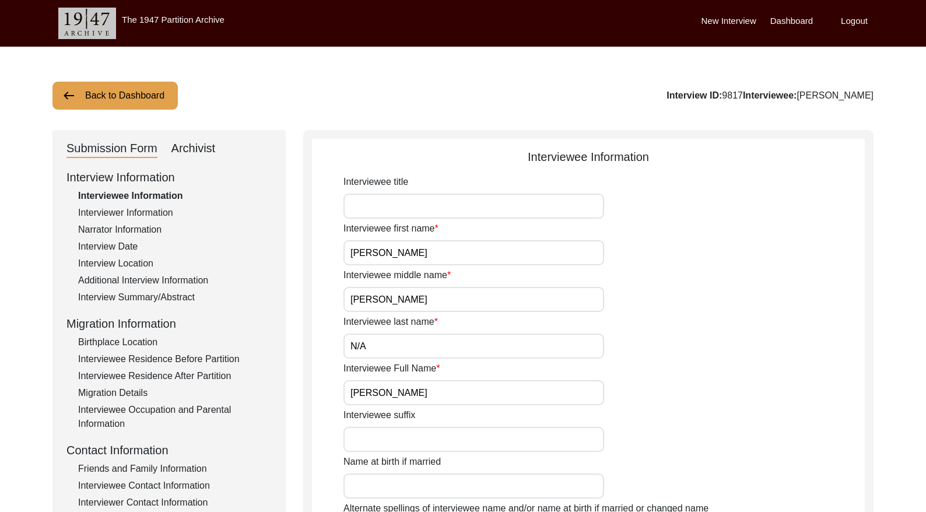
click at [109, 245] on div "Interview Date" at bounding box center [175, 247] width 194 height 14
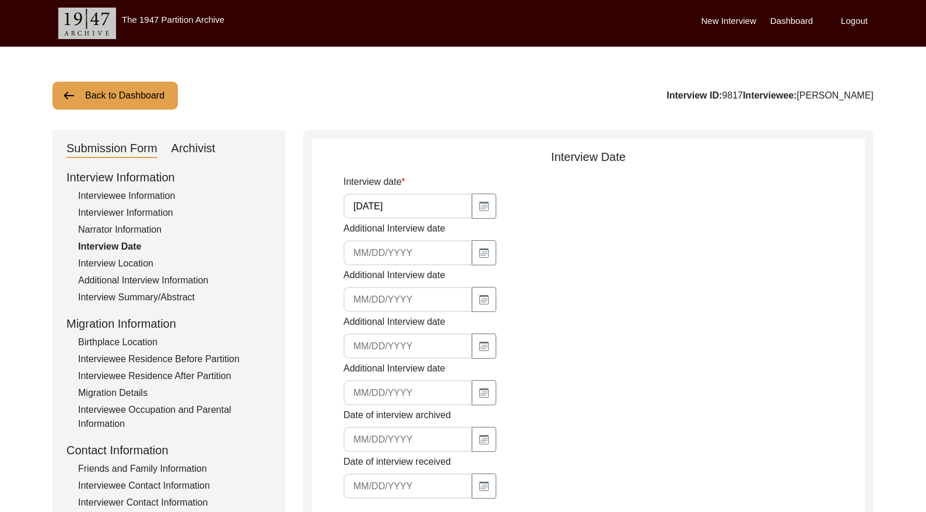
click at [416, 212] on input "[DATE]" at bounding box center [407, 206] width 129 height 25
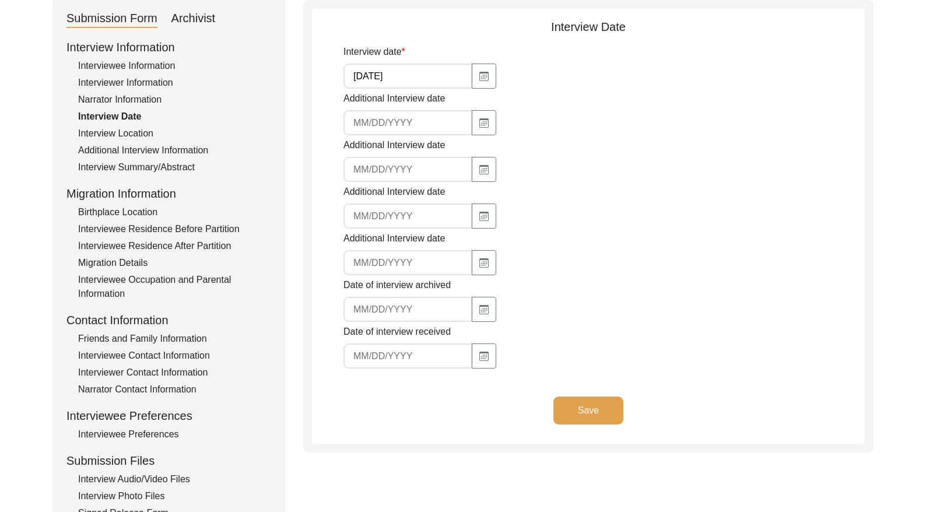
scroll to position [132, 0]
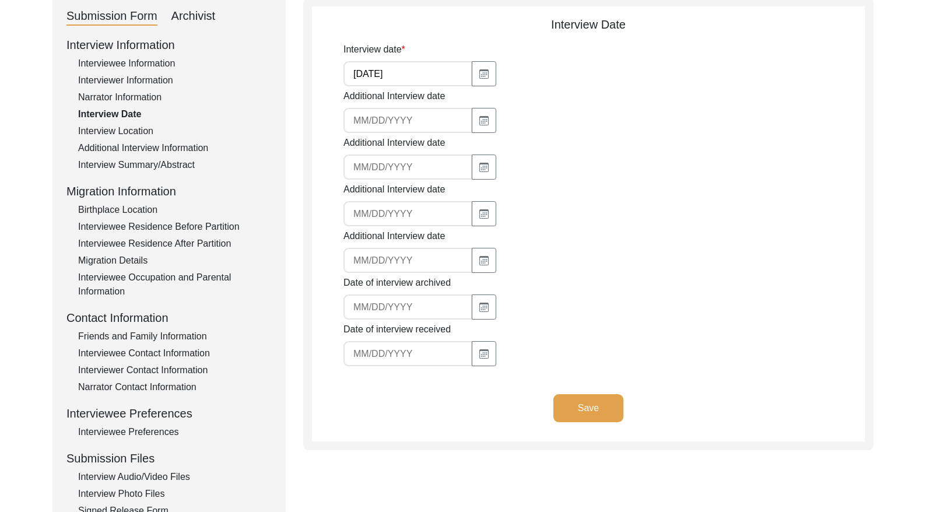
click at [192, 9] on div "Archivist" at bounding box center [193, 16] width 44 height 19
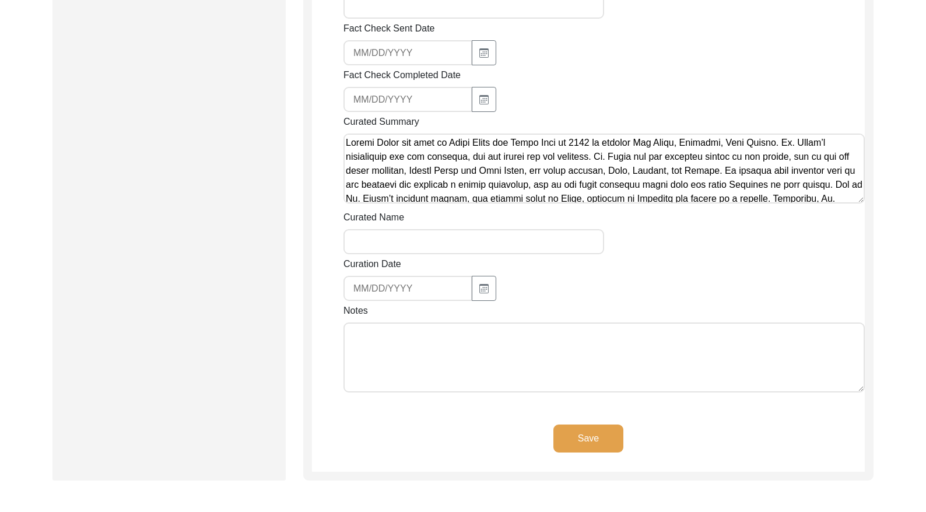
scroll to position [1450, 0]
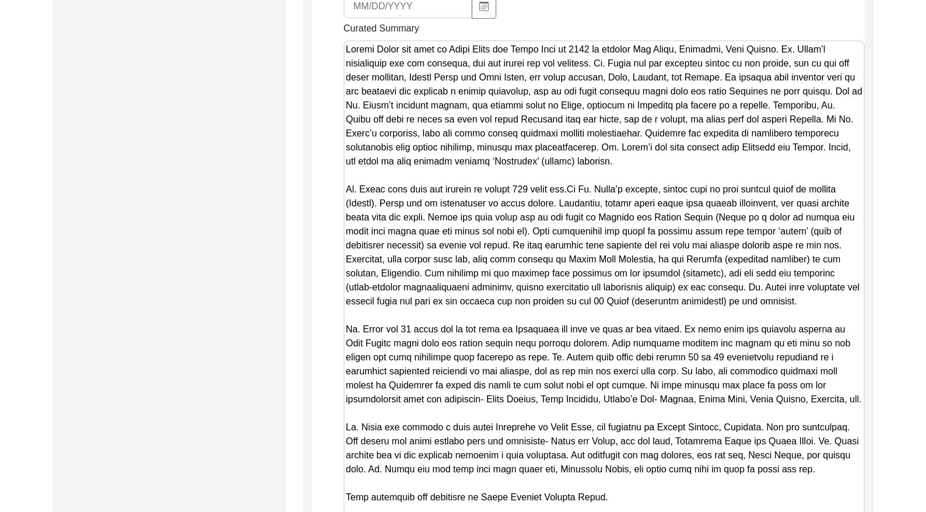
drag, startPoint x: 859, startPoint y: 65, endPoint x: 742, endPoint y: 545, distance: 493.8
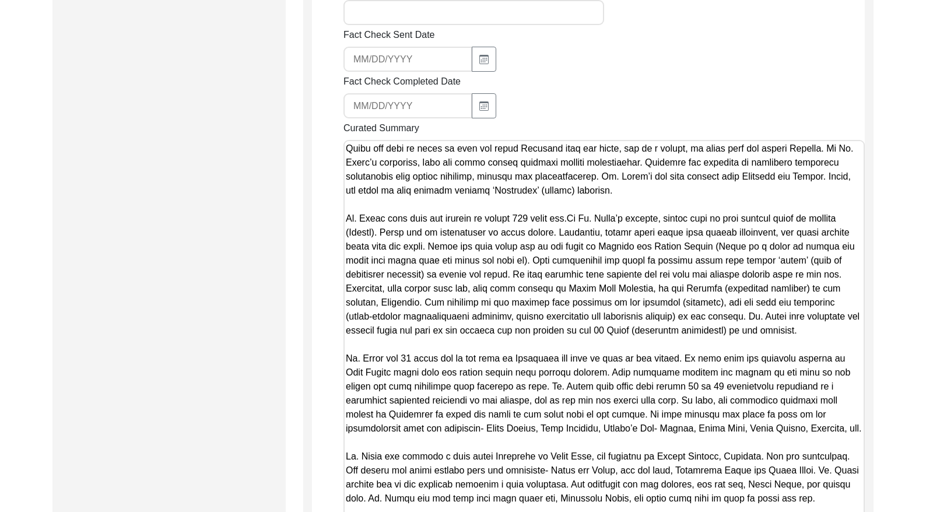
scroll to position [0, 0]
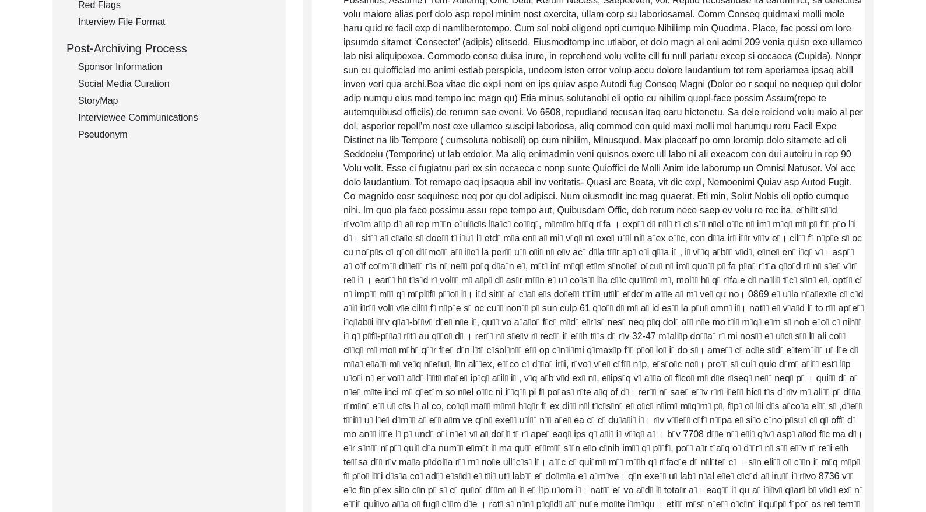
drag, startPoint x: 610, startPoint y: 384, endPoint x: 161, endPoint y: -59, distance: 630.6
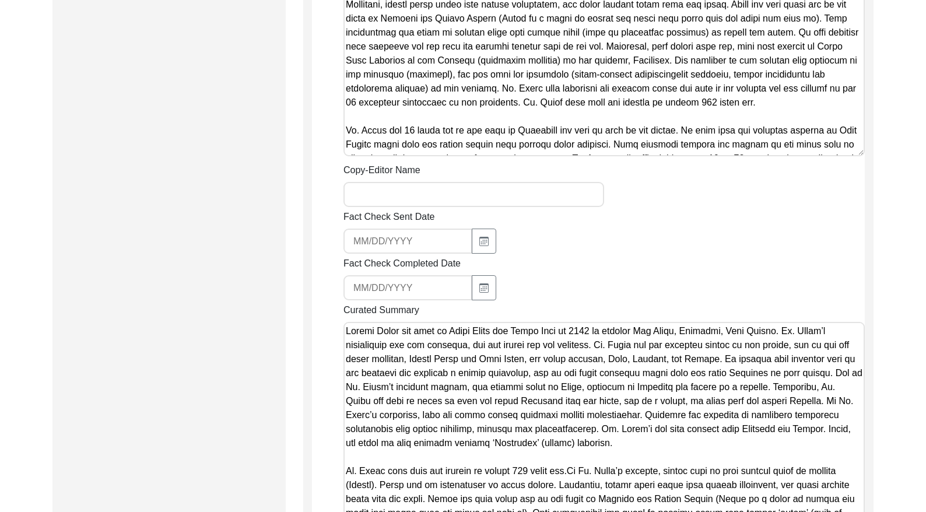
scroll to position [1174, 0]
